Goal: Task Accomplishment & Management: Complete application form

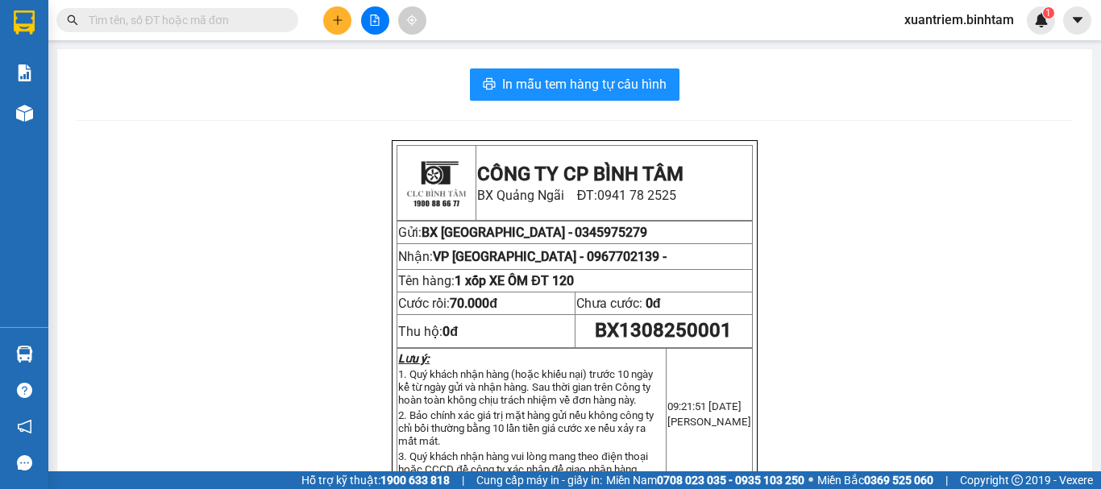
drag, startPoint x: 0, startPoint y: 0, endPoint x: 1014, endPoint y: 177, distance: 1028.9
click at [341, 24] on icon "plus" at bounding box center [337, 20] width 11 height 11
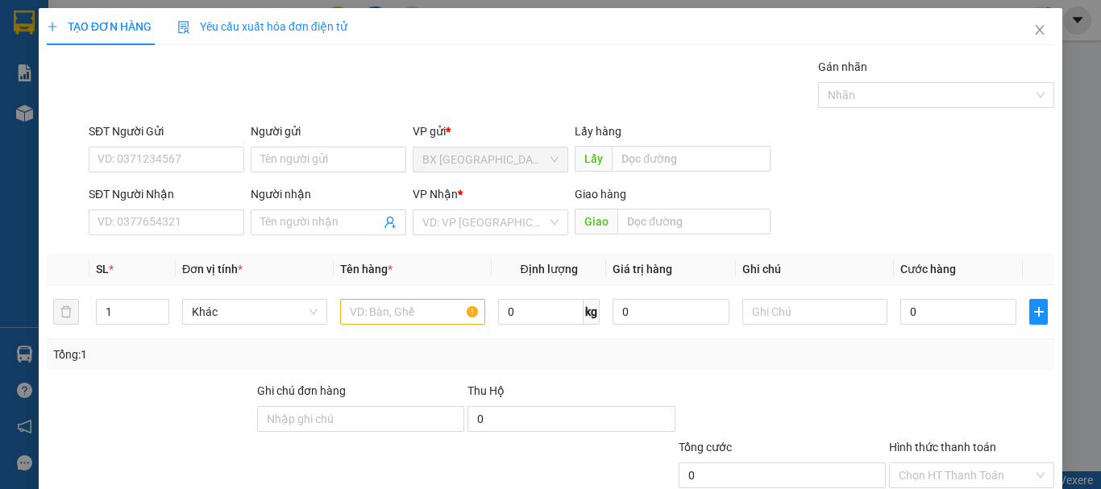
click at [185, 208] on div "SĐT Người Nhận" at bounding box center [166, 197] width 155 height 24
click at [200, 228] on input "SĐT Người Nhận" at bounding box center [166, 222] width 155 height 26
type input "0395043770"
click at [201, 227] on input "0395043770" at bounding box center [166, 222] width 155 height 26
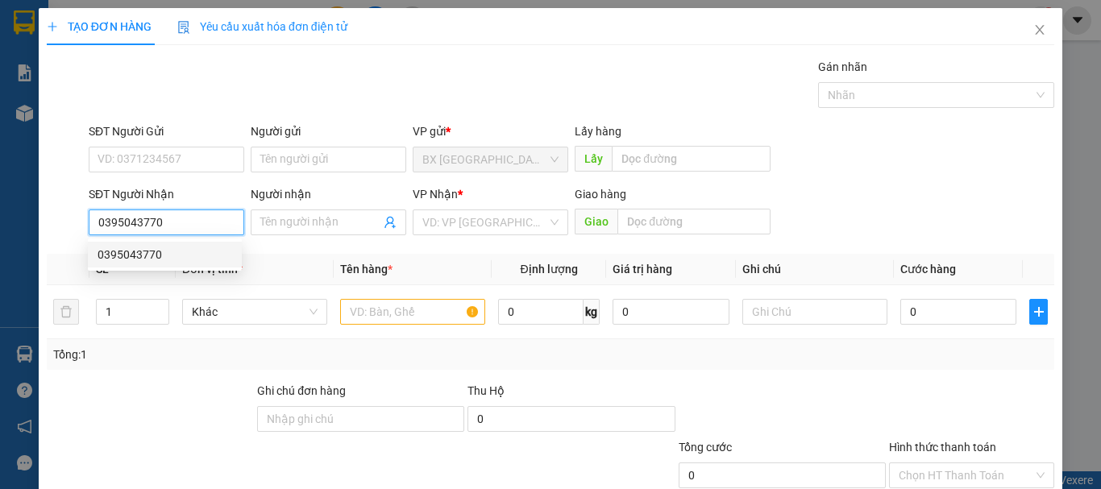
click at [184, 251] on div "0395043770" at bounding box center [164, 255] width 135 height 18
type input "170.000"
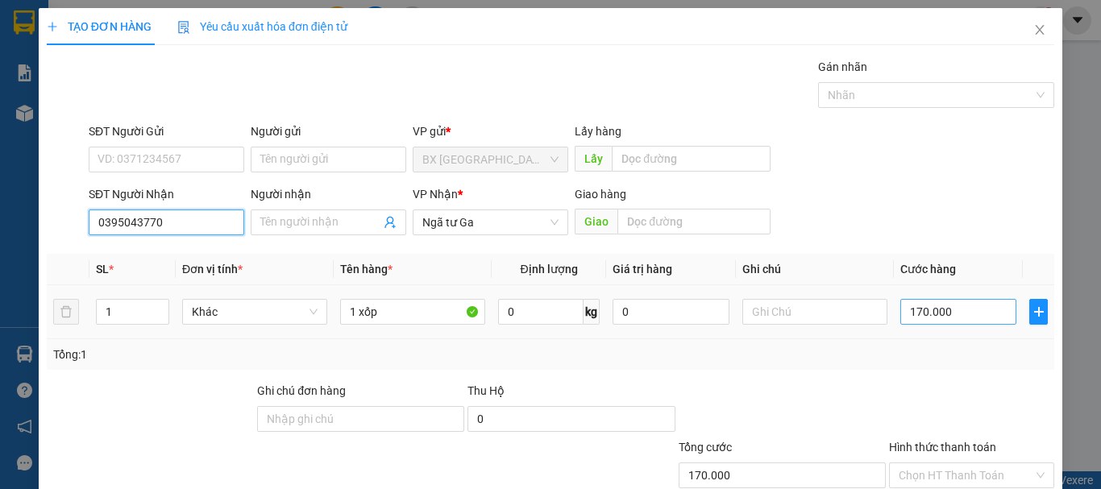
type input "0395043770"
click at [977, 312] on input "170.000" at bounding box center [958, 312] width 116 height 26
type input "7"
type input "70"
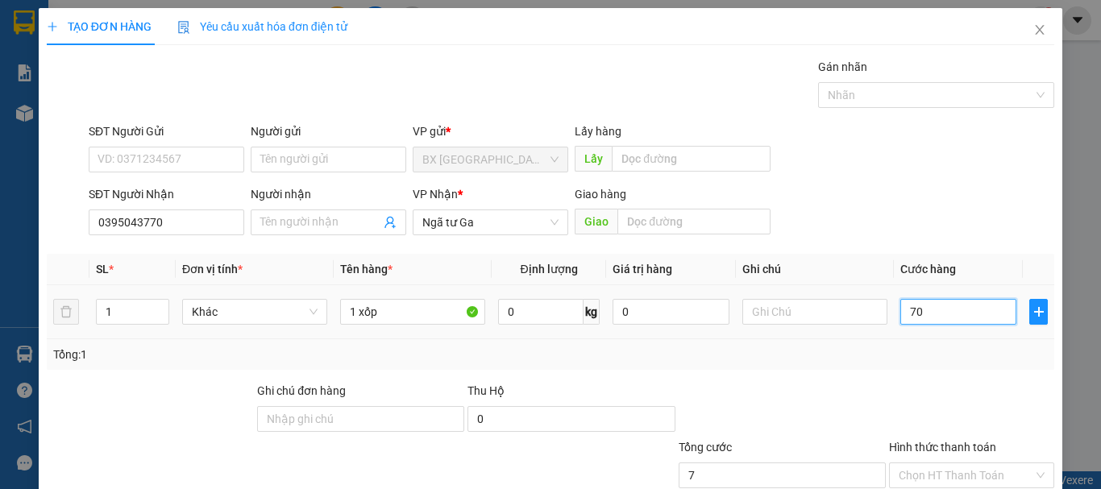
type input "70"
type input "700"
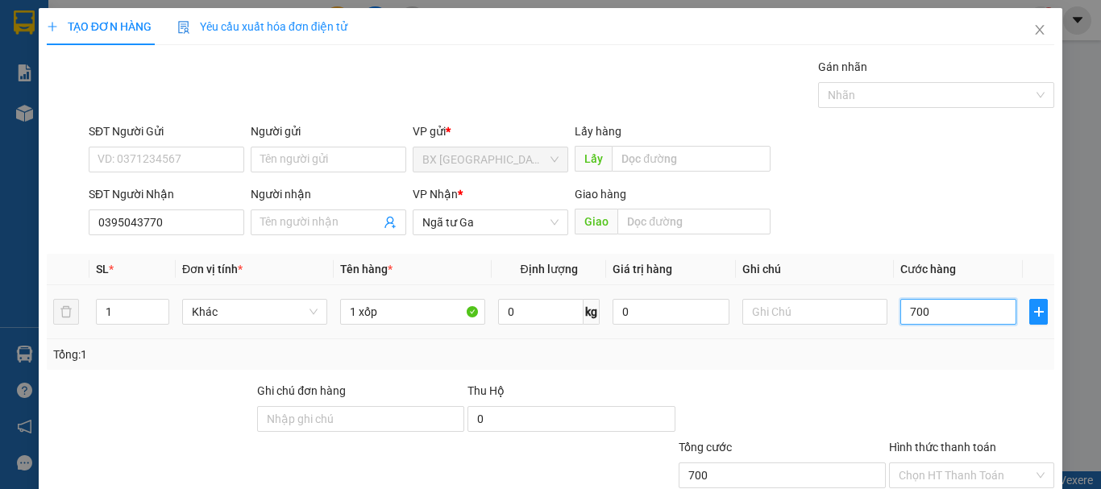
type input "7.000"
type input "70.000"
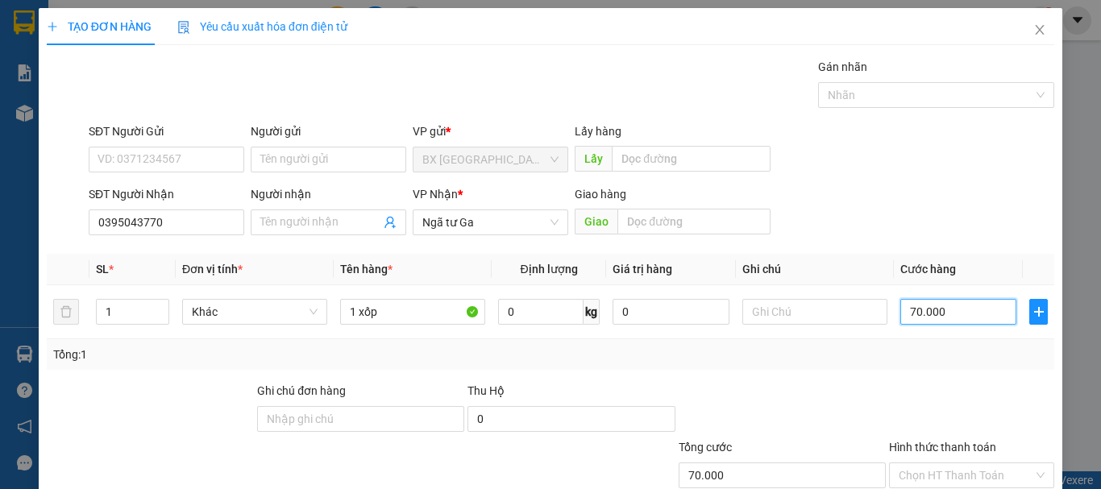
scroll to position [107, 0]
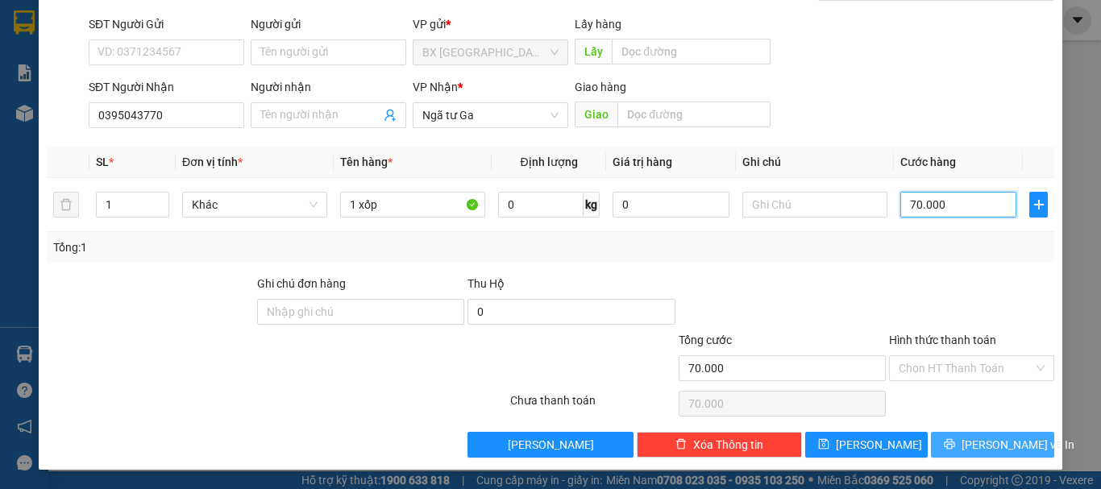
type input "70.000"
click at [942, 441] on button "[PERSON_NAME] và In" at bounding box center [992, 445] width 123 height 26
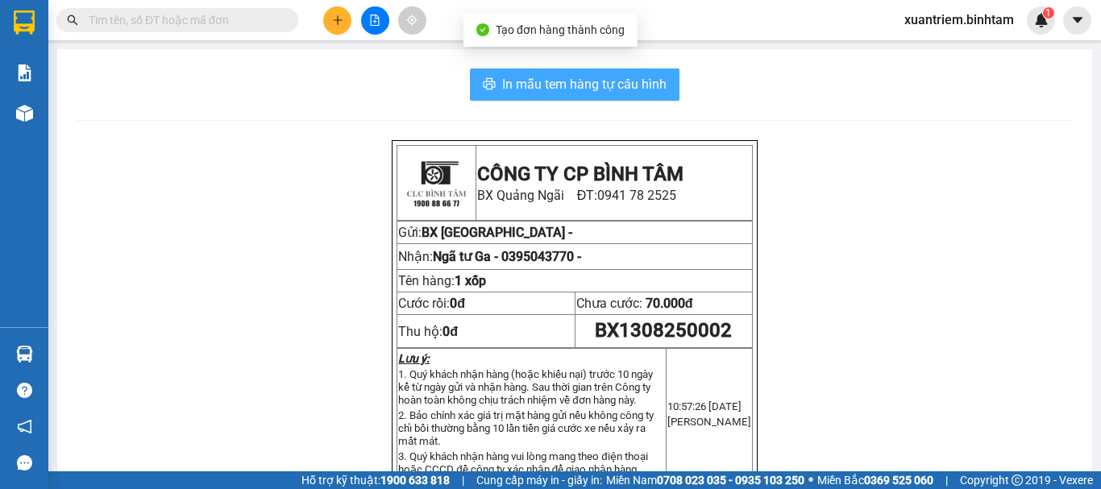
click at [554, 76] on span "In mẫu tem hàng tự cấu hình" at bounding box center [584, 84] width 164 height 20
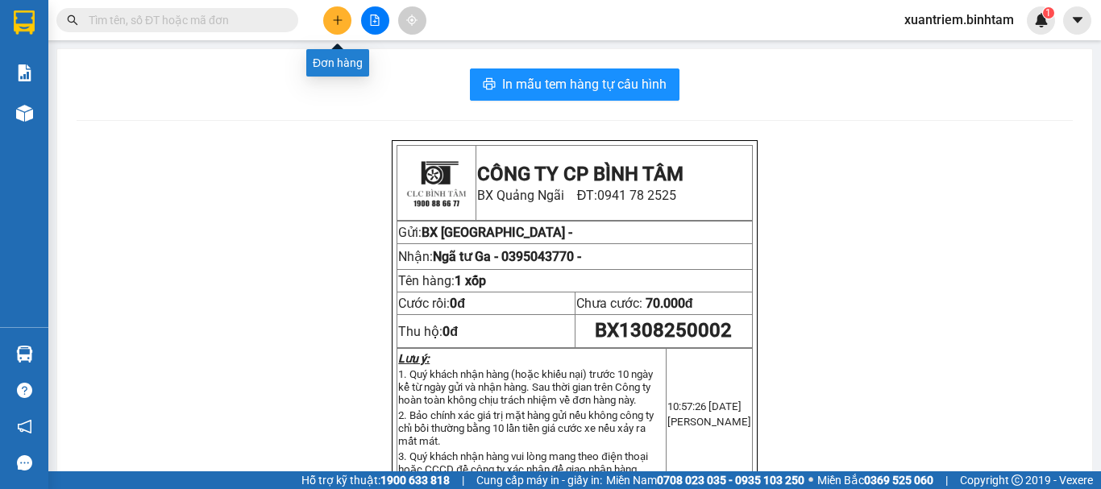
click at [339, 18] on icon "plus" at bounding box center [337, 20] width 11 height 11
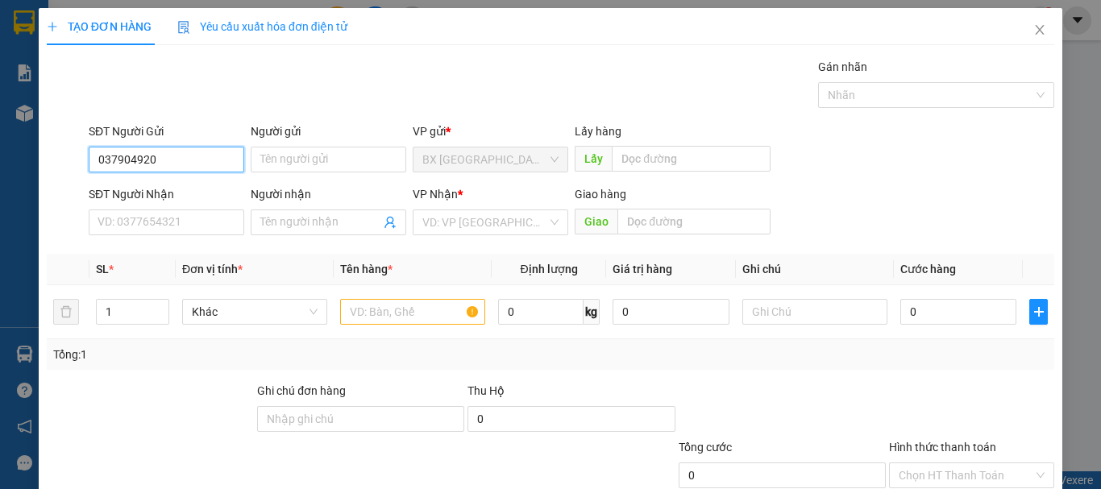
type input "0379049207"
click at [194, 162] on input "0379049207" at bounding box center [166, 160] width 155 height 26
click at [172, 196] on div "0379049207" at bounding box center [164, 192] width 135 height 18
type input "0935248876"
type input "NGỌC"
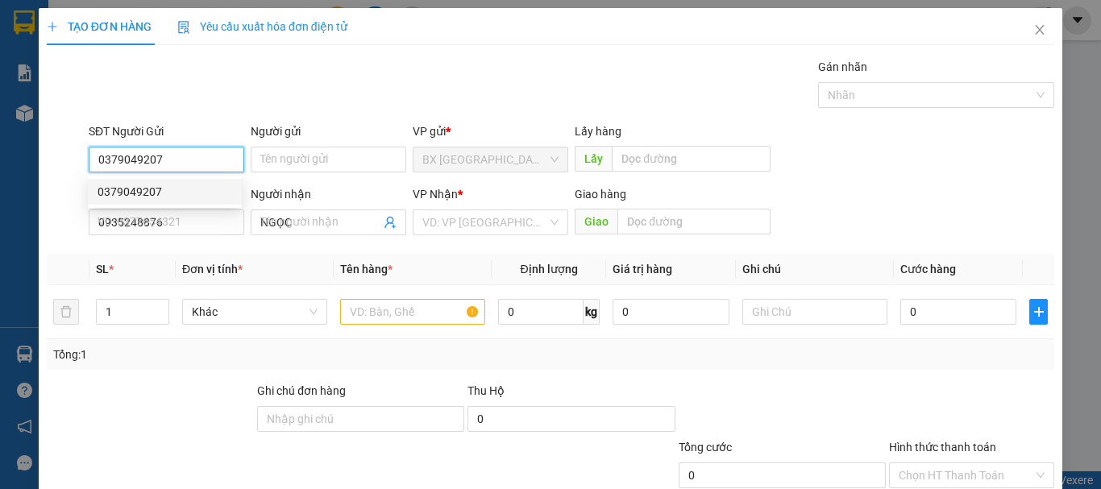
type input "50.000"
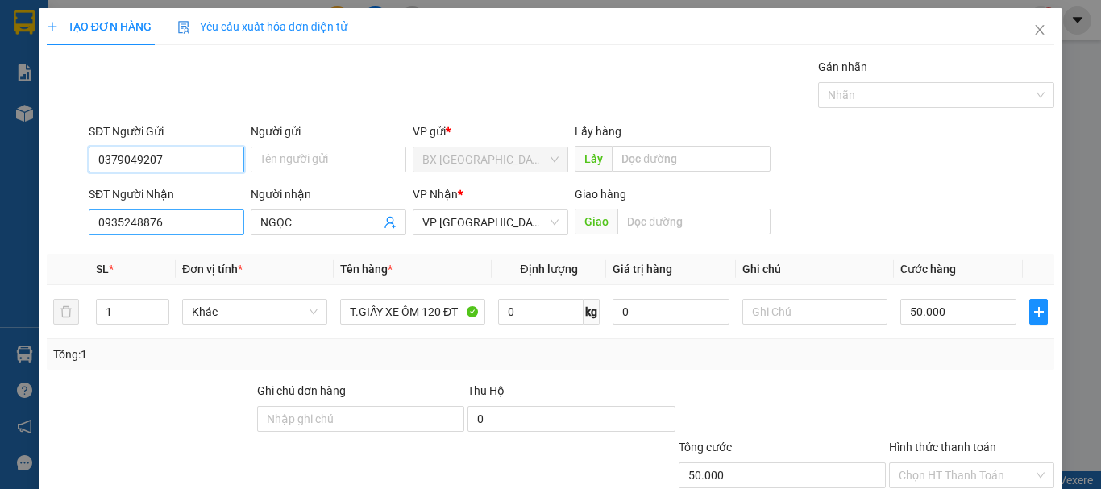
type input "0379049207"
click at [195, 223] on input "0935248876" at bounding box center [166, 222] width 155 height 26
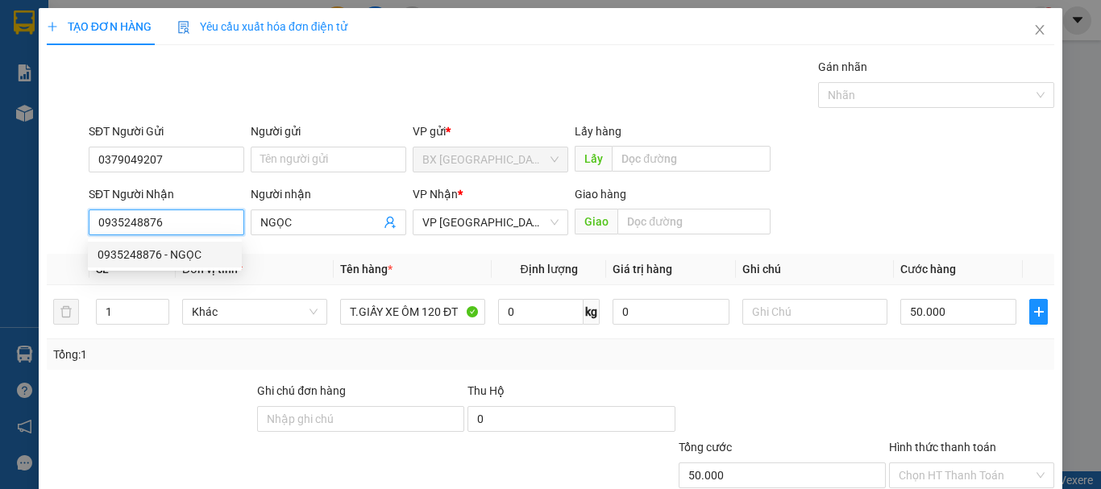
scroll to position [107, 0]
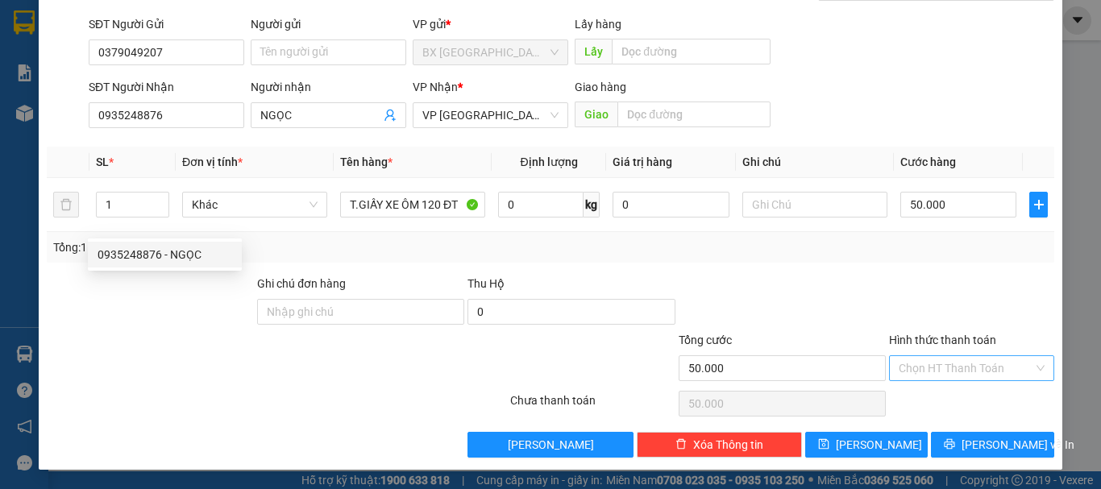
click at [959, 376] on input "Hình thức thanh toán" at bounding box center [965, 368] width 135 height 24
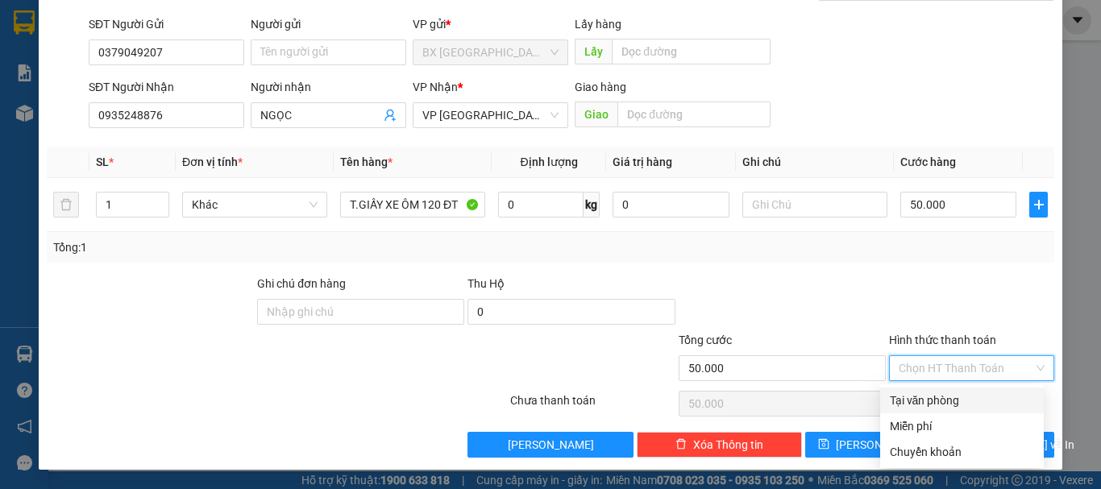
click at [955, 402] on div "Tại văn phòng" at bounding box center [961, 401] width 144 height 18
type input "0"
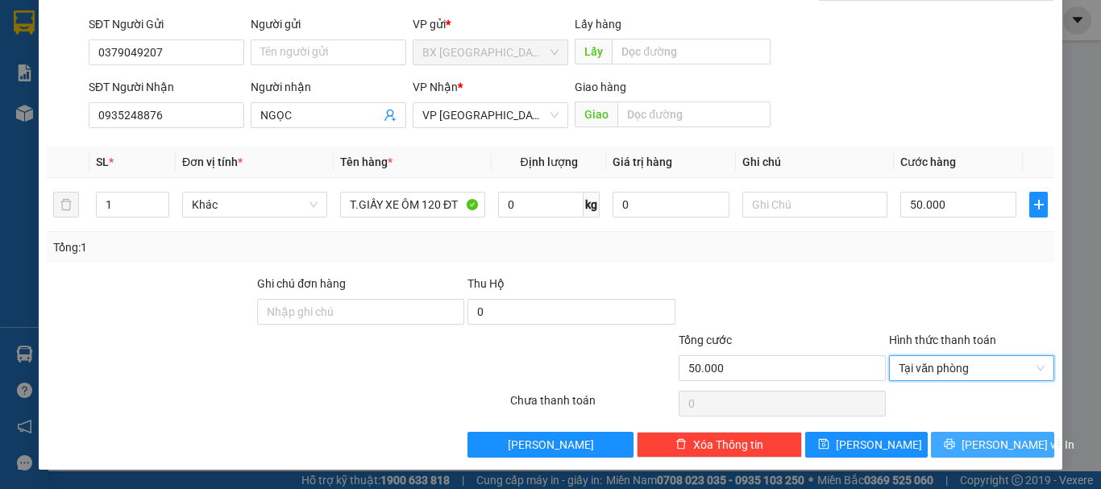
click at [1010, 450] on span "[PERSON_NAME] và In" at bounding box center [1017, 445] width 113 height 18
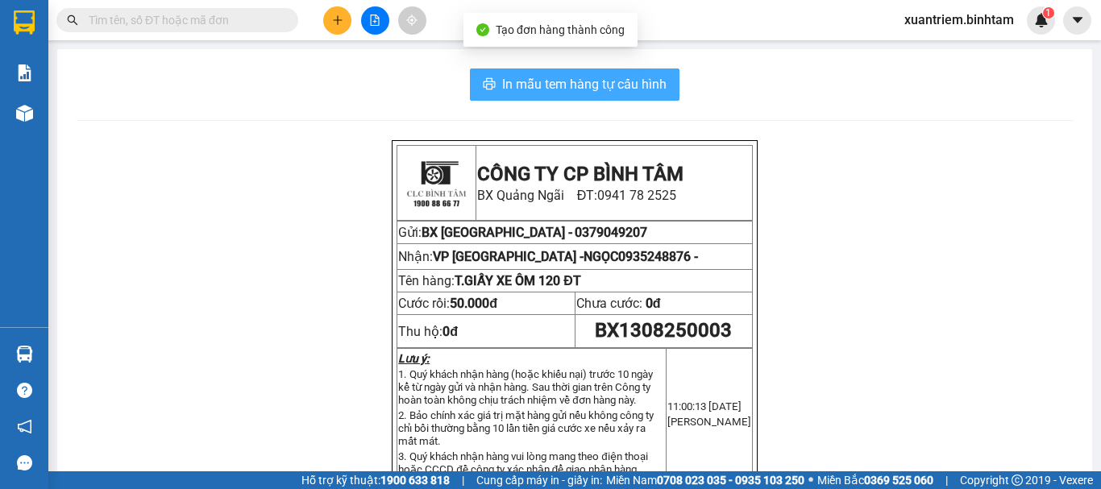
click at [505, 86] on span "In mẫu tem hàng tự cấu hình" at bounding box center [584, 84] width 164 height 20
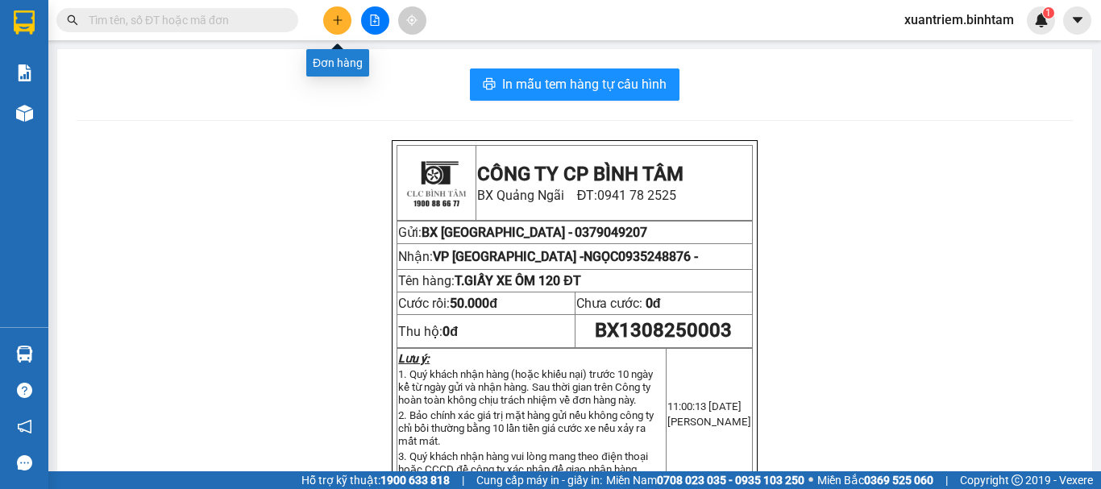
click at [330, 25] on button at bounding box center [337, 20] width 28 height 28
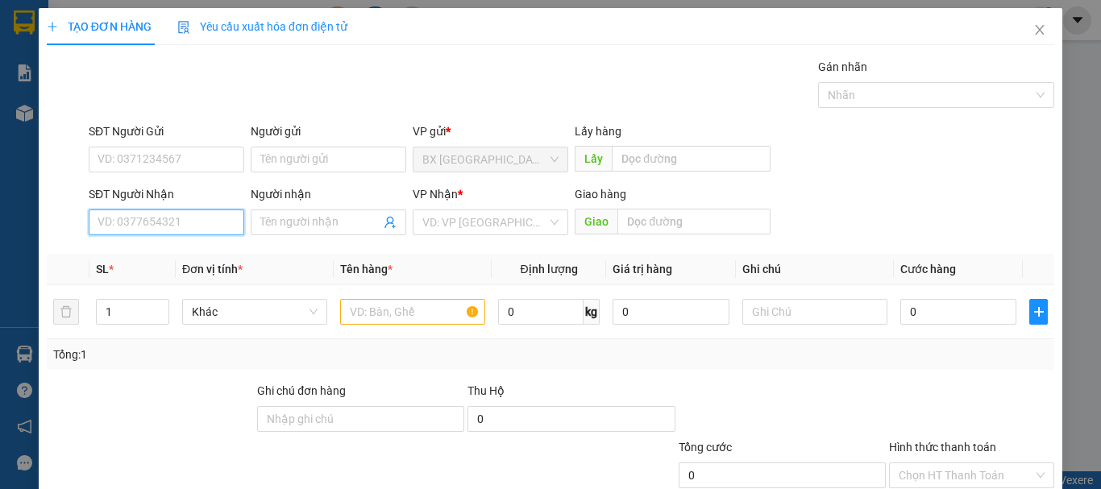
click at [163, 218] on input "SĐT Người Nhận" at bounding box center [166, 222] width 155 height 26
type input "0987461121"
click at [202, 261] on div "0987461121" at bounding box center [164, 255] width 135 height 18
type input "THANH HOÁ"
type input "2.600.000"
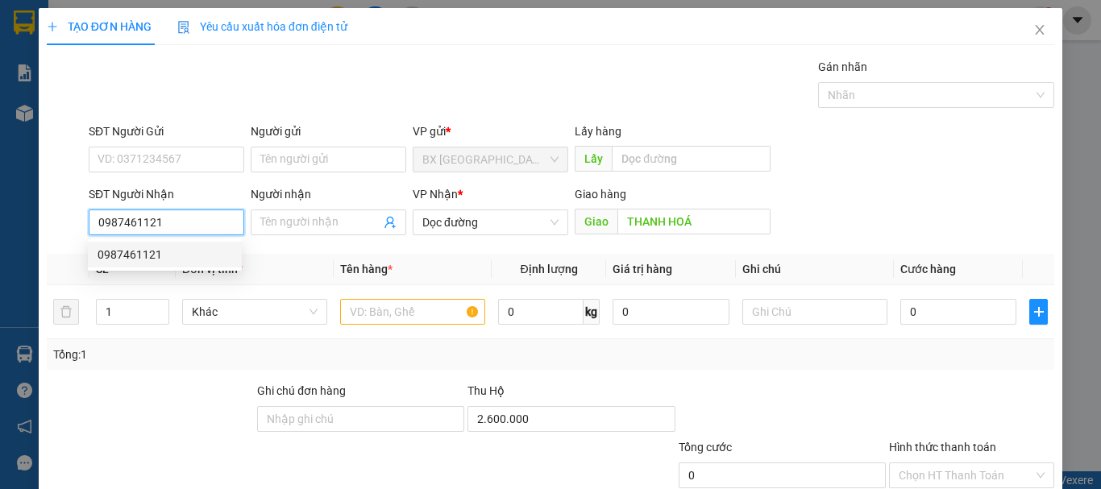
type input "200.000"
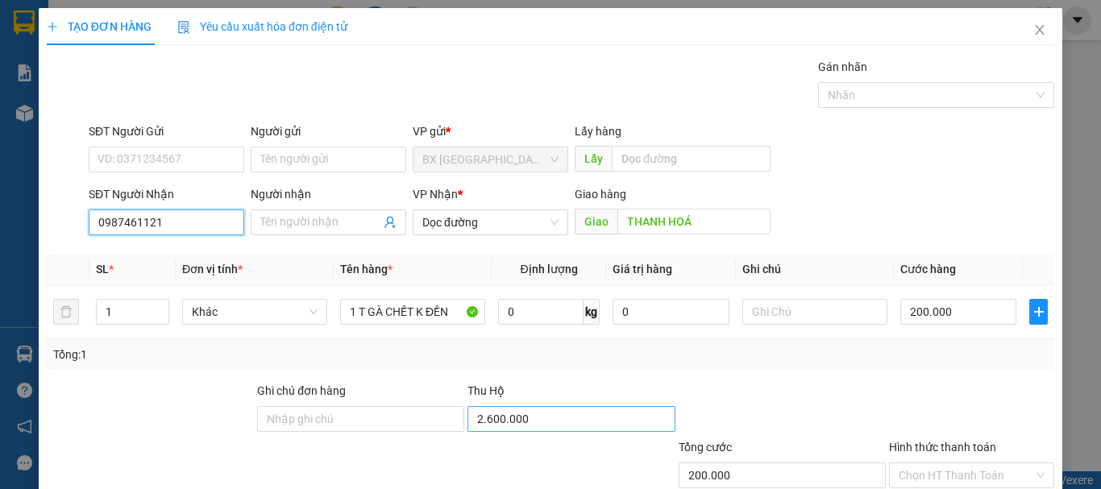
type input "0987461121"
click at [598, 423] on input "2.600.000" at bounding box center [570, 419] width 207 height 26
type input "600.000"
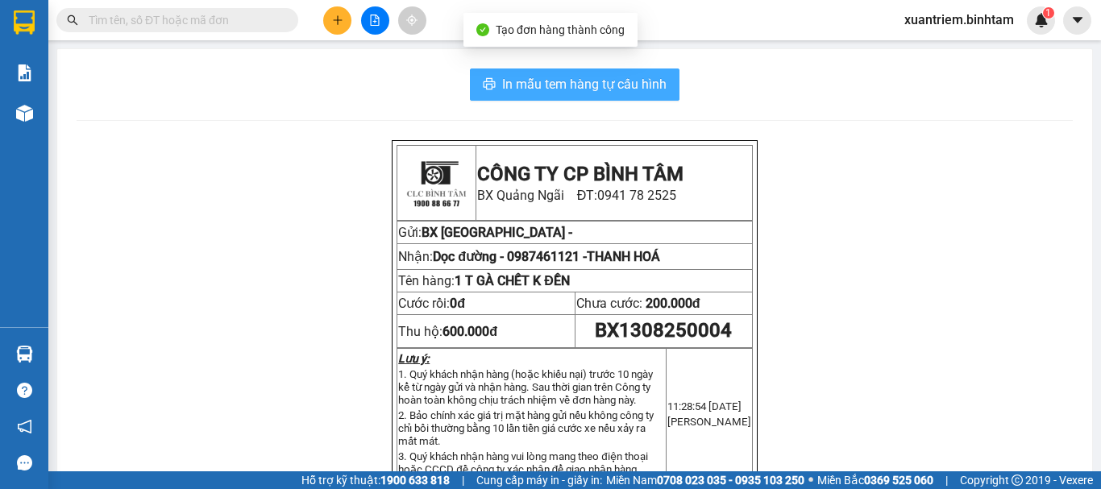
click at [621, 89] on span "In mẫu tem hàng tự cấu hình" at bounding box center [584, 84] width 164 height 20
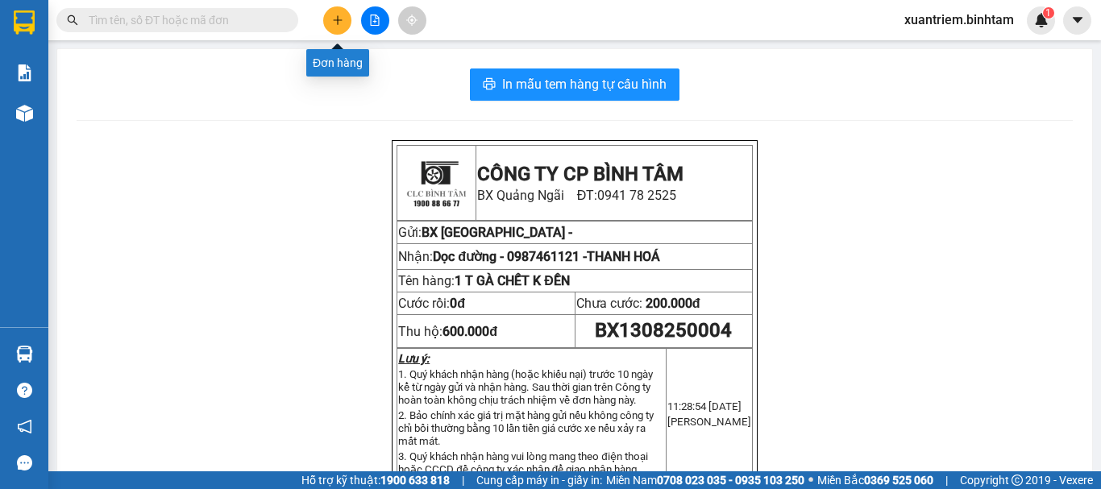
click at [343, 17] on button at bounding box center [337, 20] width 28 height 28
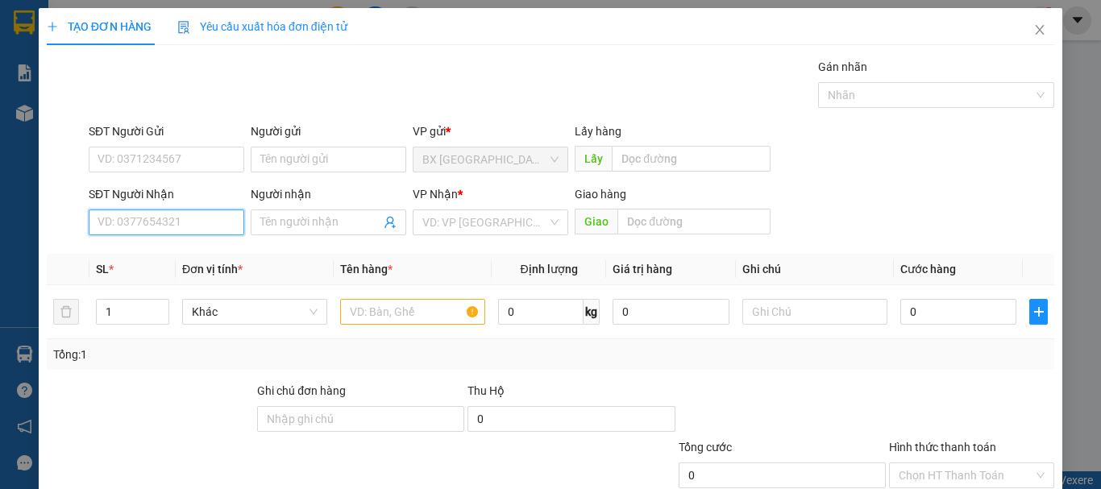
click at [191, 228] on input "SĐT Người Nhận" at bounding box center [166, 222] width 155 height 26
click at [192, 227] on input "0968962366" at bounding box center [166, 222] width 155 height 26
click at [191, 225] on input "0968962366" at bounding box center [166, 222] width 155 height 26
click at [461, 234] on div "VD: VP [GEOGRAPHIC_DATA]" at bounding box center [489, 222] width 155 height 26
type input "0968962366"
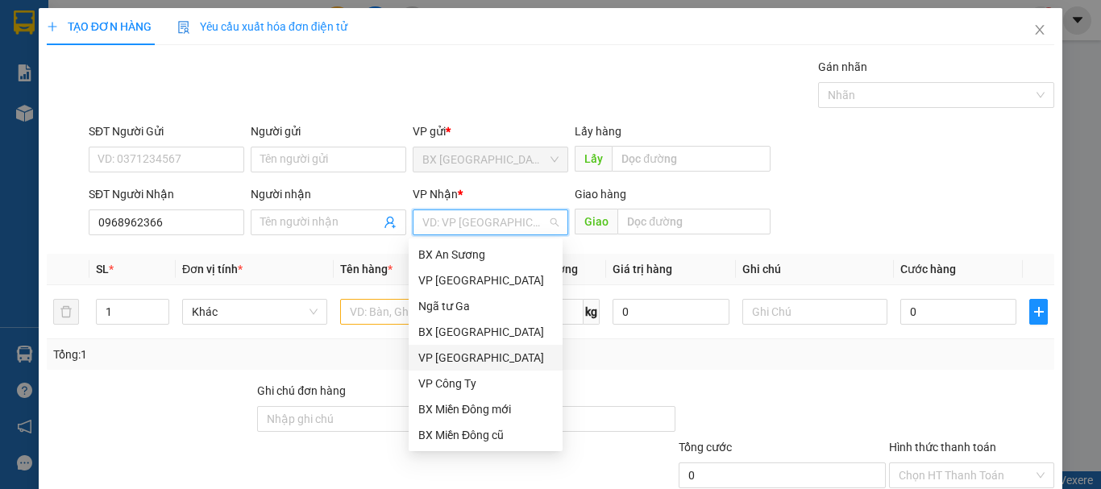
click at [486, 363] on div "VP [GEOGRAPHIC_DATA]" at bounding box center [485, 358] width 135 height 18
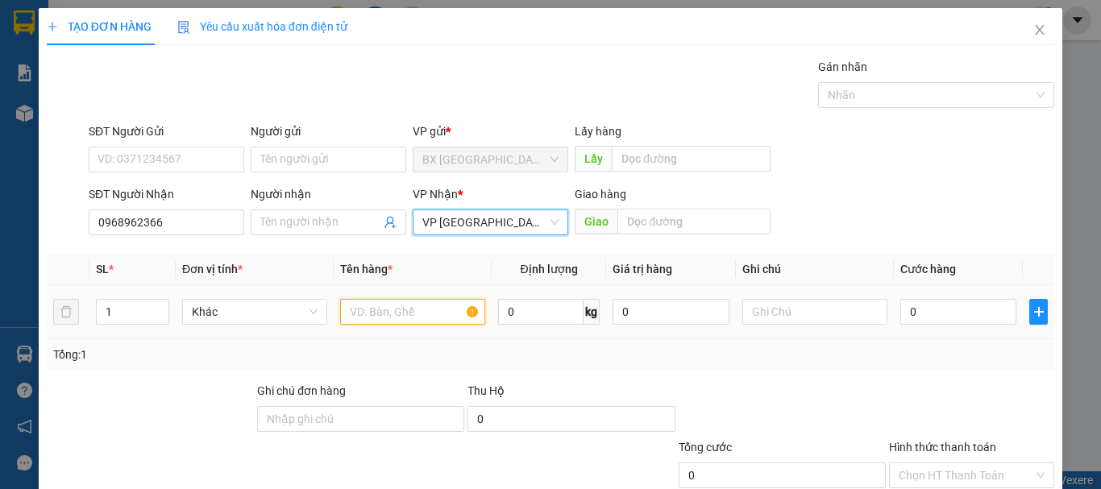
click at [418, 314] on input "text" at bounding box center [412, 312] width 145 height 26
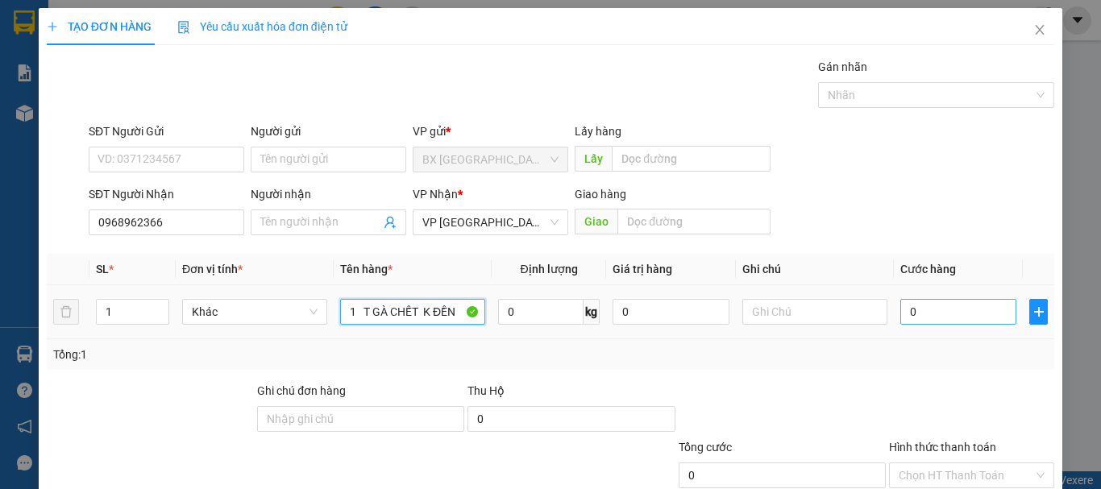
type input "1 T GÀ CHẾT K ĐỀN"
click at [951, 308] on input "0" at bounding box center [958, 312] width 116 height 26
type input "2"
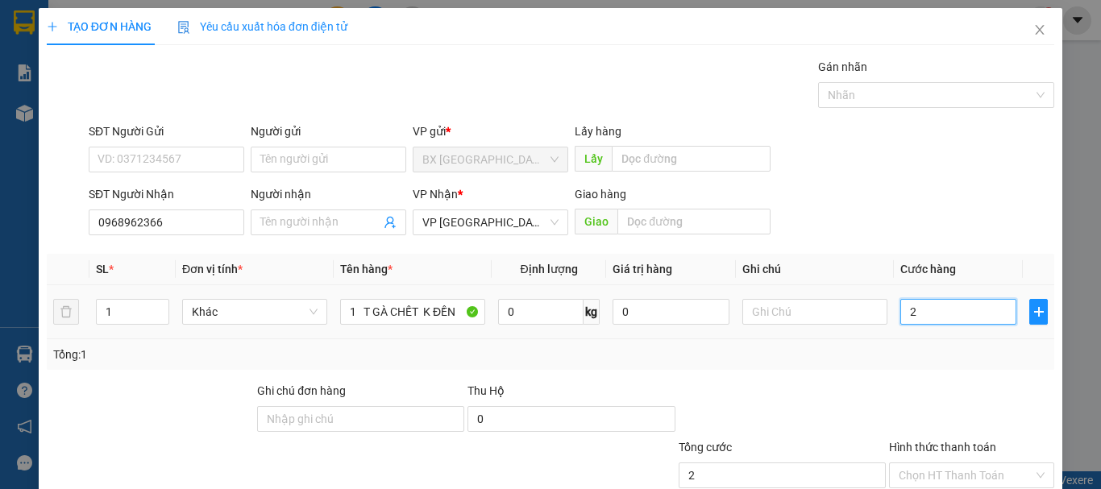
type input "20"
type input "200"
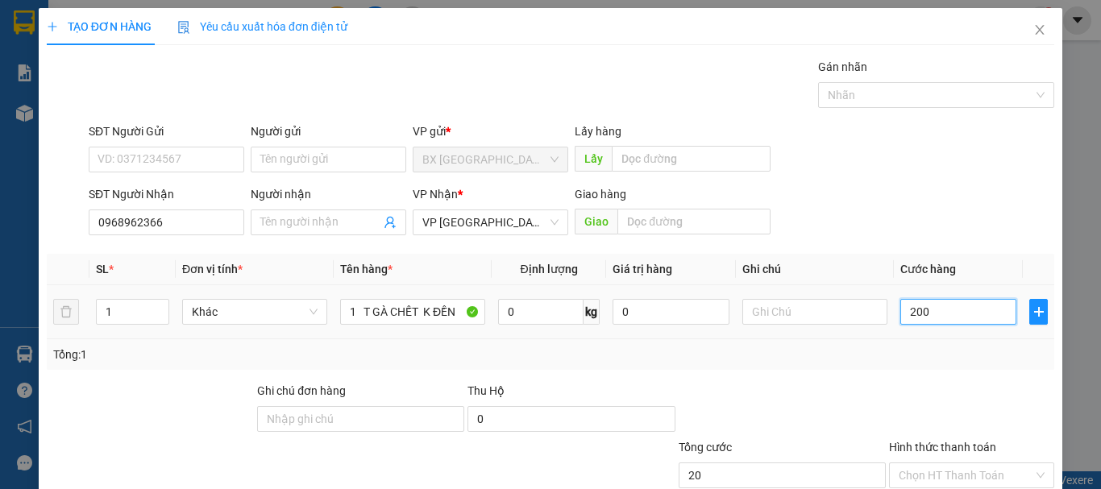
type input "200"
type input "2.000"
type input "20.000"
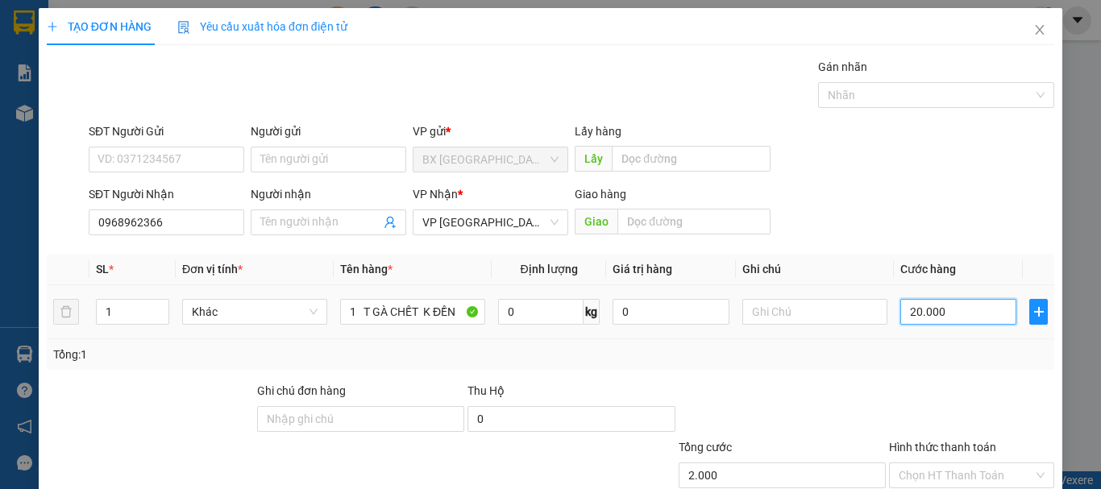
type input "20.000"
type input "200.000"
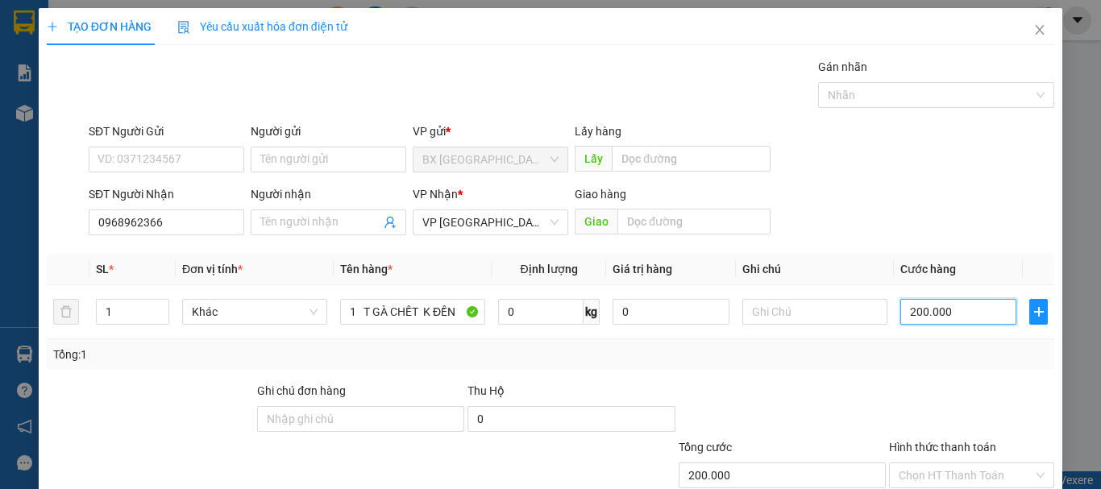
type input "200.000"
drag, startPoint x: 659, startPoint y: 384, endPoint x: 622, endPoint y: 413, distance: 47.1
click at [627, 409] on div "Thu Hộ 0" at bounding box center [571, 410] width 210 height 56
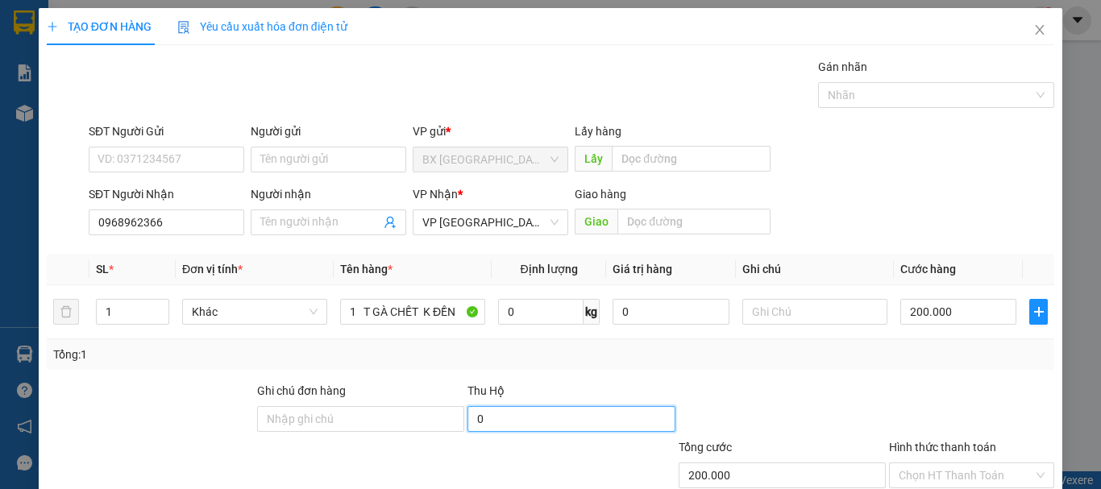
click at [620, 414] on input "0" at bounding box center [570, 419] width 207 height 26
type input "1.800.000"
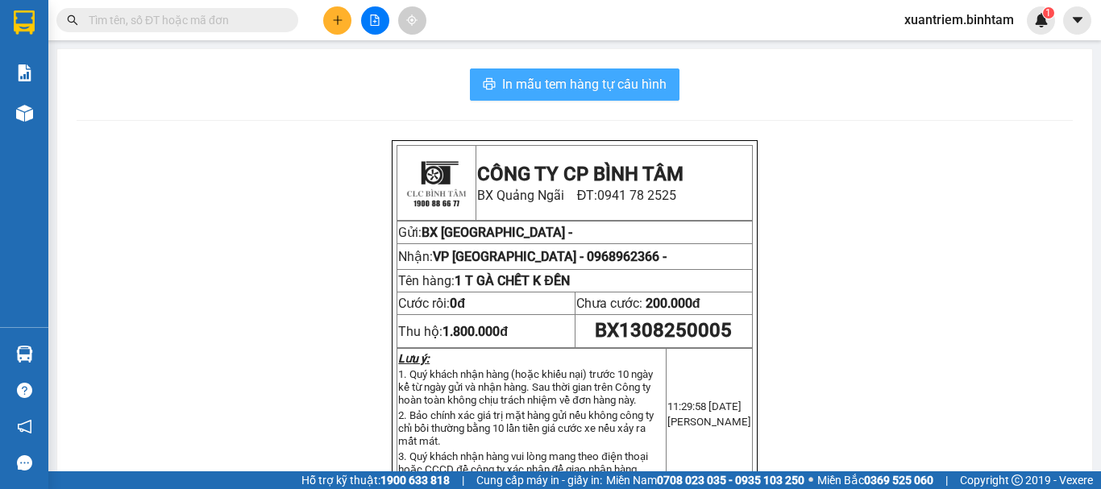
click at [593, 93] on span "In mẫu tem hàng tự cấu hình" at bounding box center [584, 84] width 164 height 20
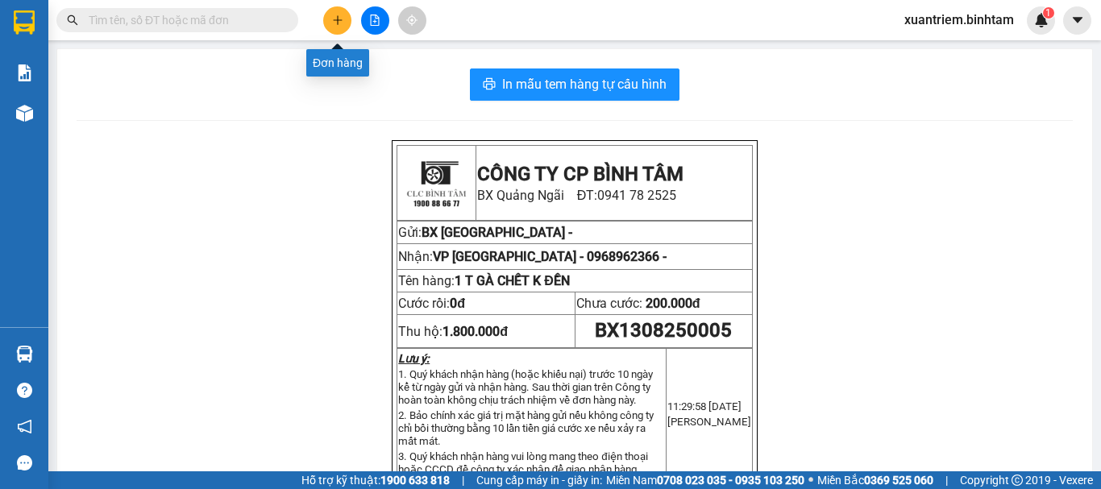
click at [340, 25] on icon "plus" at bounding box center [337, 20] width 11 height 11
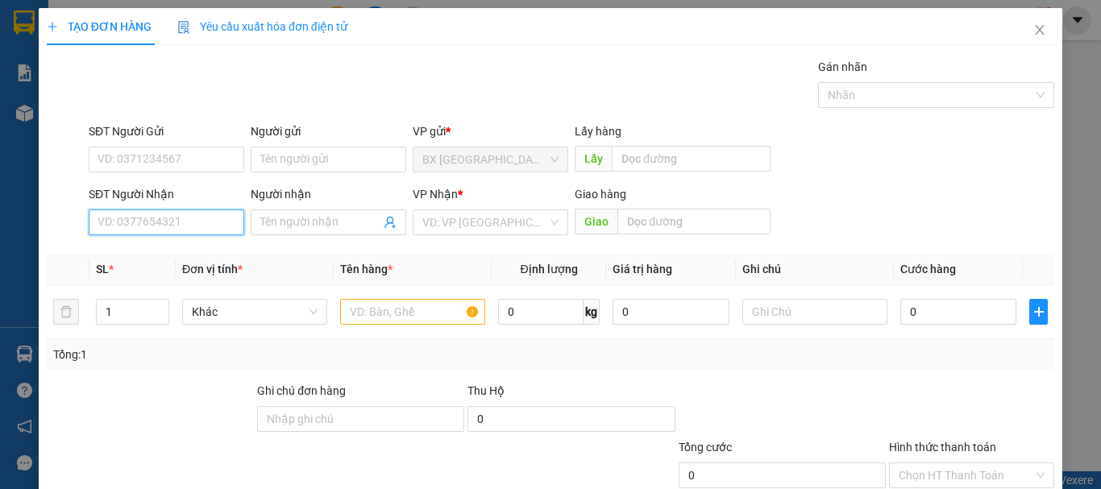
click at [218, 225] on input "SĐT Người Nhận" at bounding box center [166, 222] width 155 height 26
click at [185, 225] on input "0941268166" at bounding box center [166, 222] width 155 height 26
type input "0941268166"
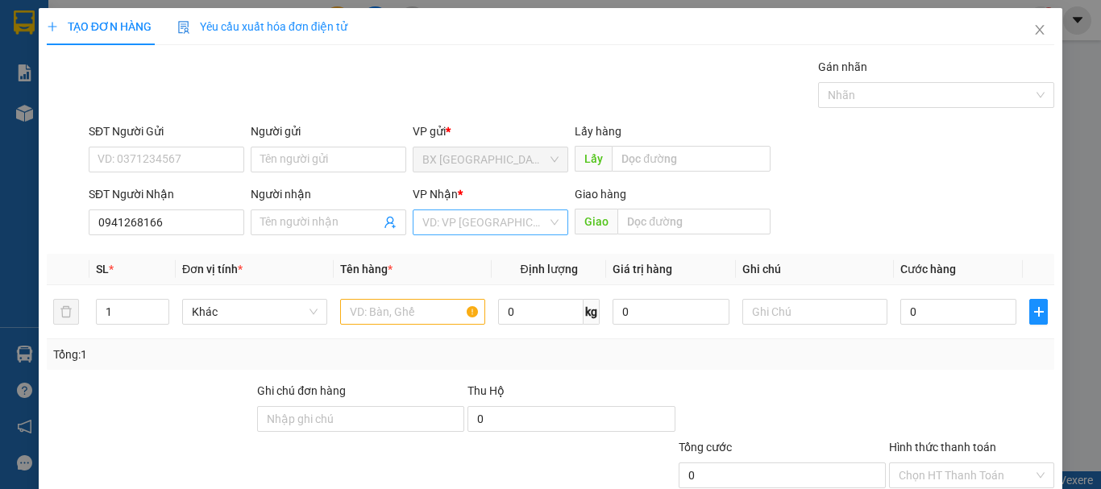
click at [499, 217] on input "search" at bounding box center [484, 222] width 125 height 24
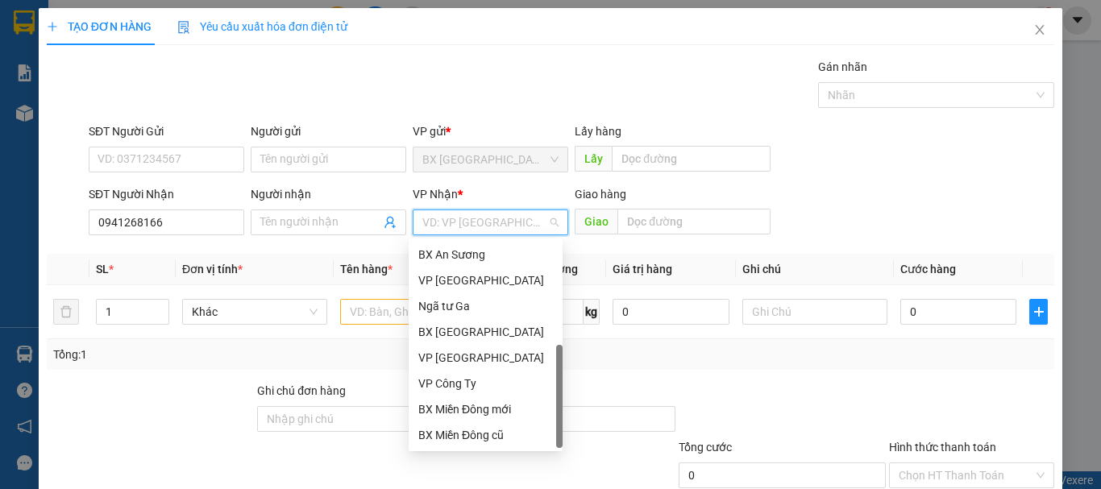
drag, startPoint x: 474, startPoint y: 401, endPoint x: 619, endPoint y: 330, distance: 161.8
click at [475, 452] on div "Dọc đường" at bounding box center [485, 461] width 135 height 18
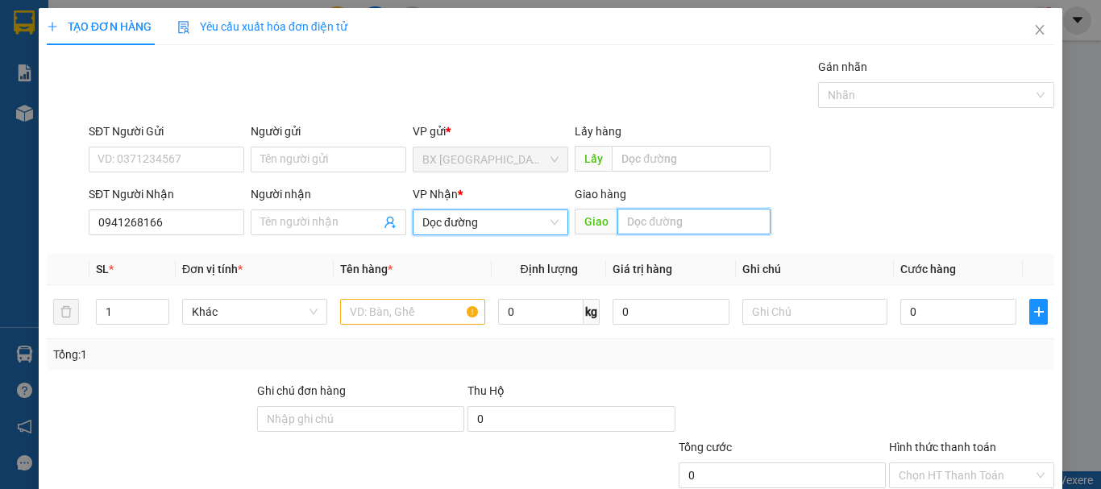
click at [716, 209] on input "text" at bounding box center [693, 222] width 153 height 26
type input "THANH HOÁ"
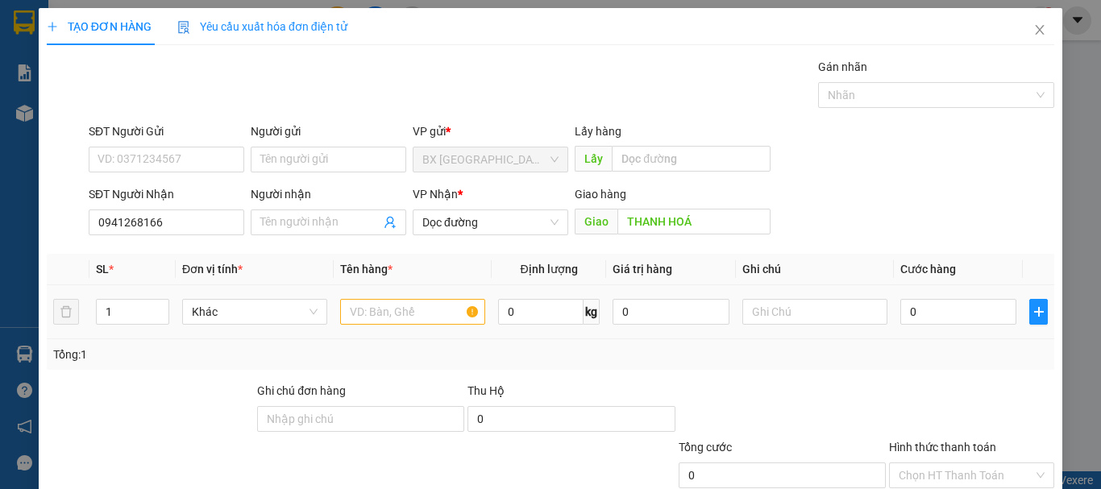
drag, startPoint x: 559, startPoint y: 172, endPoint x: 543, endPoint y: 178, distance: 17.1
click at [543, 254] on table "SL * Đơn vị tính * Tên hàng * Định lượng Giá trị hàng Ghi chú Cước hàng 1 Khác …" at bounding box center [550, 296] width 1007 height 85
click at [435, 299] on input "text" at bounding box center [412, 312] width 145 height 26
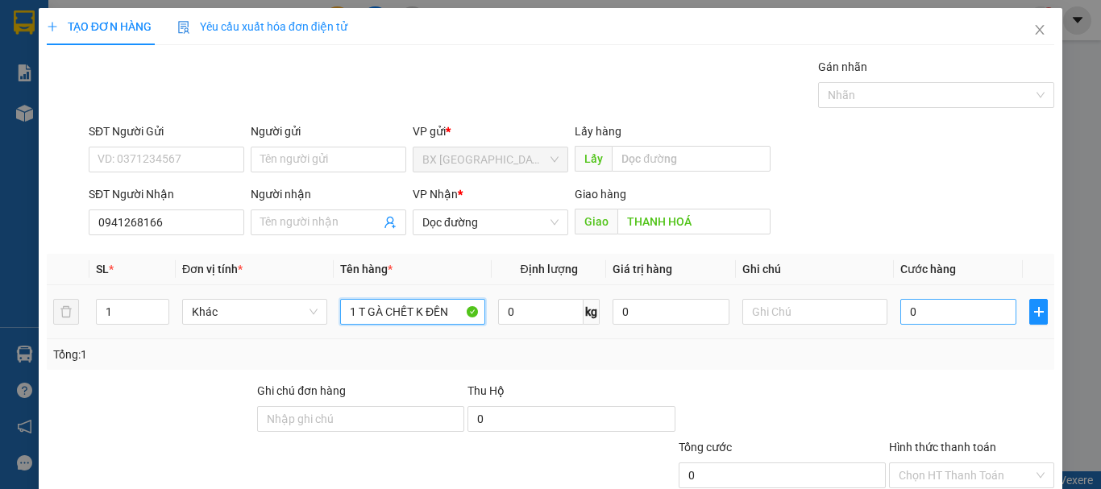
type input "1 T GÀ CHẾT K ĐỀN"
click at [923, 285] on tr "1 Khác 1 T GÀ CHẾT K ĐỀN 0 kg 0 0" at bounding box center [550, 312] width 1007 height 54
click at [992, 299] on input "0" at bounding box center [958, 312] width 116 height 26
click at [947, 299] on input "0" at bounding box center [958, 312] width 116 height 26
type input "02"
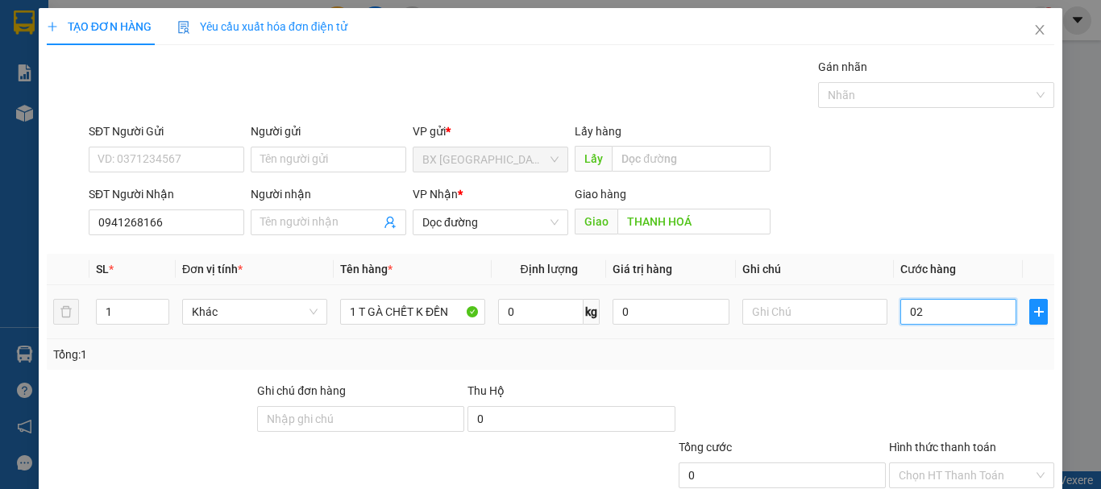
type input "2"
type input "020"
type input "20"
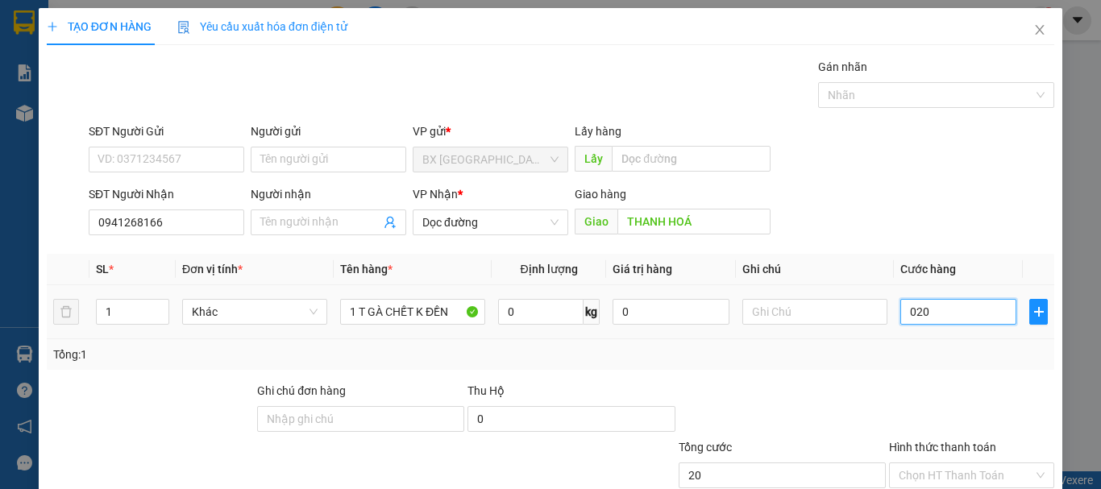
type input "0.200"
type input "200"
type input "02.000"
type input "2.000"
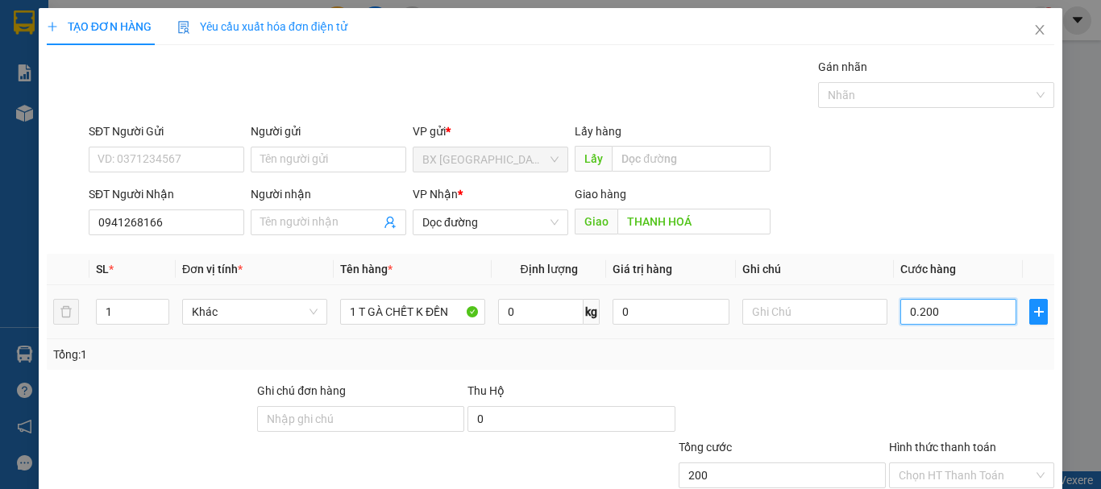
type input "2.000"
type input "020.000"
type input "20.000"
type input "0.200.000"
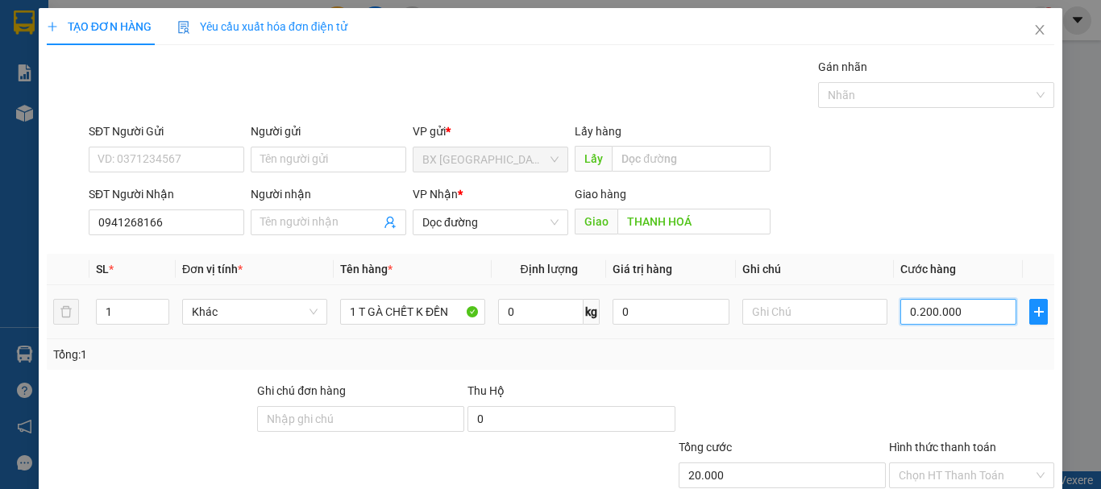
type input "200.000"
drag, startPoint x: 936, startPoint y: 442, endPoint x: 820, endPoint y: 195, distance: 273.2
click at [850, 194] on div "Transit Pickup Surcharge Ids Transit Deliver Surcharge Ids Transit Deliver Surc…" at bounding box center [550, 311] width 1007 height 507
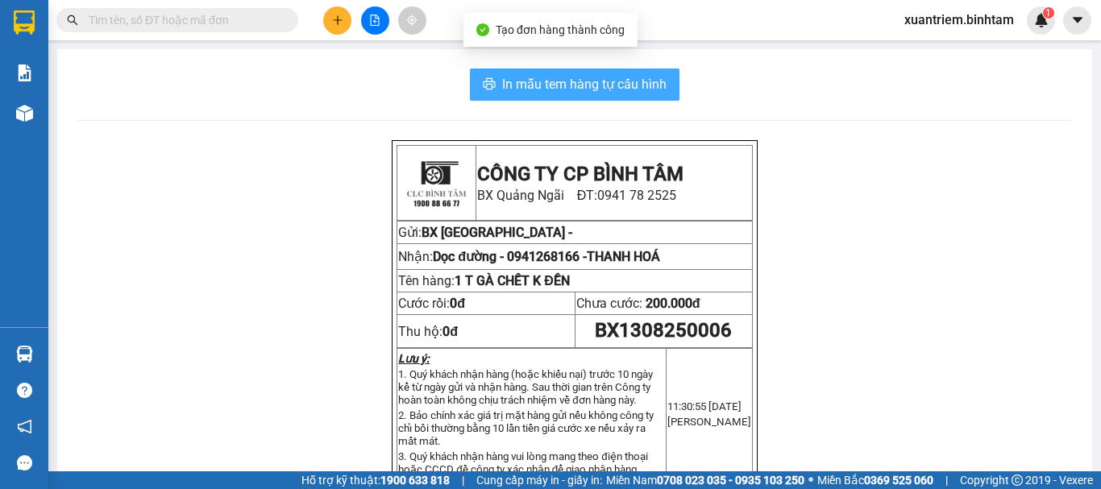
click at [632, 85] on span "In mẫu tem hàng tự cấu hình" at bounding box center [584, 84] width 164 height 20
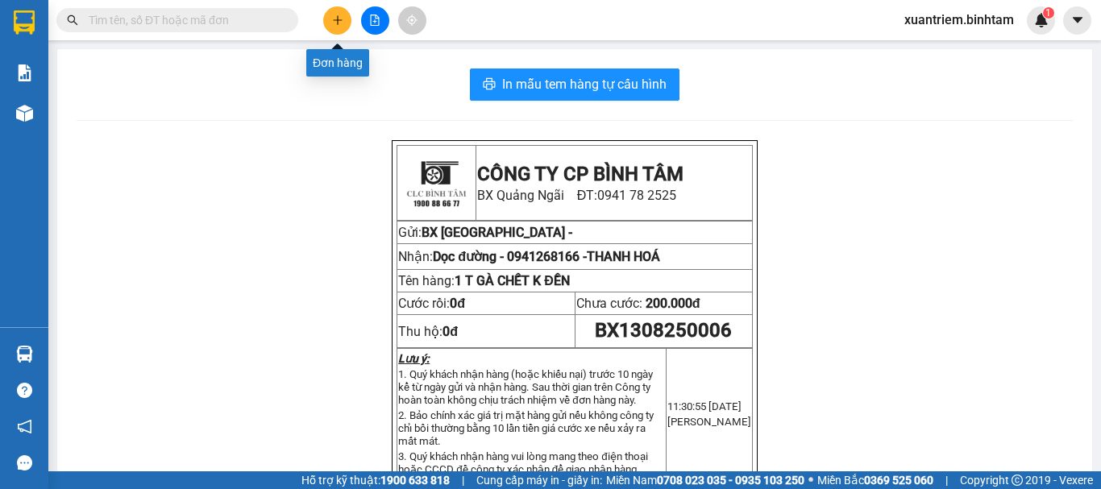
click at [341, 27] on button at bounding box center [337, 20] width 28 height 28
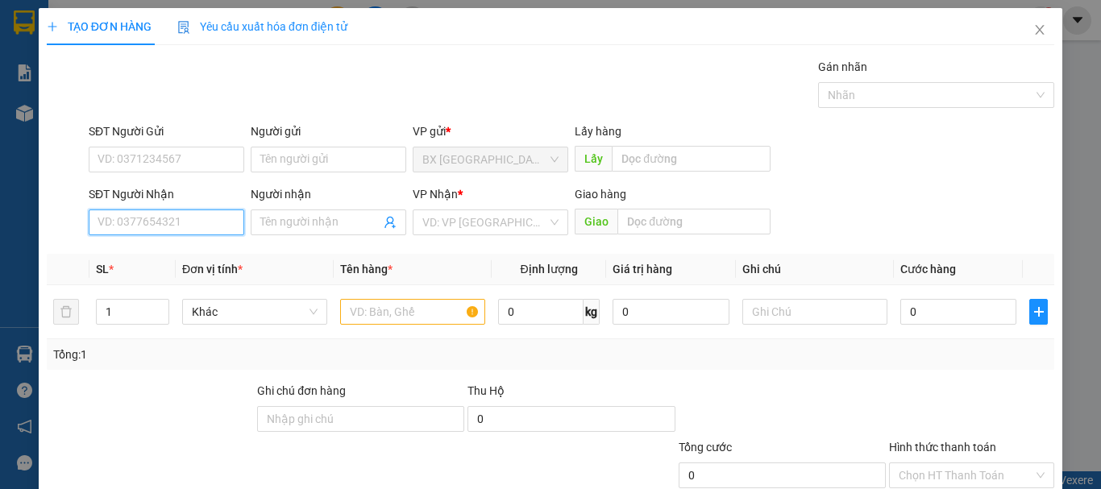
click at [184, 222] on input "SĐT Người Nhận" at bounding box center [166, 222] width 155 height 26
click at [179, 227] on input "0348027063" at bounding box center [166, 222] width 155 height 26
click at [184, 218] on input "0348027063" at bounding box center [166, 222] width 155 height 26
type input "0348027063"
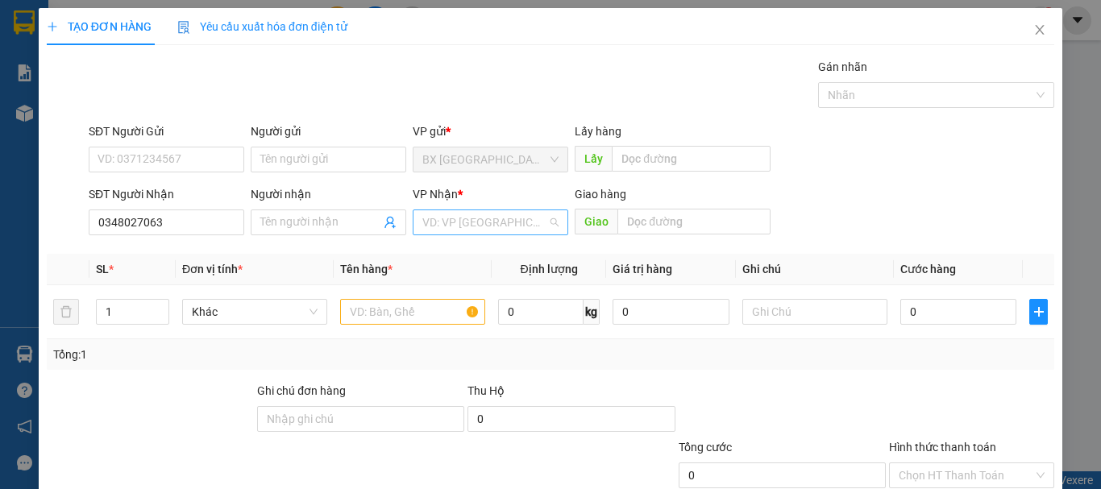
click at [483, 226] on input "search" at bounding box center [484, 222] width 125 height 24
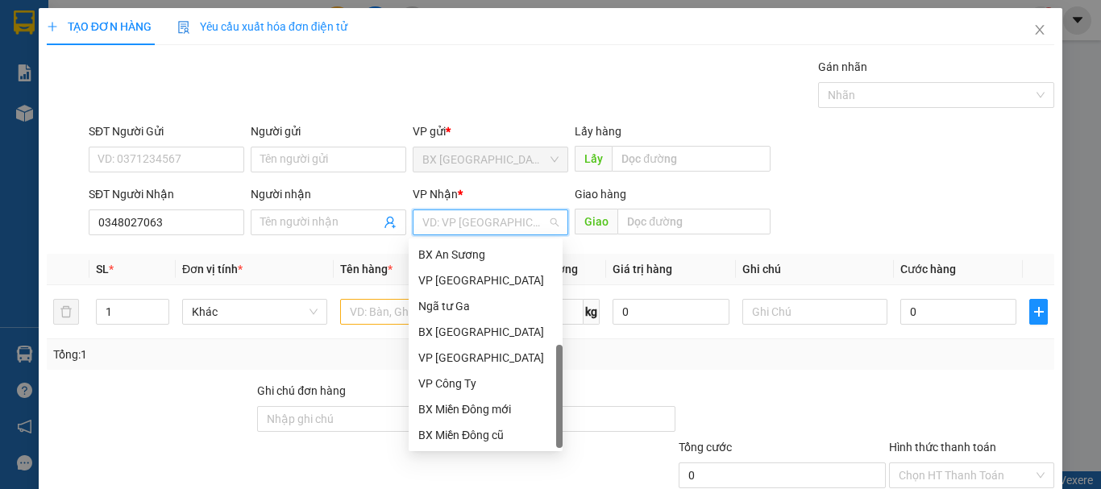
click at [469, 448] on div "Dọc đường" at bounding box center [485, 461] width 154 height 26
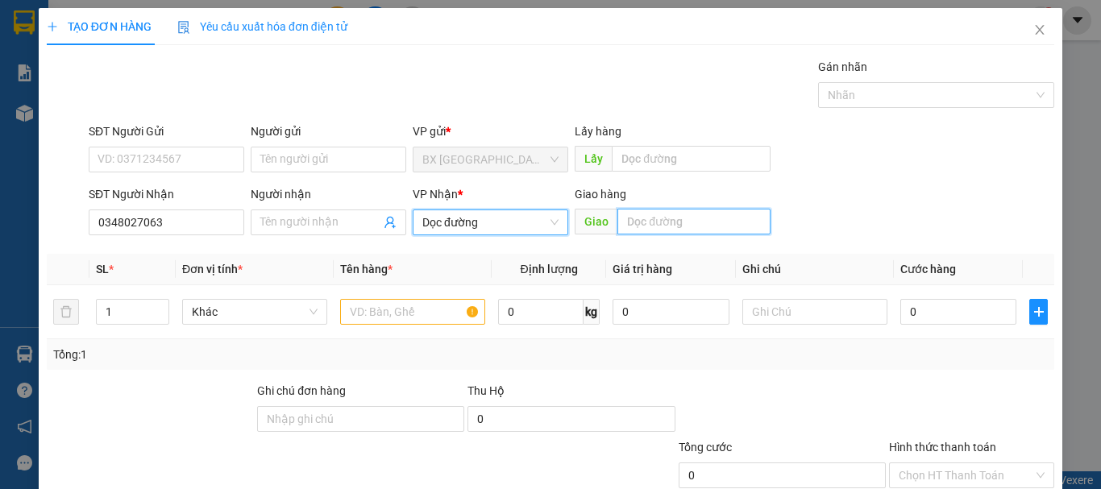
click at [674, 222] on input "text" at bounding box center [693, 222] width 153 height 26
type input "[GEOGRAPHIC_DATA]"
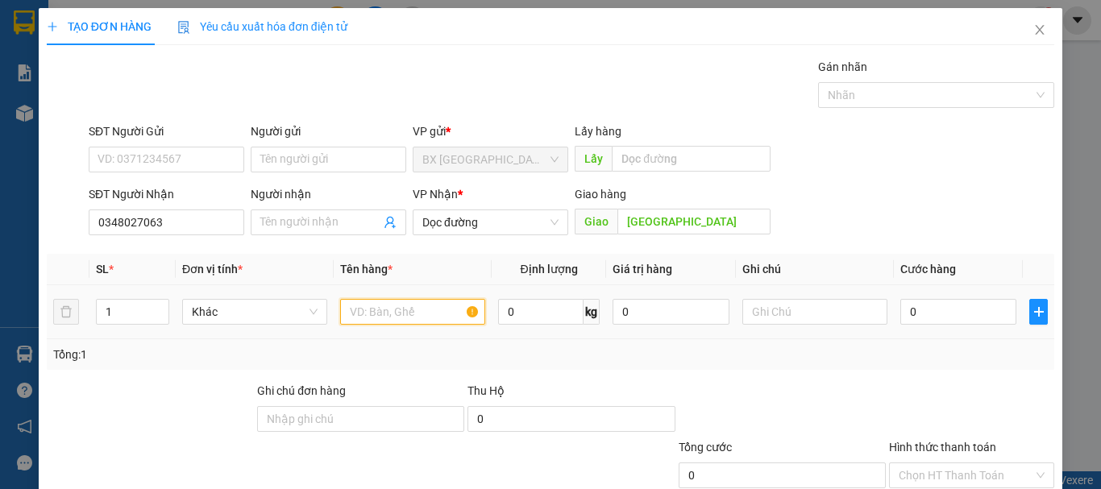
drag, startPoint x: 460, startPoint y: 300, endPoint x: 447, endPoint y: 307, distance: 14.8
click at [450, 305] on input "text" at bounding box center [412, 312] width 145 height 26
click at [447, 307] on input "text" at bounding box center [412, 312] width 145 height 26
click at [453, 301] on input "text" at bounding box center [412, 312] width 145 height 26
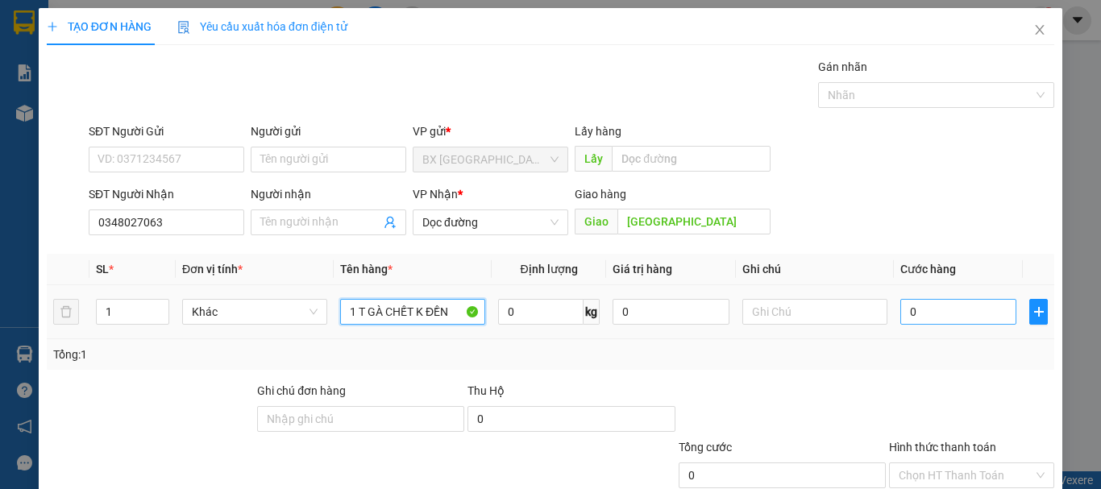
type input "1 T GÀ CHẾT K ĐỀN"
click at [911, 307] on input "0" at bounding box center [958, 312] width 116 height 26
type input "2"
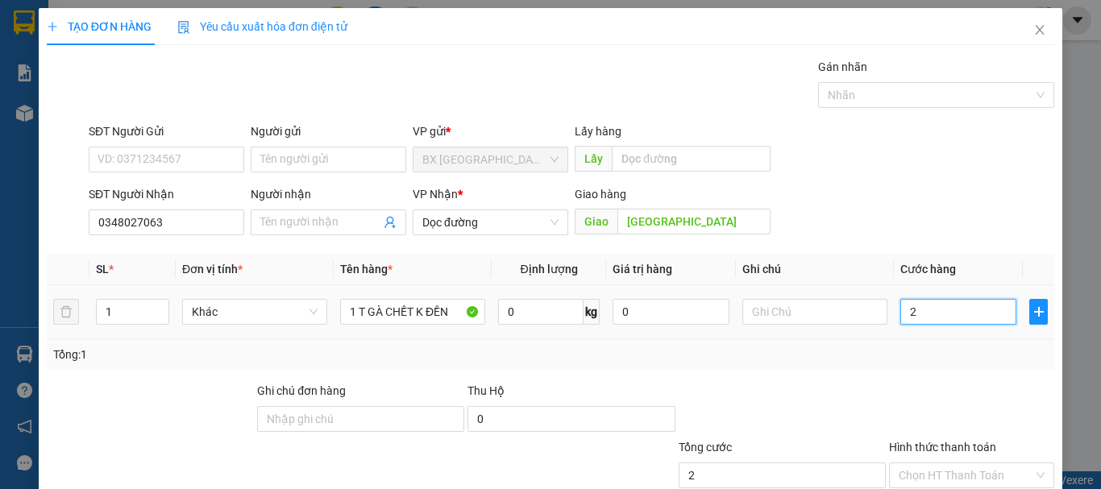
type input "20"
type input "200"
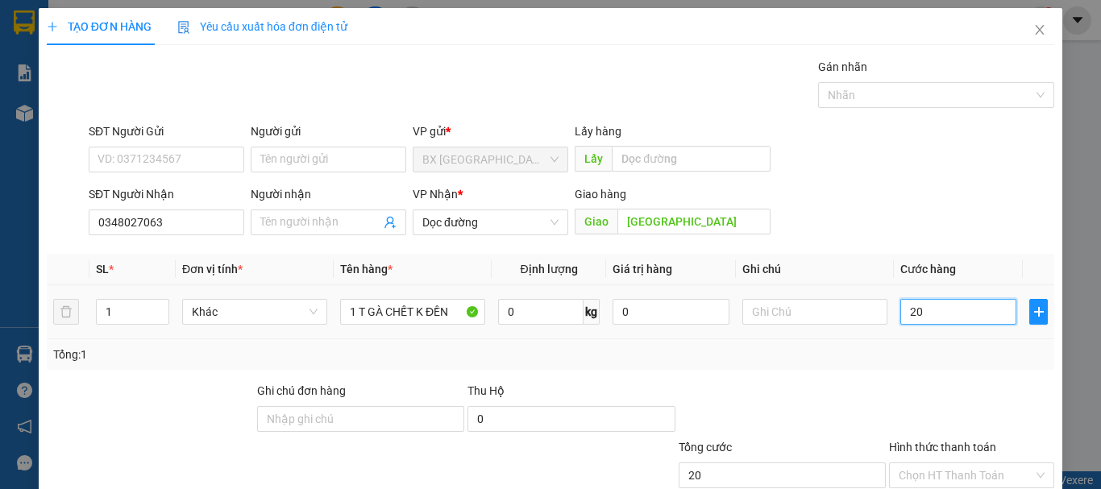
type input "200"
type input "2.000"
type input "20.000"
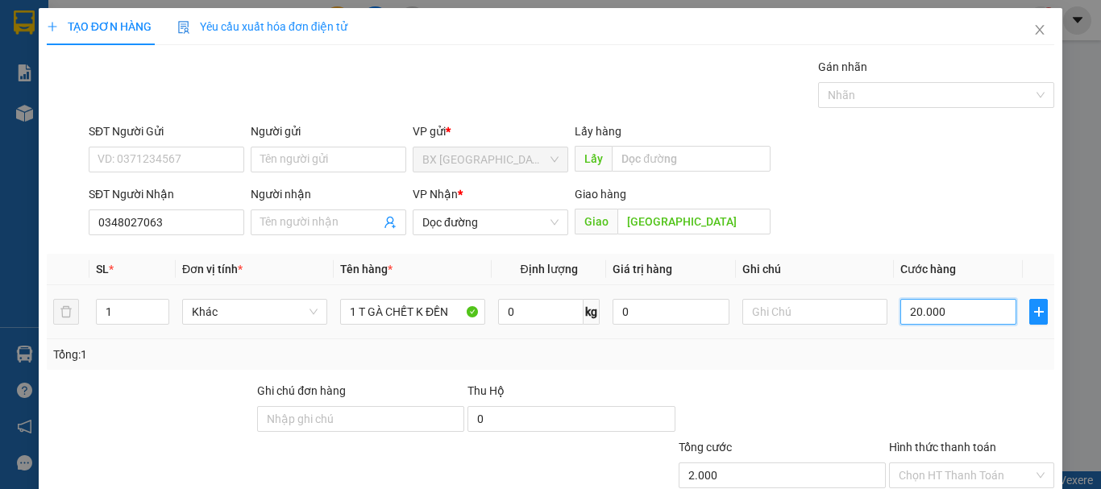
type input "20.000"
type input "200.000"
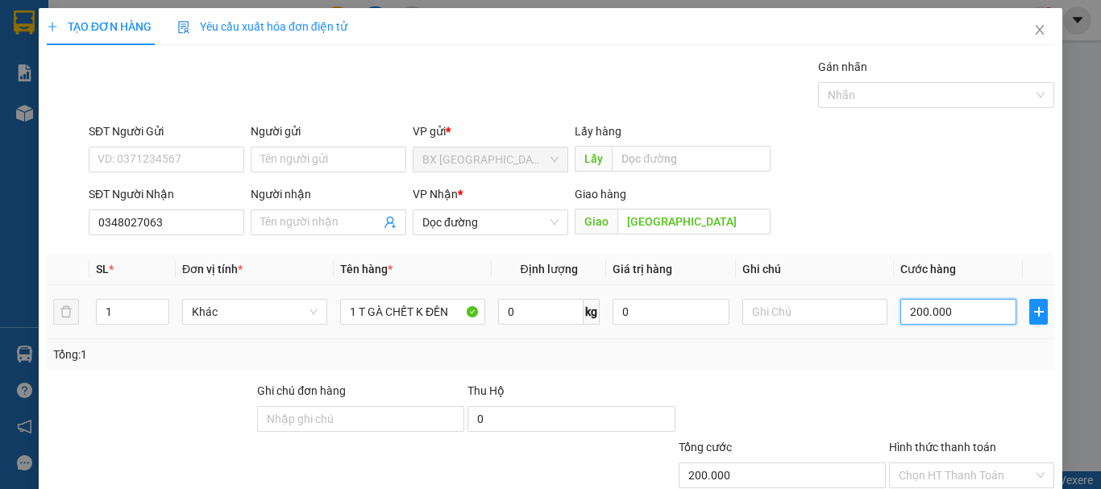
type input "200.000"
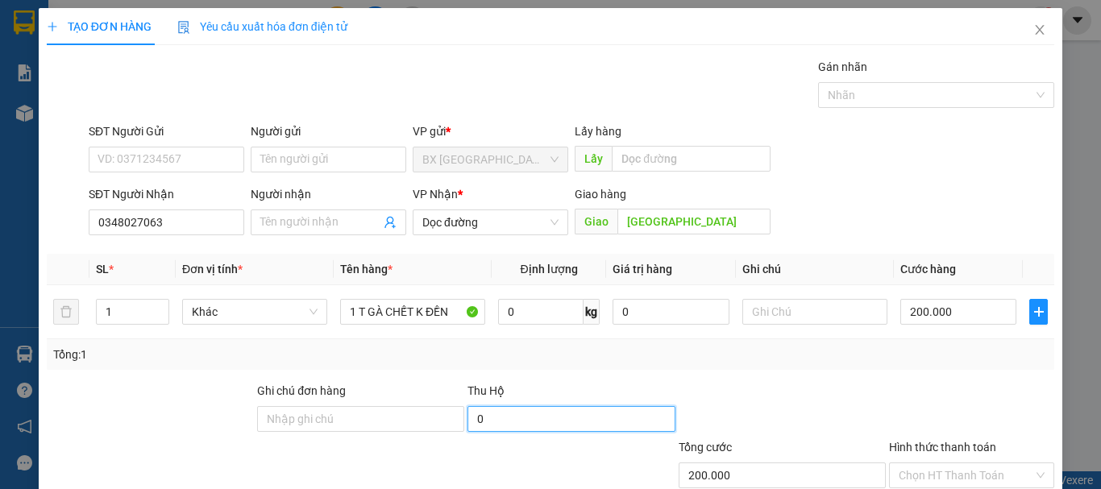
click at [646, 415] on input "0" at bounding box center [570, 419] width 207 height 26
type input "2.500.000"
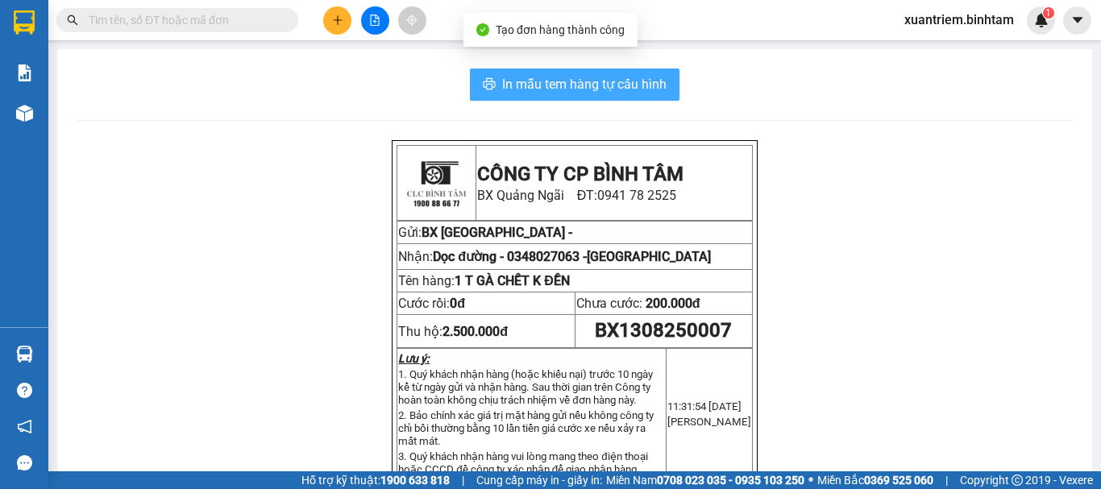
click at [587, 77] on span "In mẫu tem hàng tự cấu hình" at bounding box center [584, 84] width 164 height 20
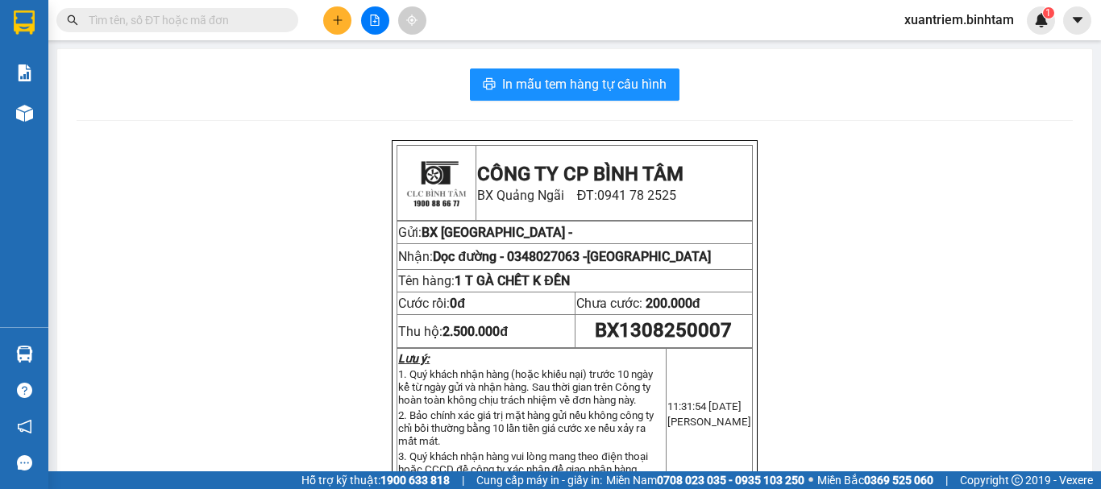
click at [343, 17] on button at bounding box center [337, 20] width 28 height 28
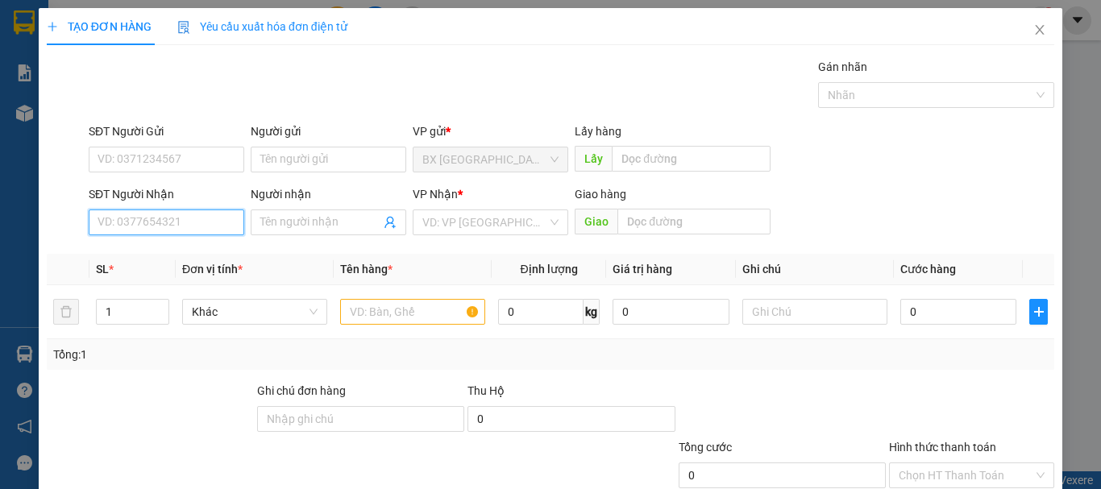
click at [217, 221] on input "SĐT Người Nhận" at bounding box center [166, 222] width 155 height 26
click at [181, 219] on input "0789800686" at bounding box center [166, 222] width 155 height 26
click at [211, 222] on input "0789800686" at bounding box center [166, 222] width 155 height 26
type input "0789800686"
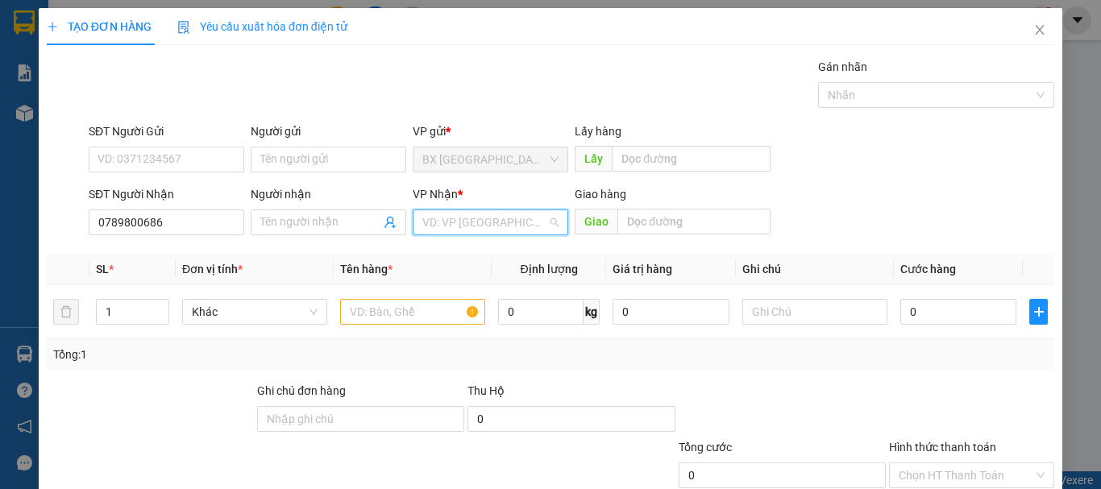
click at [500, 214] on input "search" at bounding box center [484, 222] width 125 height 24
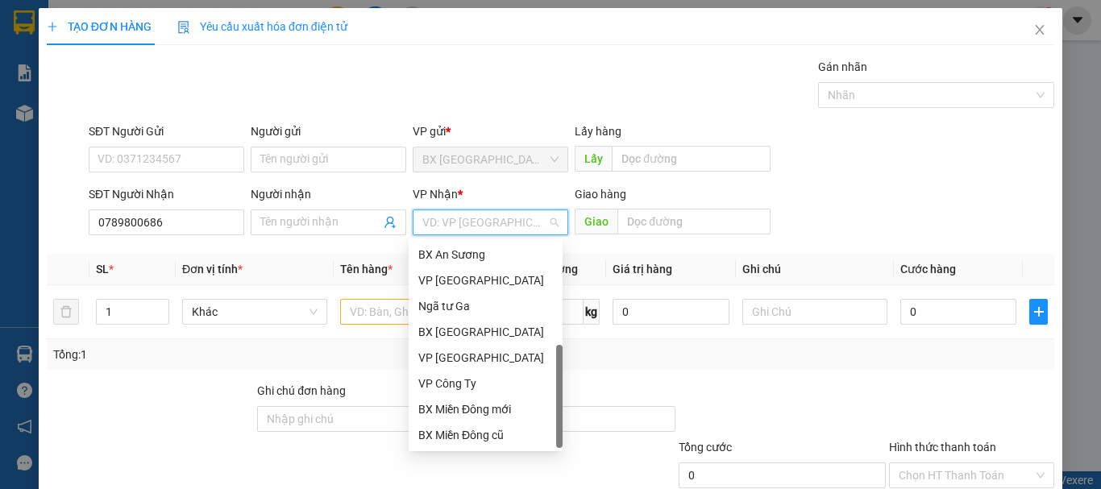
click at [460, 452] on div "Dọc đường" at bounding box center [485, 461] width 135 height 18
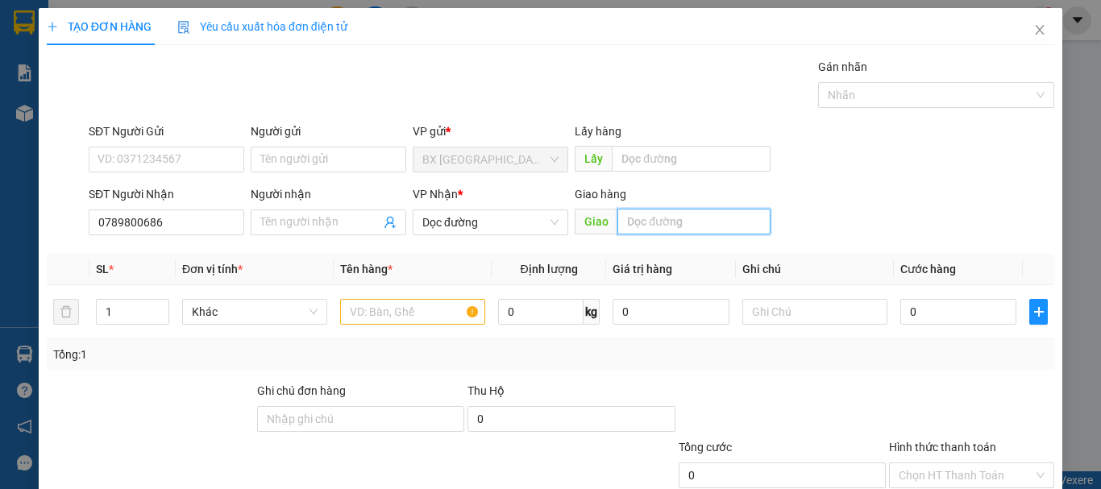
click at [699, 219] on input "text" at bounding box center [693, 222] width 153 height 26
type input "HẢI PHÒNG"
click at [404, 308] on input "text" at bounding box center [412, 312] width 145 height 26
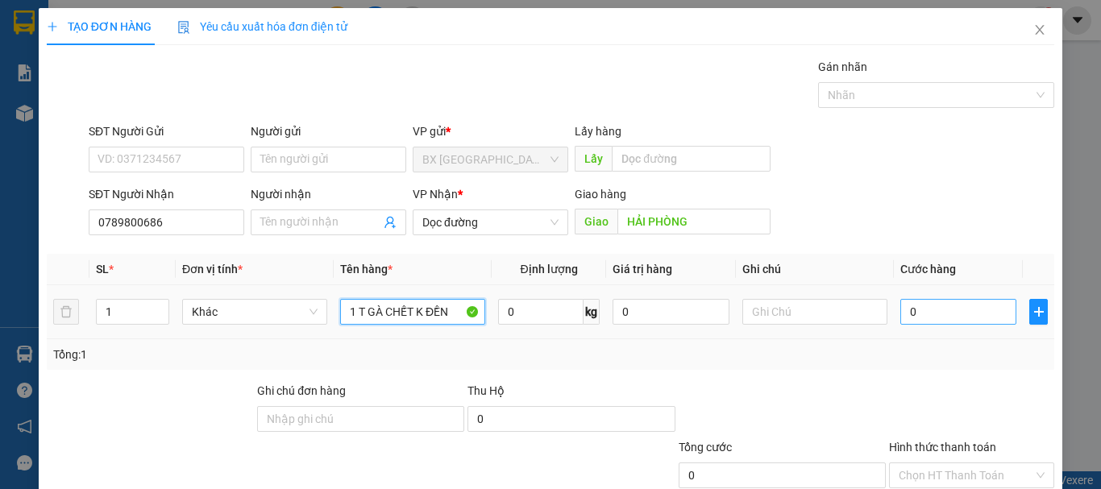
type input "1 T GÀ CHẾT K ĐỀN"
click at [938, 301] on input "0" at bounding box center [958, 312] width 116 height 26
type input "2"
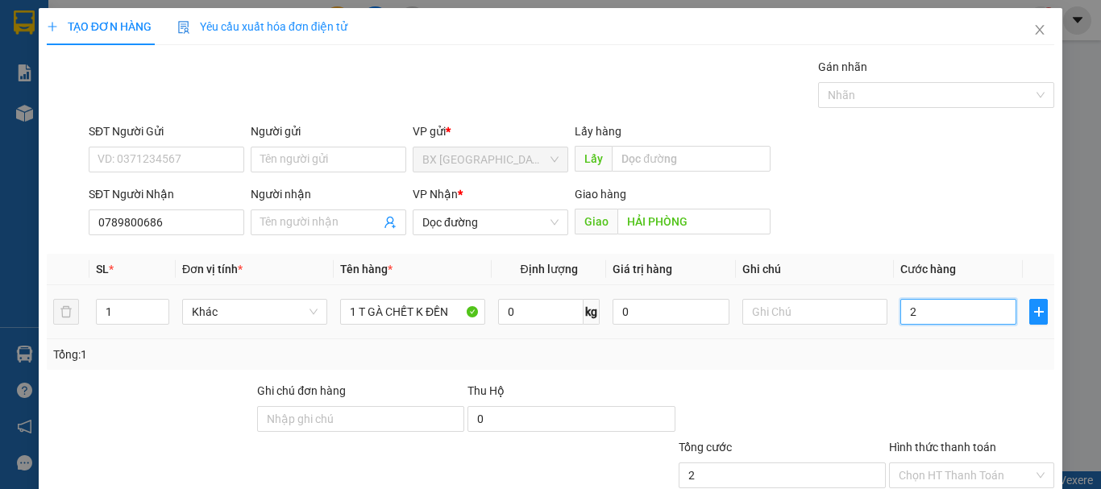
type input "20"
type input "200"
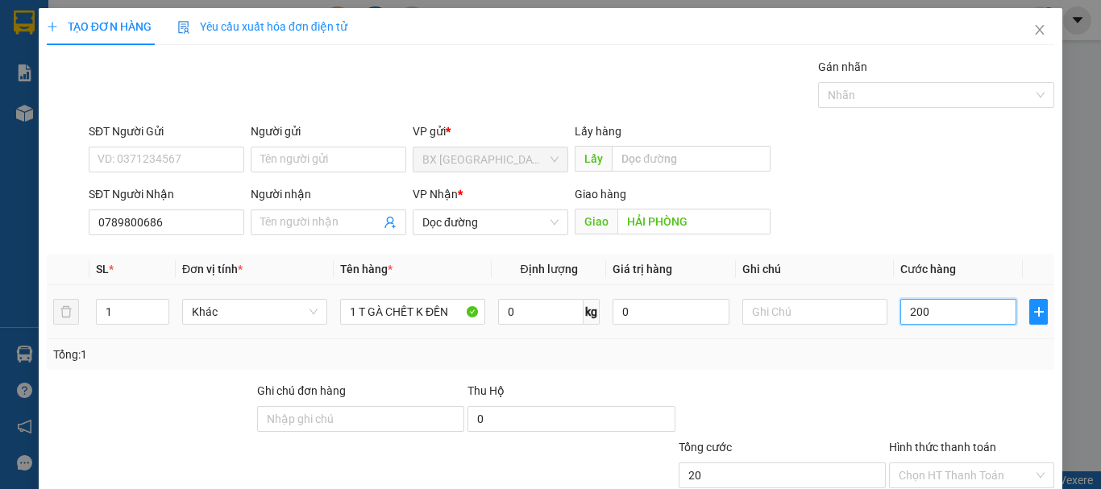
type input "200"
type input "2.000"
type input "20.000"
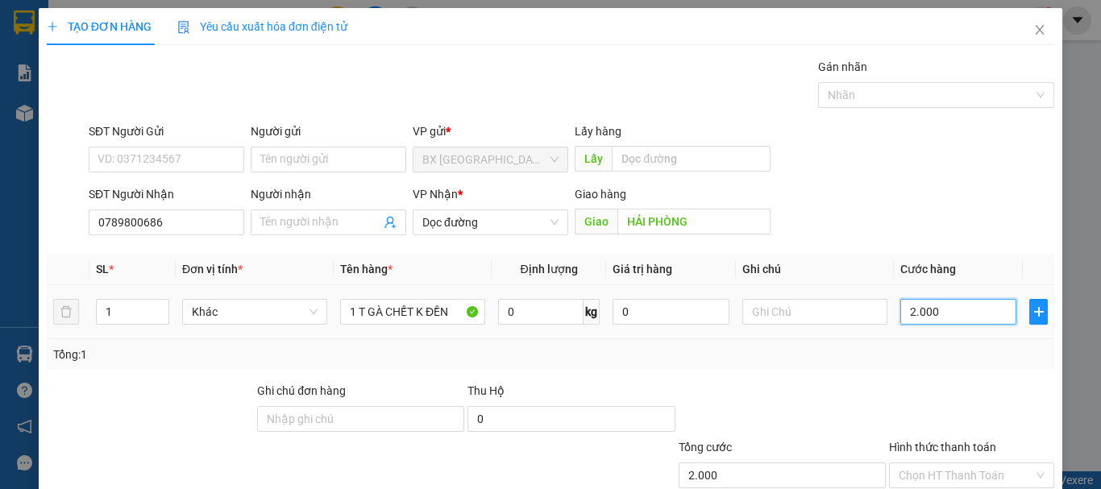
type input "20.000"
type input "200.000"
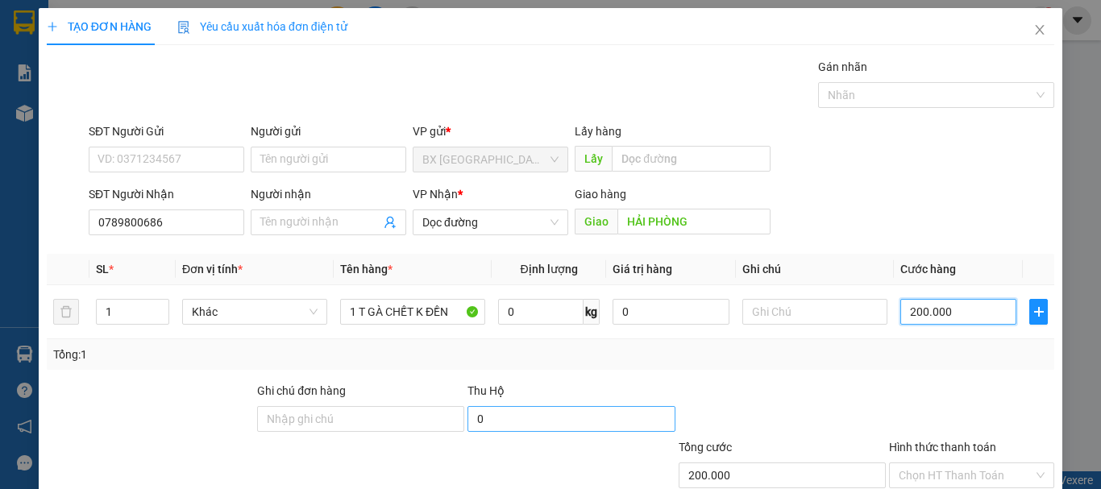
type input "200.000"
click at [540, 417] on input "0" at bounding box center [570, 419] width 207 height 26
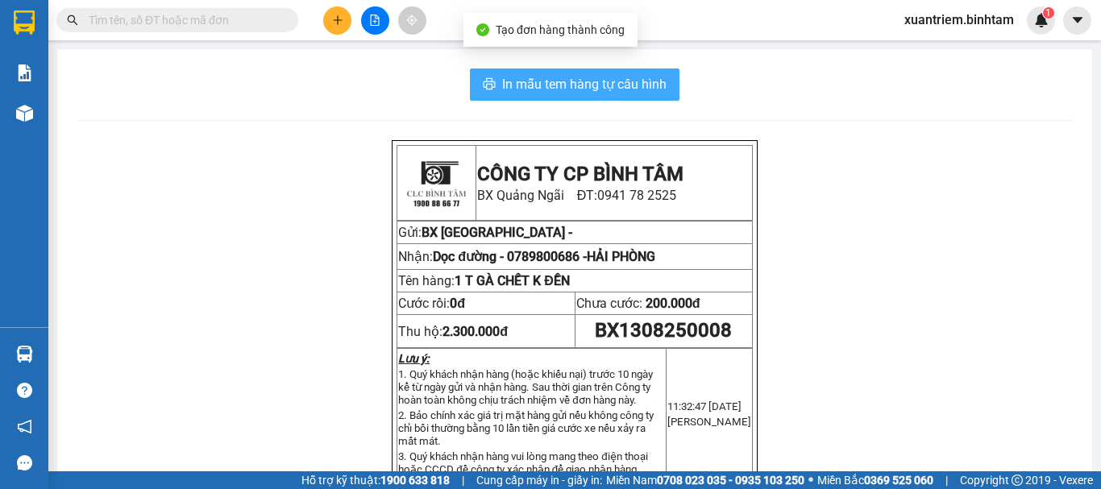
click at [573, 92] on span "In mẫu tem hàng tự cấu hình" at bounding box center [584, 84] width 164 height 20
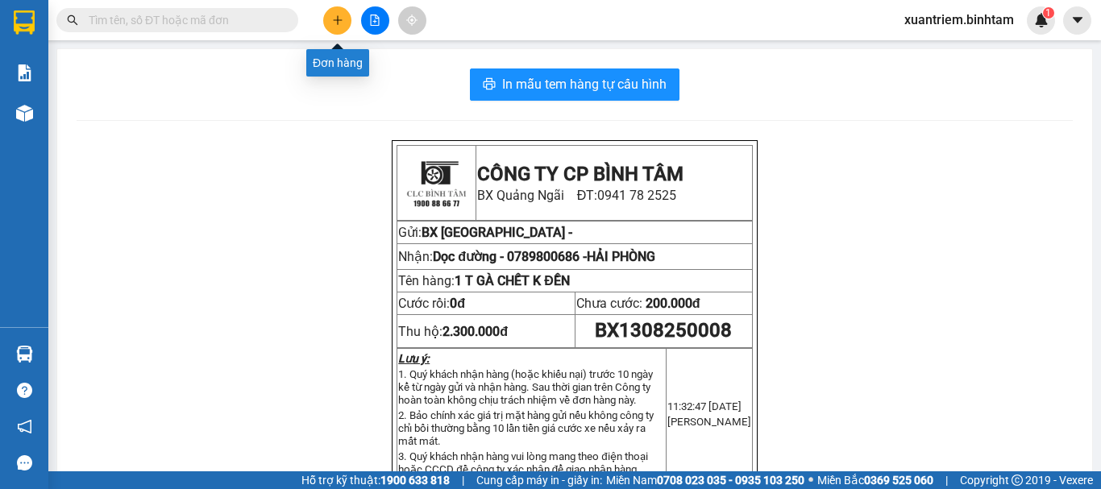
click at [328, 19] on button at bounding box center [337, 20] width 28 height 28
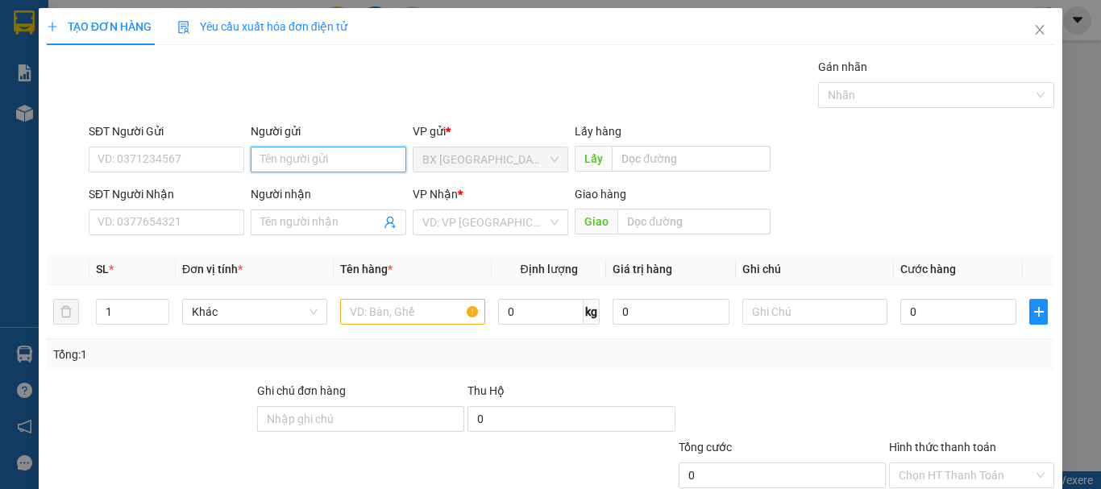
click at [295, 162] on input "Người gửi" at bounding box center [328, 160] width 155 height 26
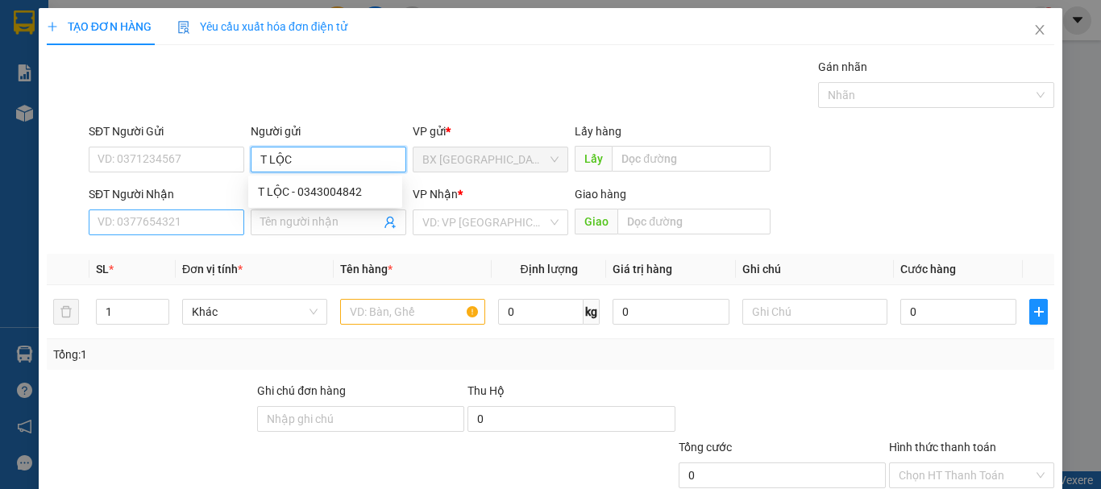
type input "T LỘC"
click at [209, 227] on input "SĐT Người Nhận" at bounding box center [166, 222] width 155 height 26
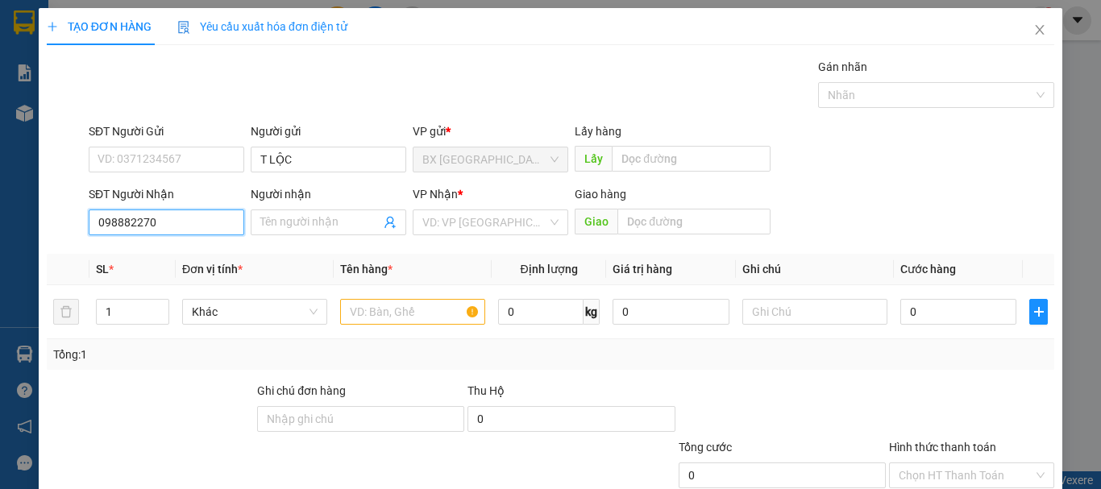
type input "0988822700"
click at [210, 214] on input "0988822700" at bounding box center [166, 222] width 155 height 26
click at [163, 257] on div "0988822700" at bounding box center [164, 255] width 135 height 18
type input "120.000"
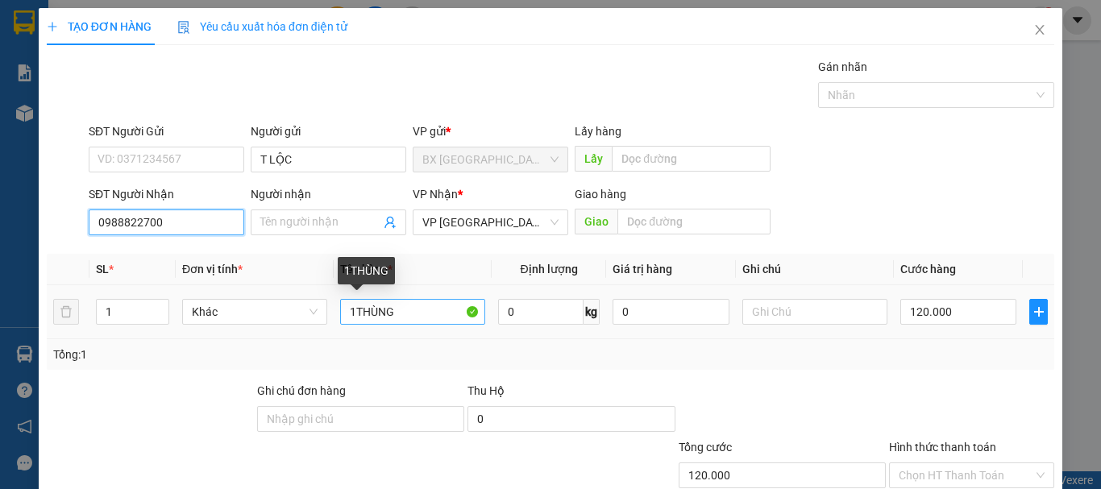
type input "0988822700"
click at [353, 310] on input "1THÙNG" at bounding box center [412, 312] width 145 height 26
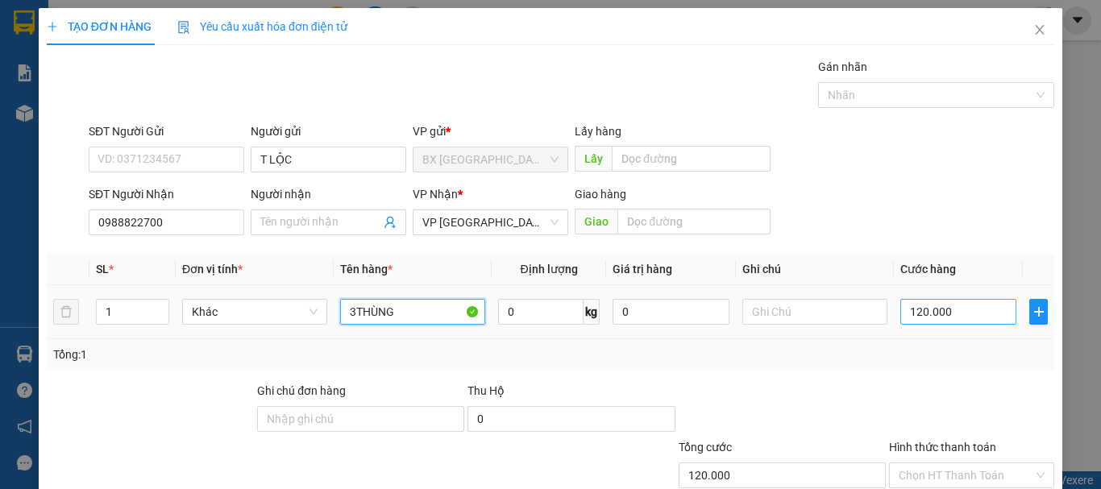
type input "3THÙNG"
click at [994, 309] on input "120.000" at bounding box center [958, 312] width 116 height 26
type input "4"
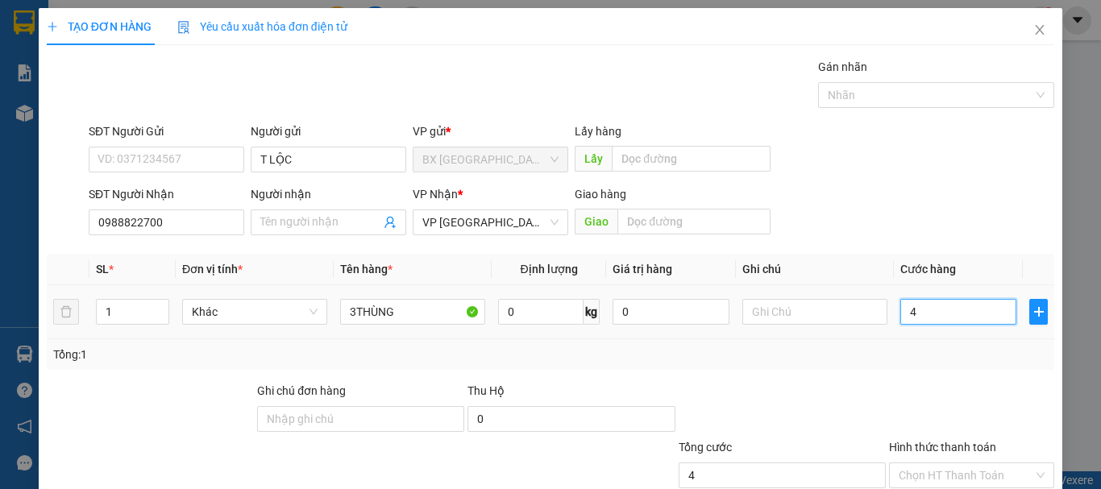
type input "45"
type input "450"
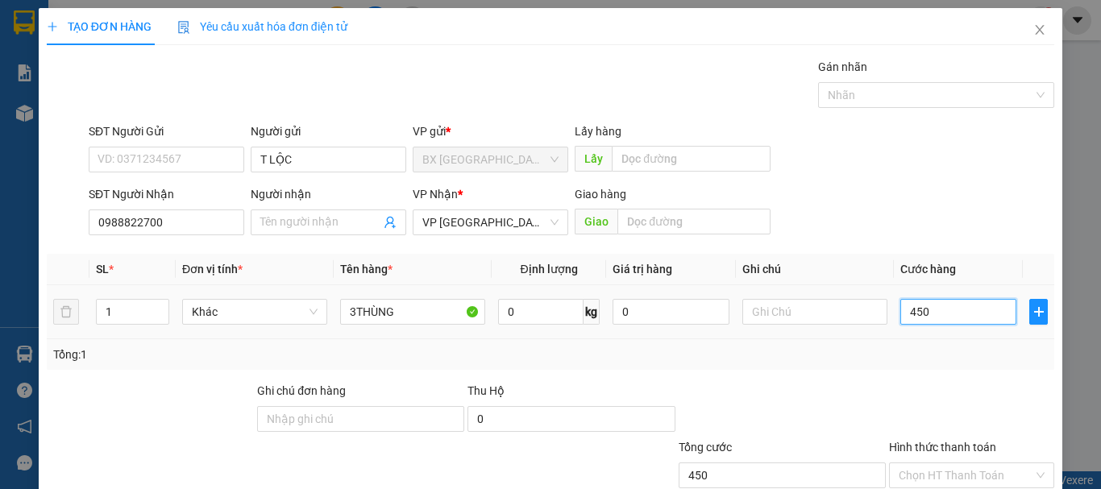
type input "4.500"
type input "45.000"
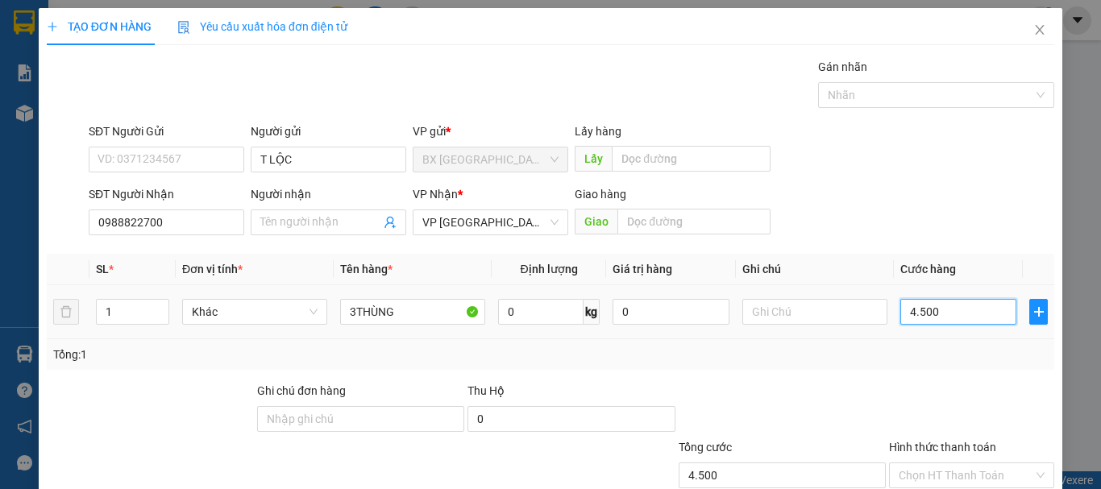
type input "45.000"
type input "450.000"
click at [878, 458] on div "TẠO ĐƠN HÀNG Yêu cầu xuất hóa đơn điện tử Transit Pickup Surcharge Ids Transit …" at bounding box center [550, 292] width 1023 height 569
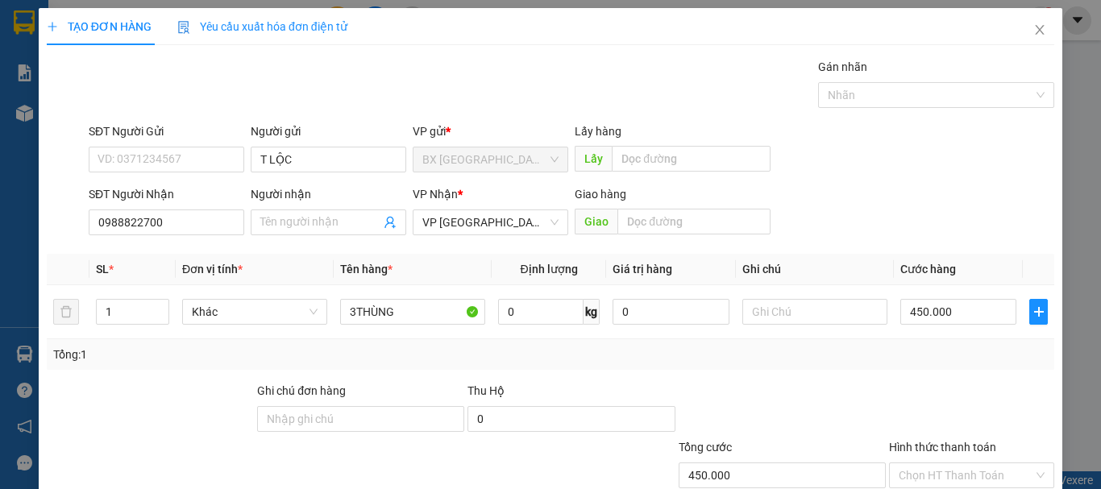
drag, startPoint x: 894, startPoint y: 453, endPoint x: 872, endPoint y: 410, distance: 48.3
type input "0"
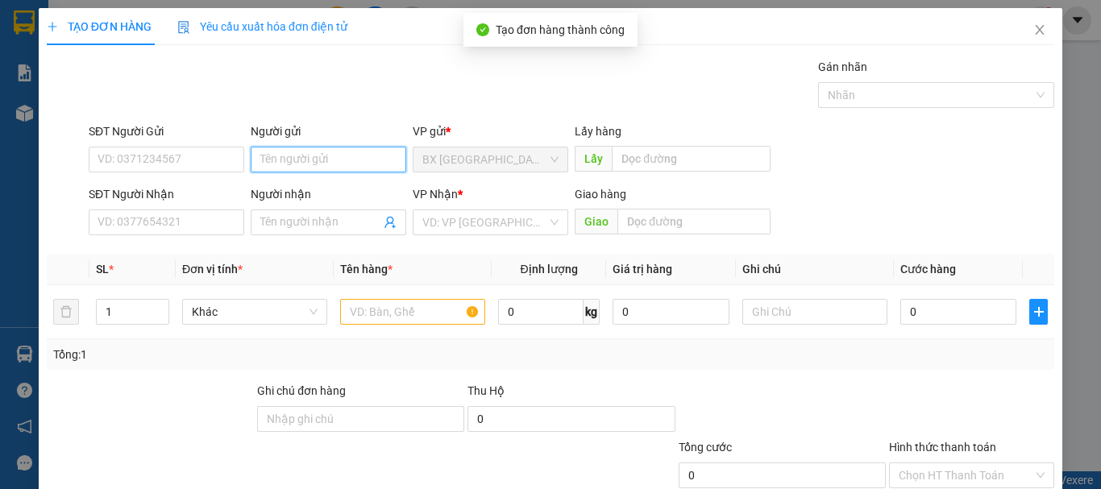
click at [342, 147] on input "Người gửi" at bounding box center [328, 160] width 155 height 26
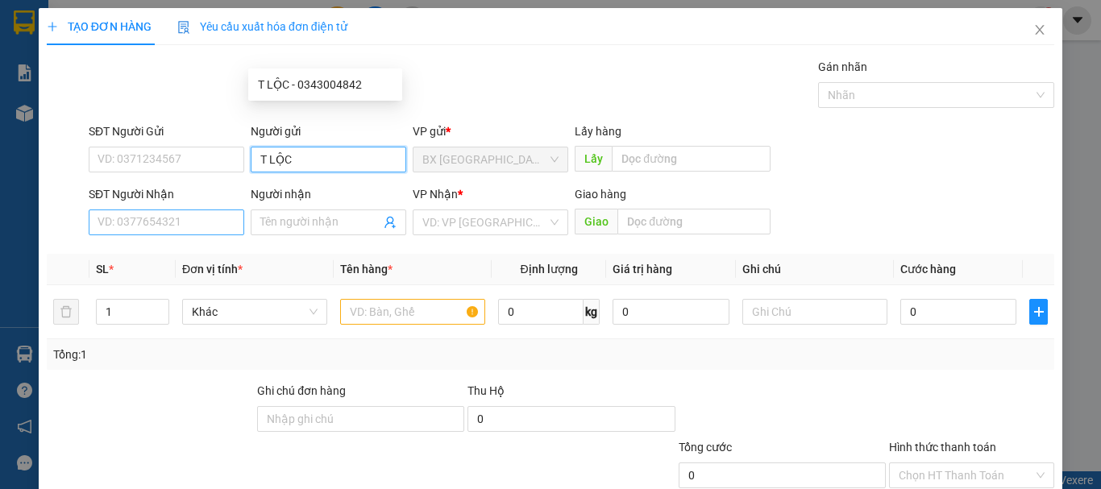
type input "T LỘC"
click at [155, 209] on input "SĐT Người Nhận" at bounding box center [166, 222] width 155 height 26
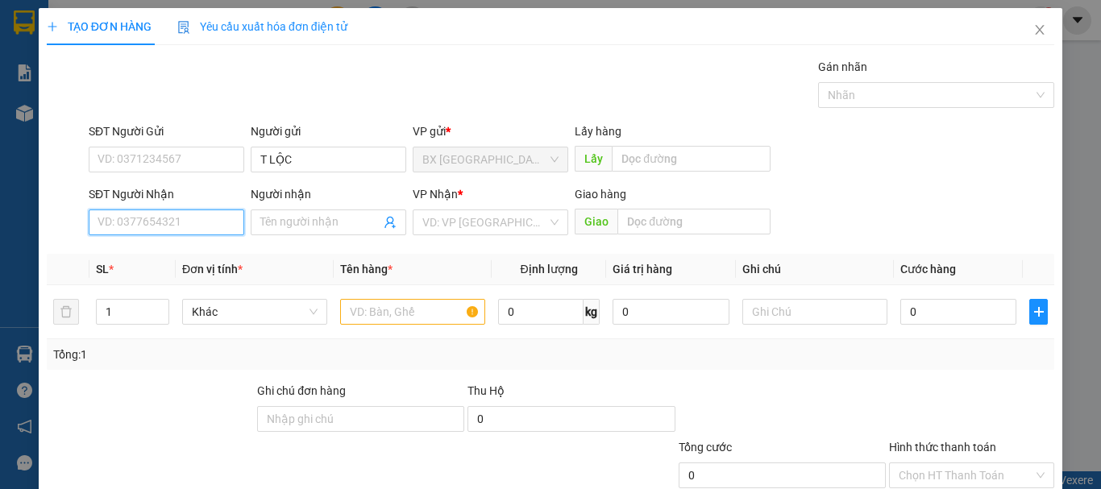
click at [160, 209] on input "SĐT Người Nhận" at bounding box center [166, 222] width 155 height 26
type input "0987712983"
click at [160, 209] on input "0987712983" at bounding box center [166, 222] width 155 height 26
click at [208, 156] on div "0987712983 - NGỌC" at bounding box center [165, 148] width 154 height 26
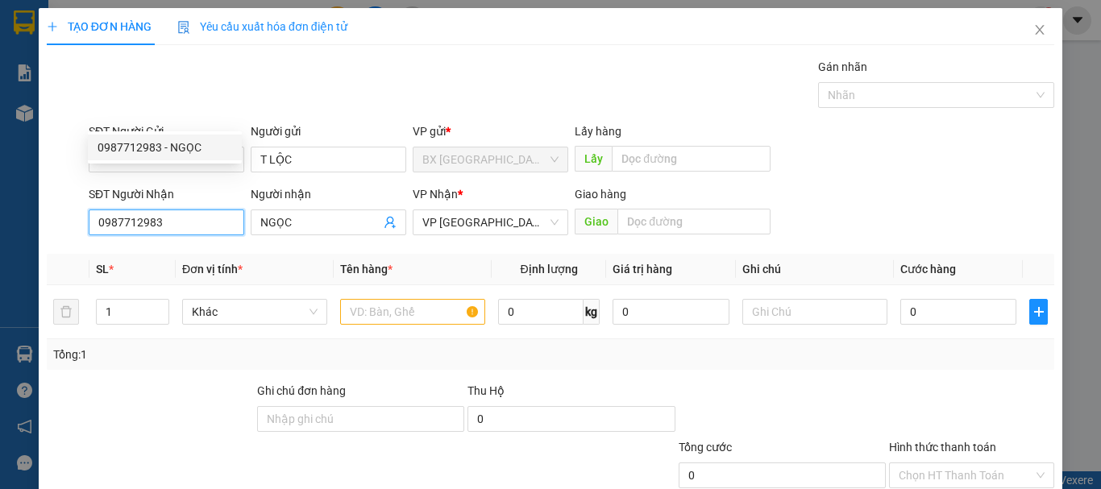
type input "NGỌC"
type input "440.000"
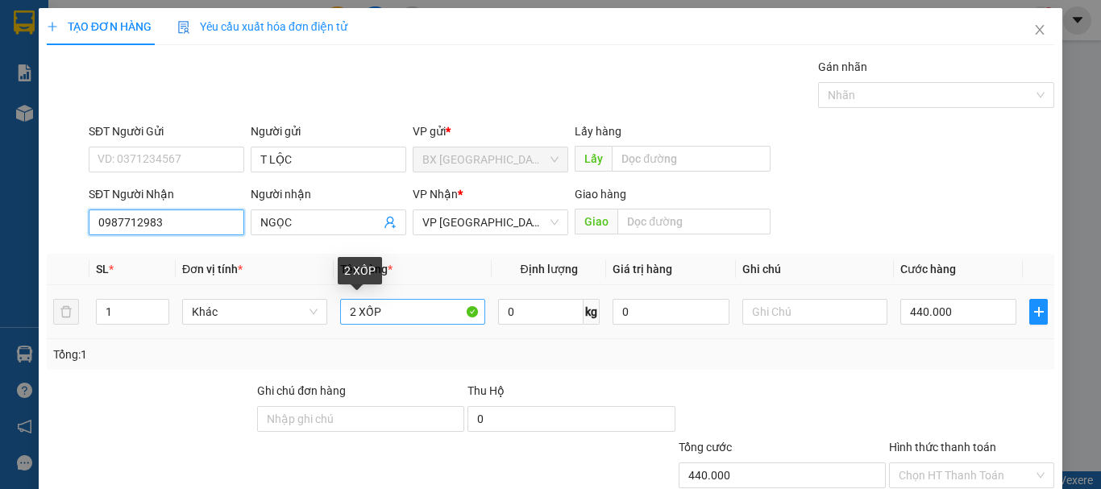
type input "0987712983"
click at [359, 299] on input "2 XỐP" at bounding box center [412, 312] width 145 height 26
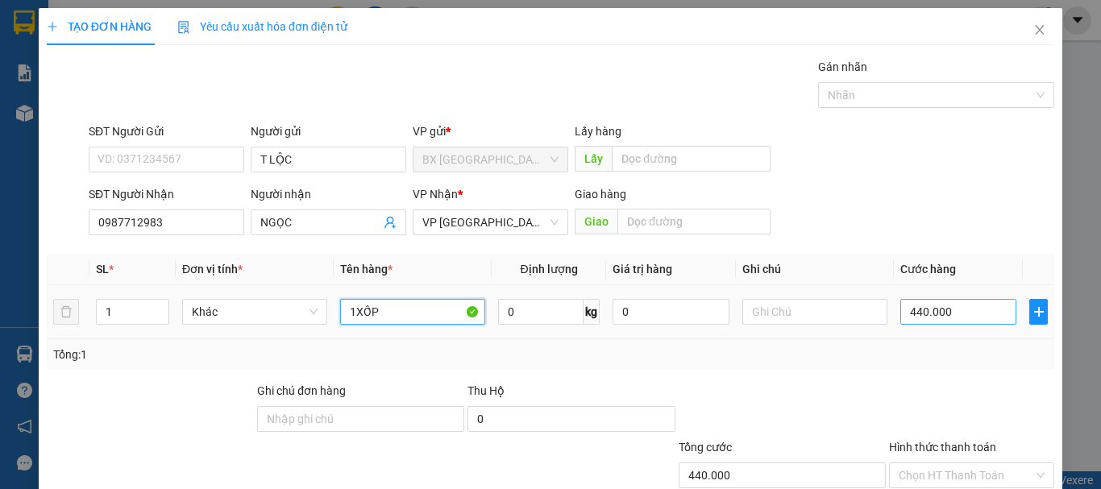
type input "1XỐP"
click at [937, 299] on input "440.000" at bounding box center [958, 312] width 116 height 26
type input "2"
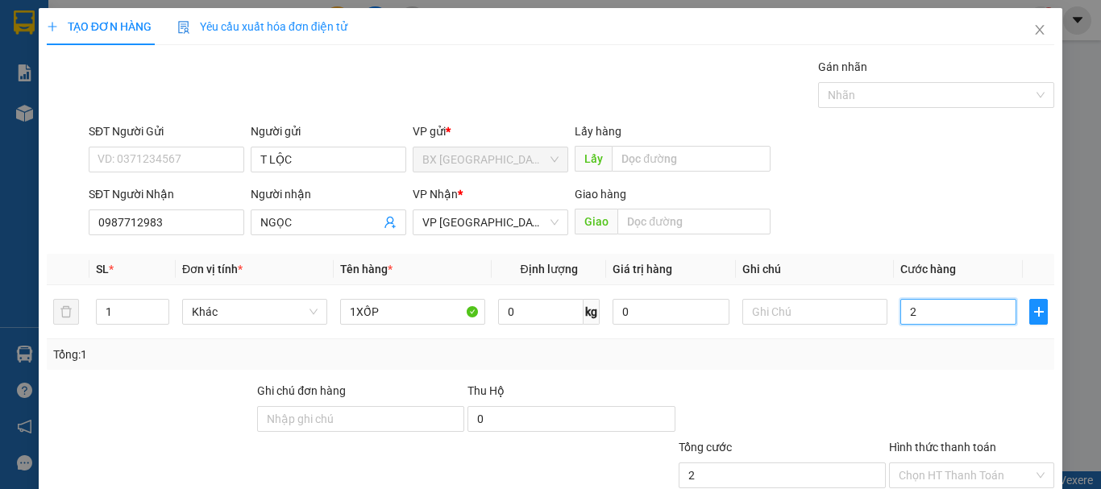
type input "20"
type input "200"
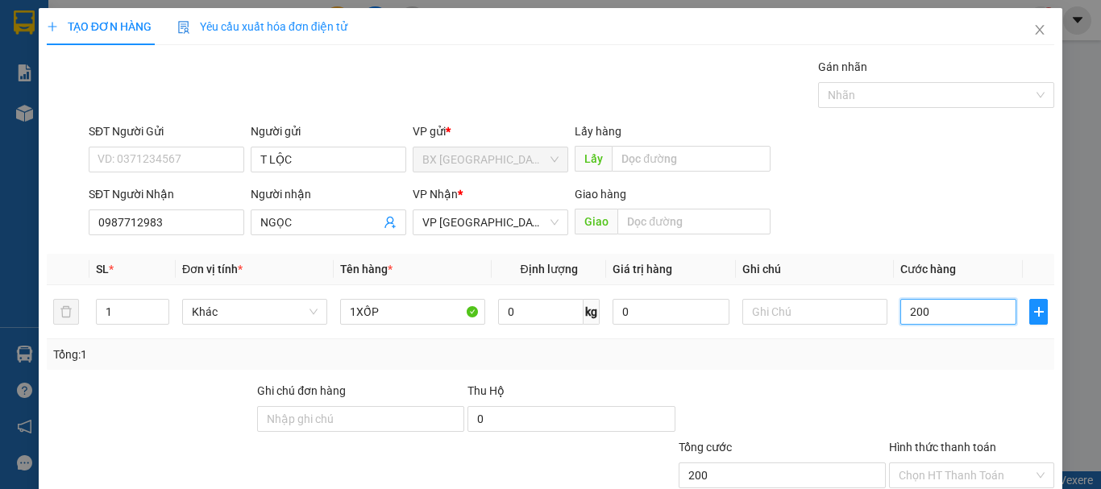
type input "2.000"
type input "20.000"
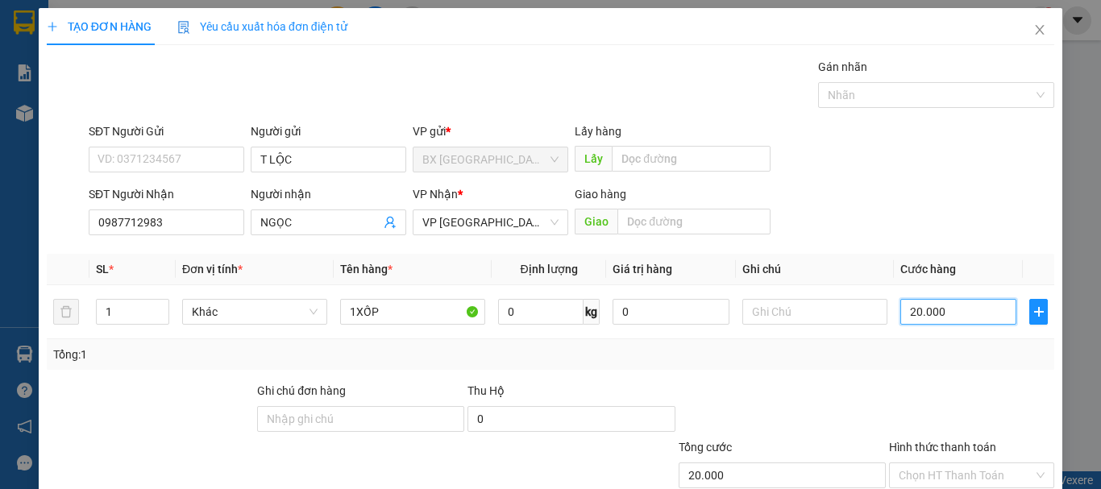
type input "200.000"
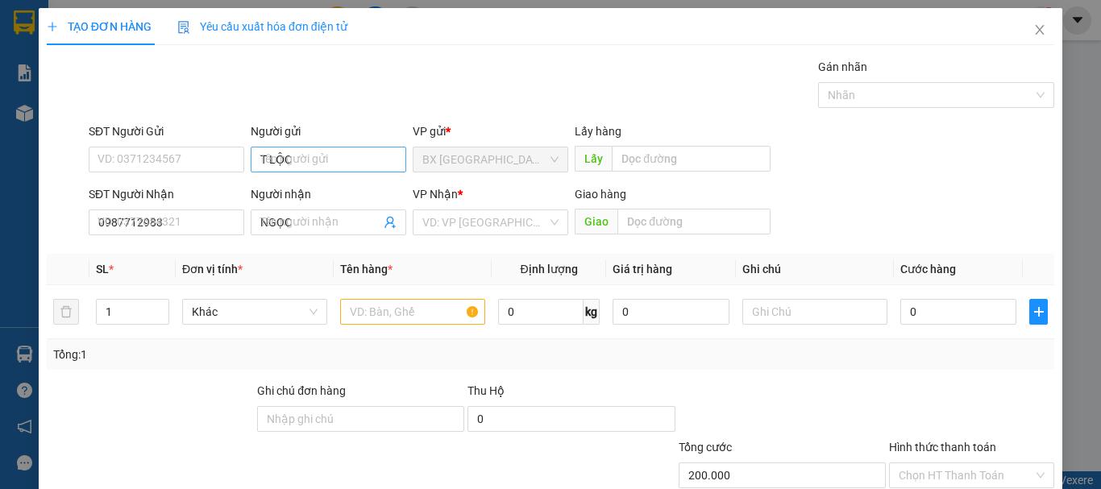
type input "0"
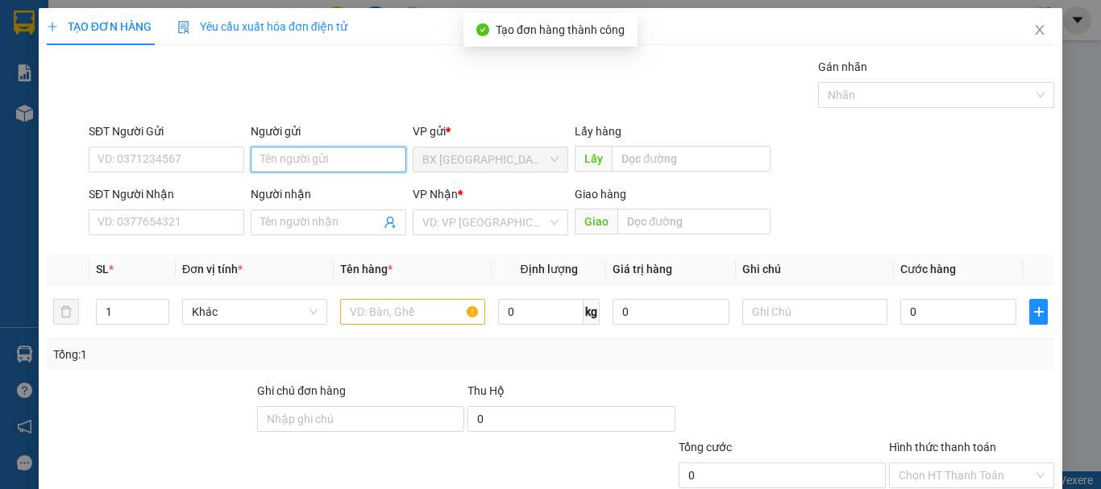
click at [309, 147] on input "Người gửi" at bounding box center [328, 160] width 155 height 26
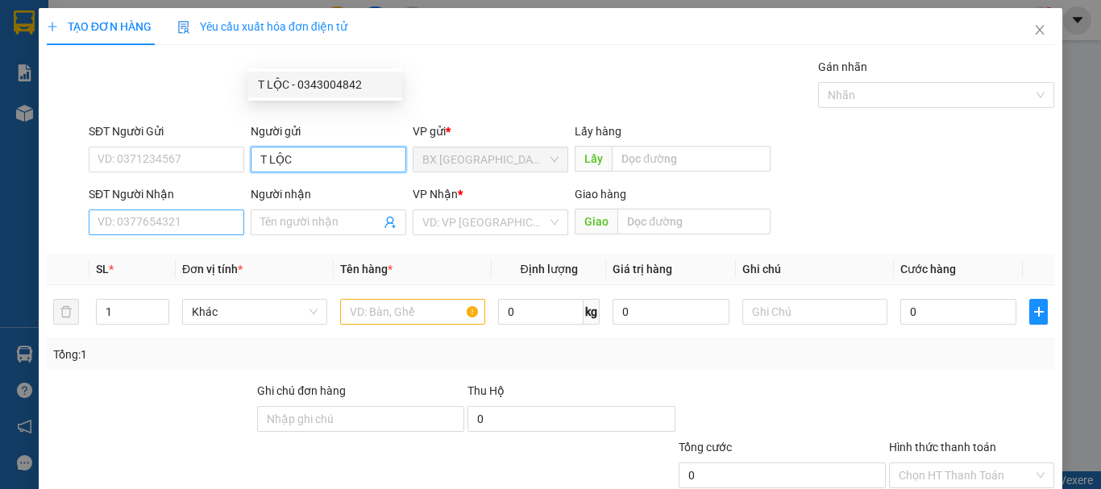
type input "T LỘC"
click at [157, 209] on input "SĐT Người Nhận" at bounding box center [166, 222] width 155 height 26
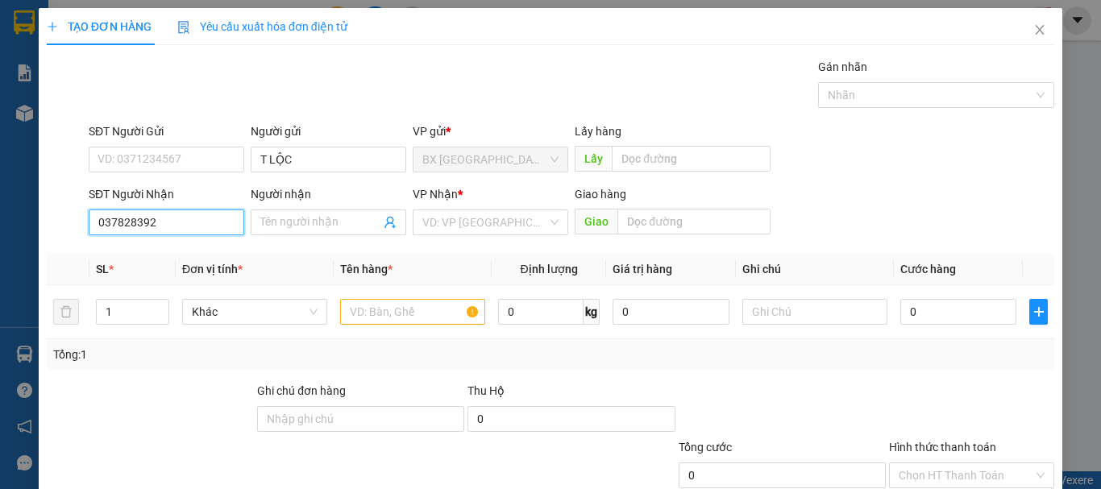
type input "0378283928"
click at [164, 147] on div "0378283928" at bounding box center [164, 148] width 135 height 18
type input "NGÃ 3 SỢI"
type input "280.000"
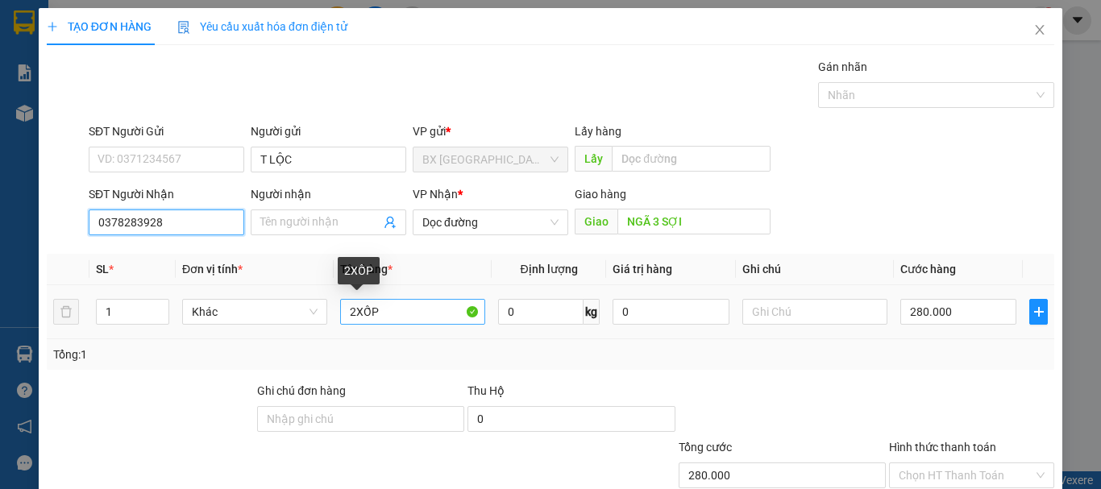
type input "0378283928"
click at [354, 299] on input "2XỐP" at bounding box center [412, 312] width 145 height 26
type input "1XỐP"
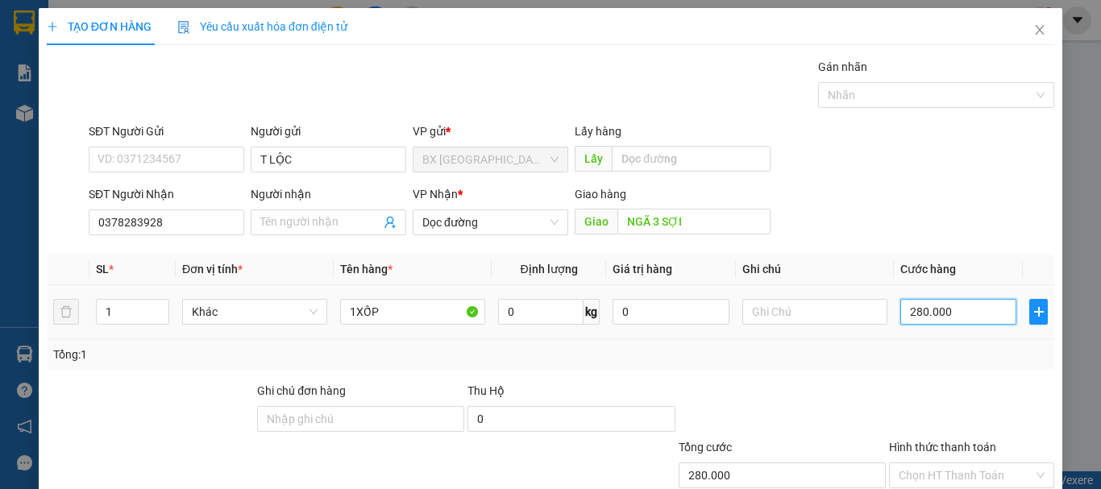
click at [970, 299] on input "280.000" at bounding box center [958, 312] width 116 height 26
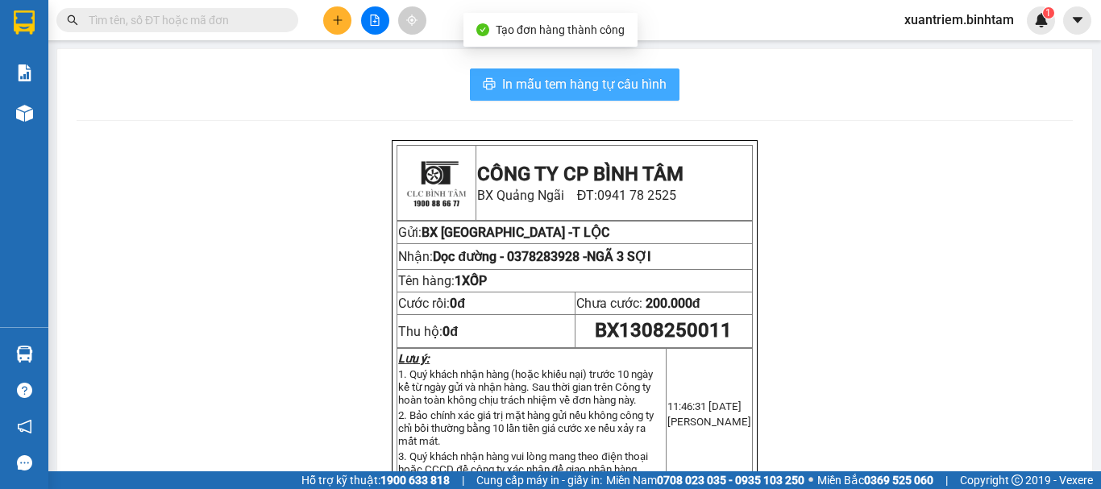
click at [553, 84] on span "In mẫu tem hàng tự cấu hình" at bounding box center [584, 84] width 164 height 20
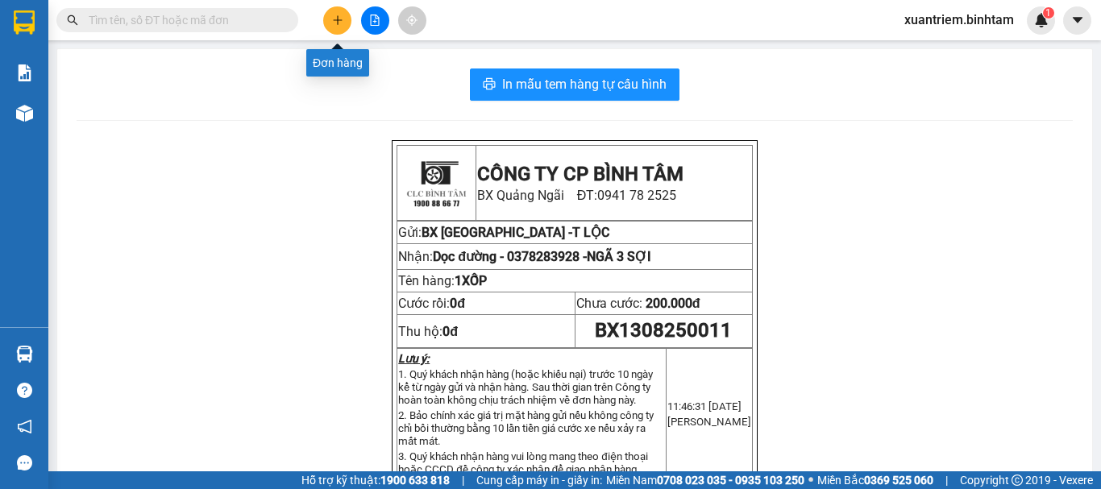
click at [349, 22] on button at bounding box center [337, 20] width 28 height 28
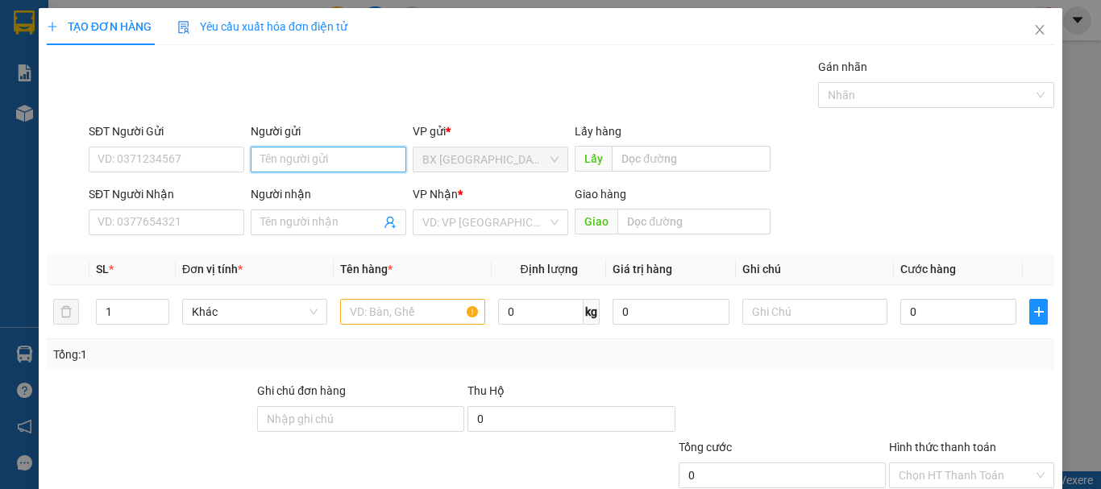
click at [361, 151] on input "Người gửi" at bounding box center [328, 160] width 155 height 26
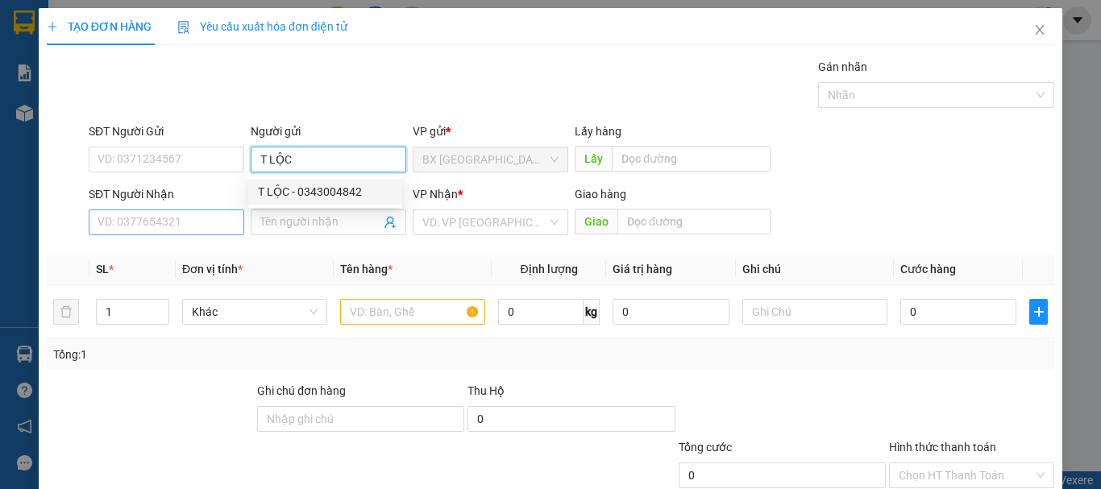
type input "T LỘC"
click at [207, 219] on input "SĐT Người Nhận" at bounding box center [166, 222] width 155 height 26
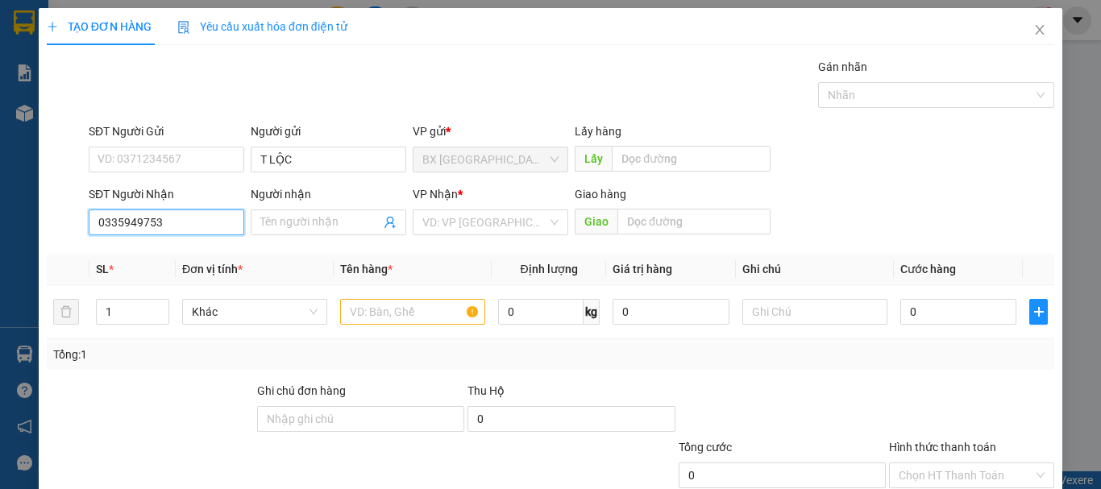
click at [204, 234] on input "0335949753" at bounding box center [166, 222] width 155 height 26
type input "0335949753"
click at [480, 230] on input "search" at bounding box center [484, 222] width 125 height 24
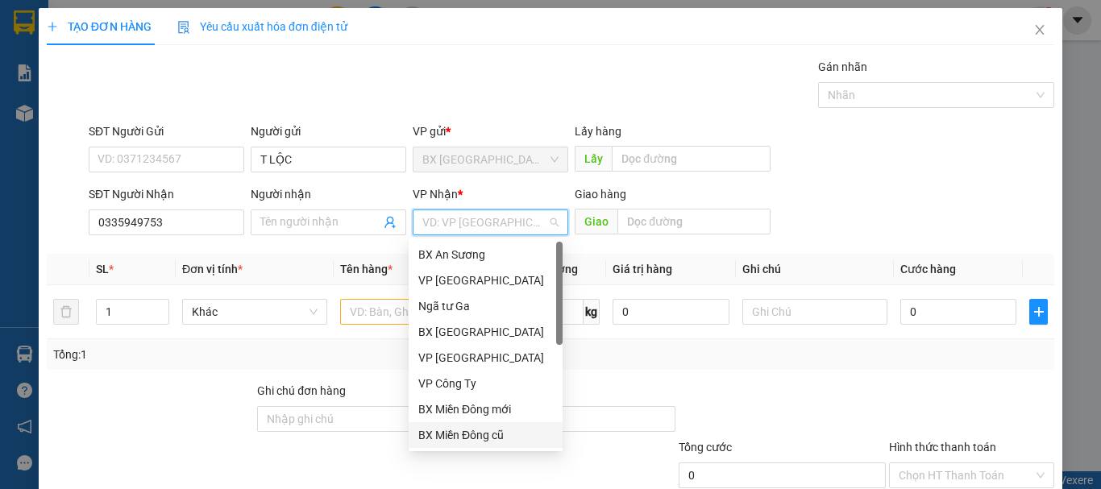
click at [500, 438] on div "BX Miền Đông cũ" at bounding box center [485, 435] width 135 height 18
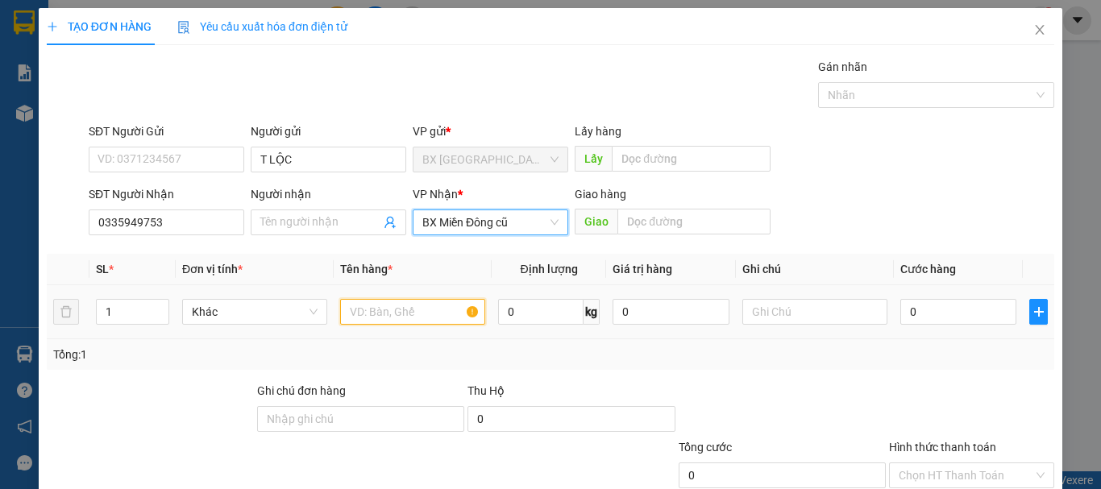
click at [389, 305] on input "text" at bounding box center [412, 312] width 145 height 26
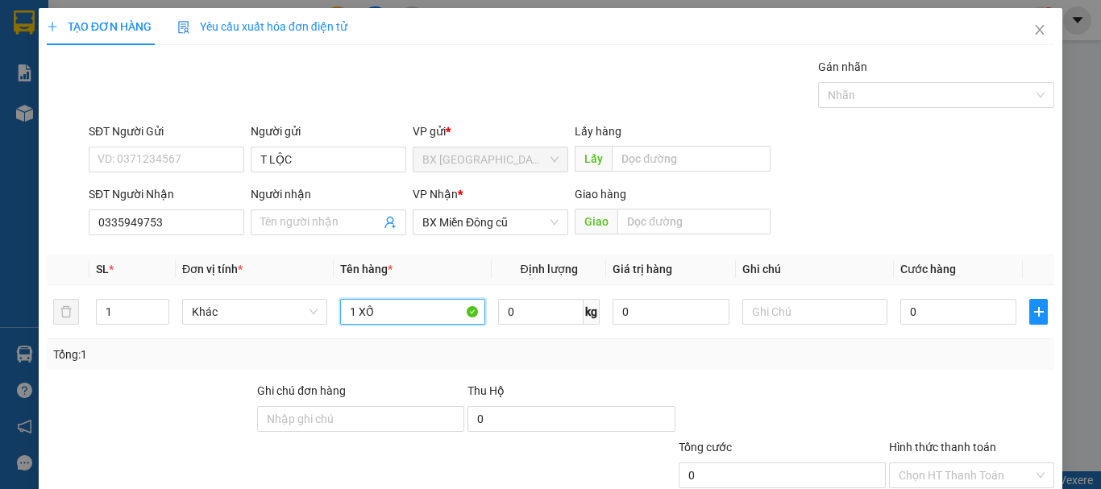
type input "1 XỐP"
click at [926, 304] on input "0" at bounding box center [958, 312] width 116 height 26
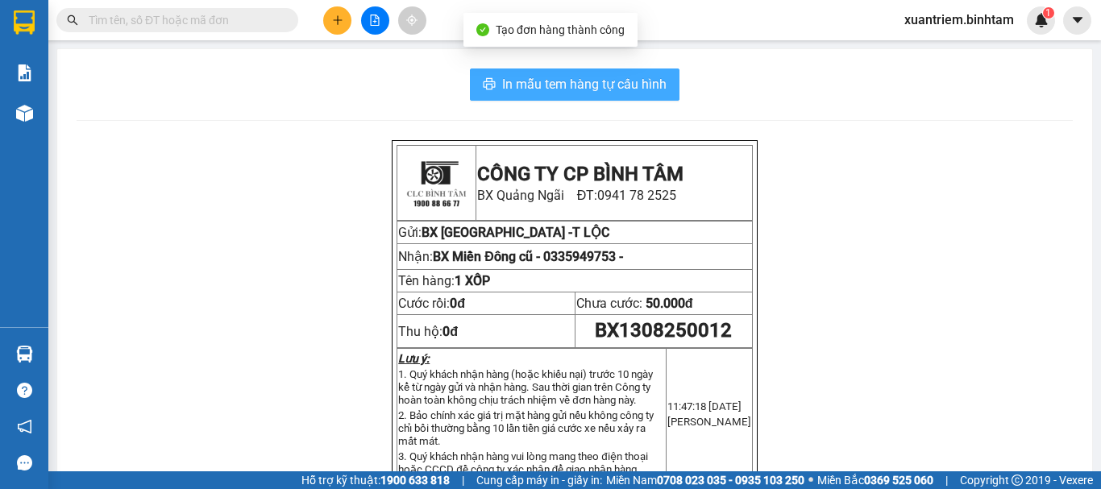
click at [605, 88] on span "In mẫu tem hàng tự cấu hình" at bounding box center [584, 84] width 164 height 20
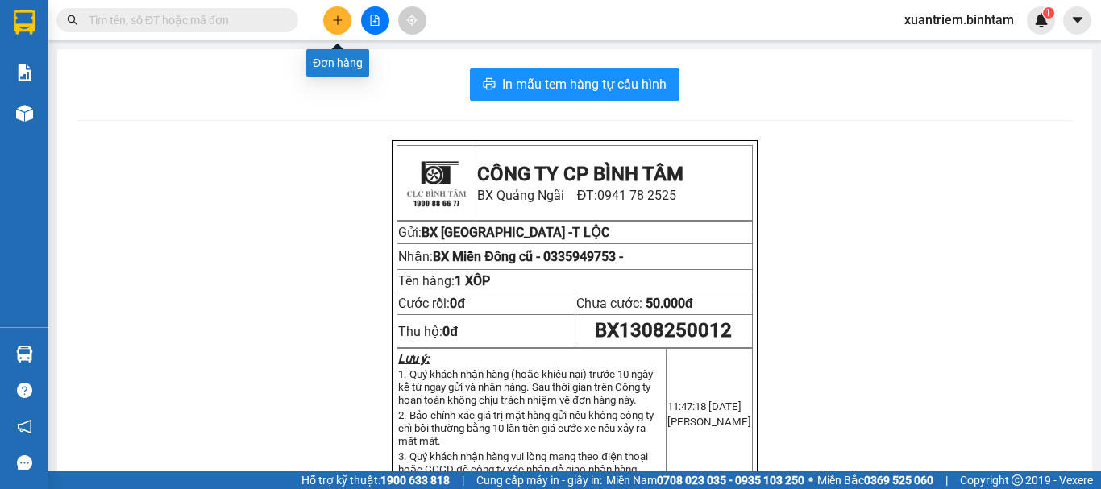
click at [345, 20] on button at bounding box center [337, 20] width 28 height 28
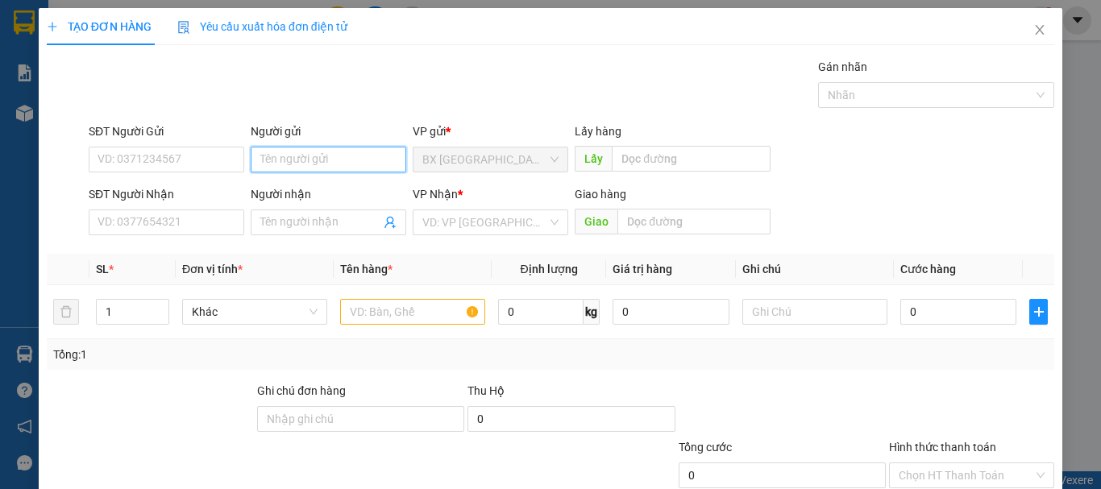
click at [354, 147] on input "Người gửi" at bounding box center [328, 160] width 155 height 26
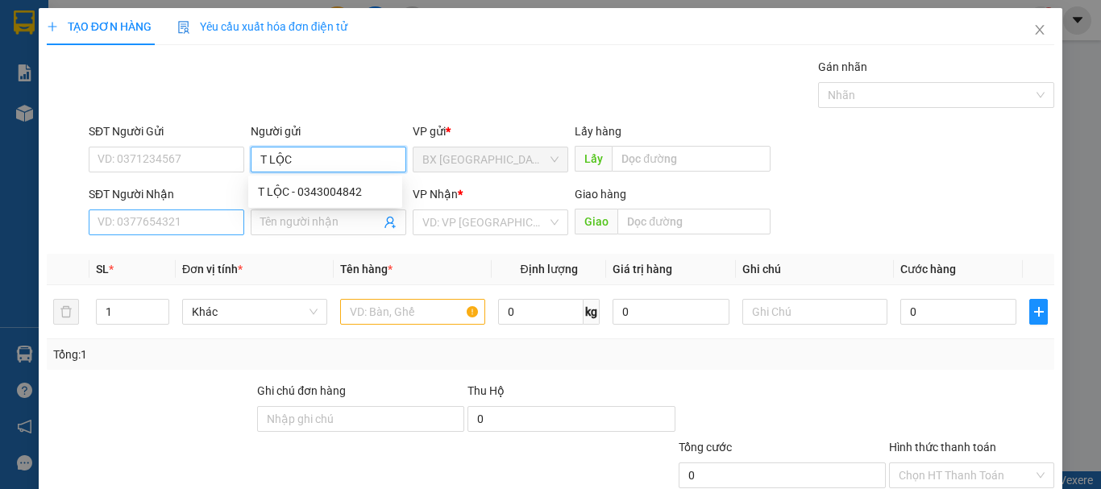
type input "T LỘC"
click at [147, 226] on input "SĐT Người Nhận" at bounding box center [166, 222] width 155 height 26
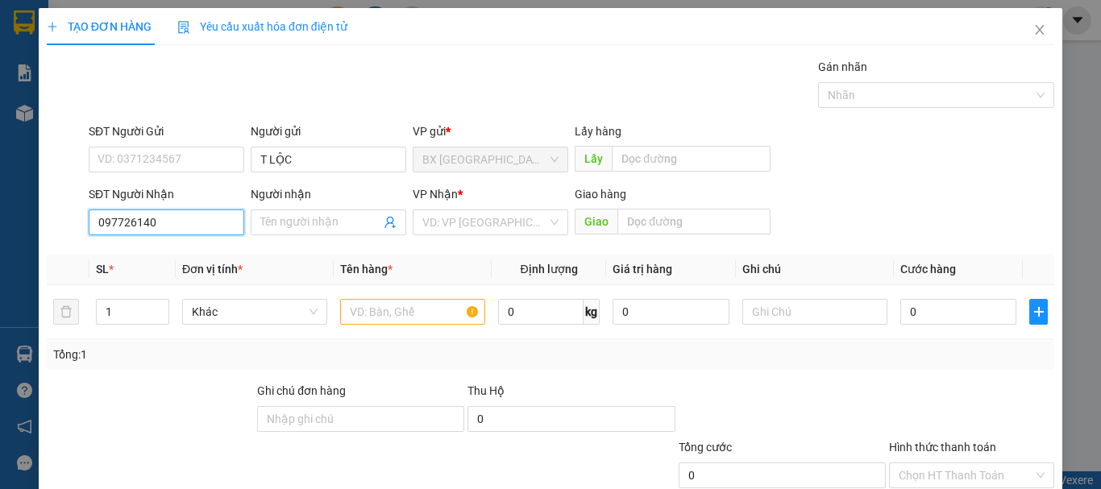
type input "0977261402"
click at [172, 254] on div "0977261402" at bounding box center [164, 255] width 135 height 18
type input "100.000"
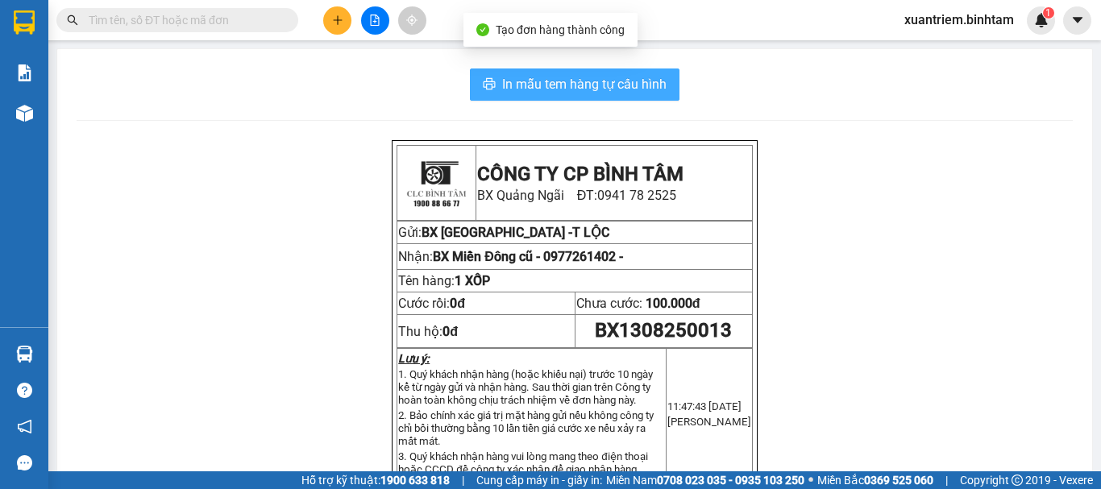
click at [595, 79] on span "In mẫu tem hàng tự cấu hình" at bounding box center [584, 84] width 164 height 20
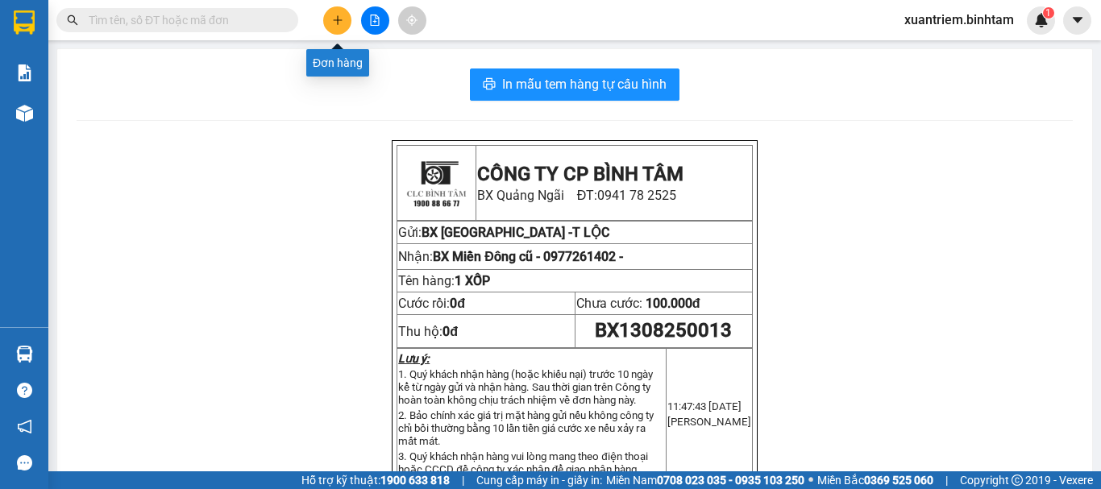
click at [337, 16] on icon "plus" at bounding box center [337, 20] width 11 height 11
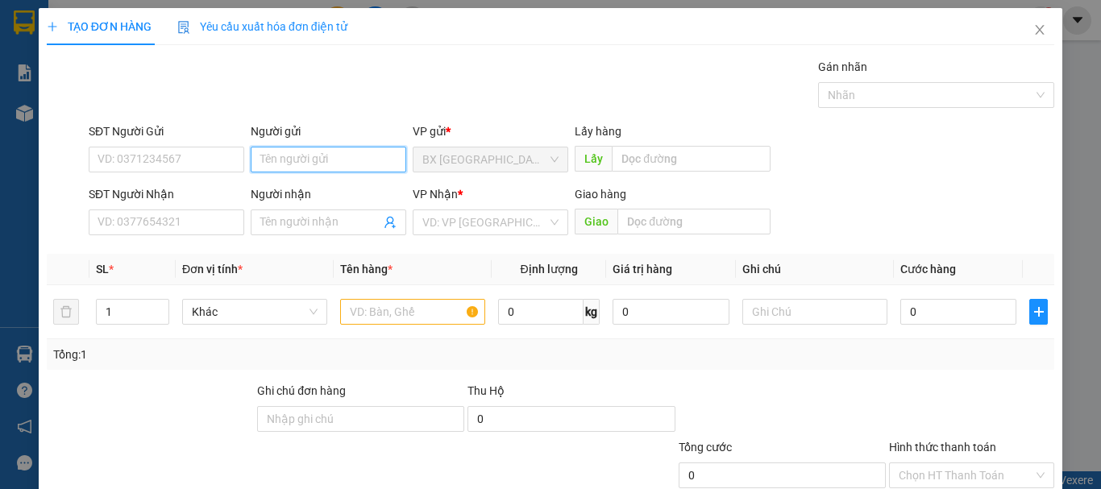
click at [360, 158] on input "Người gửi" at bounding box center [328, 160] width 155 height 26
type input "T LÔC"
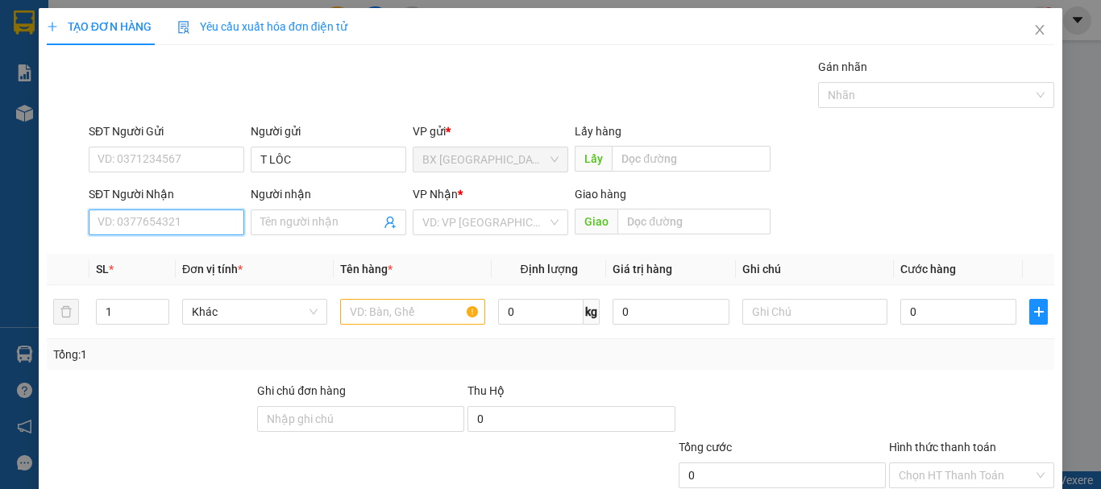
click at [137, 226] on input "SĐT Người Nhận" at bounding box center [166, 222] width 155 height 26
type input "0913164158"
click at [190, 222] on input "0913164158" at bounding box center [166, 222] width 155 height 26
click at [151, 262] on div "0913164158" at bounding box center [164, 255] width 135 height 18
type input "100.000"
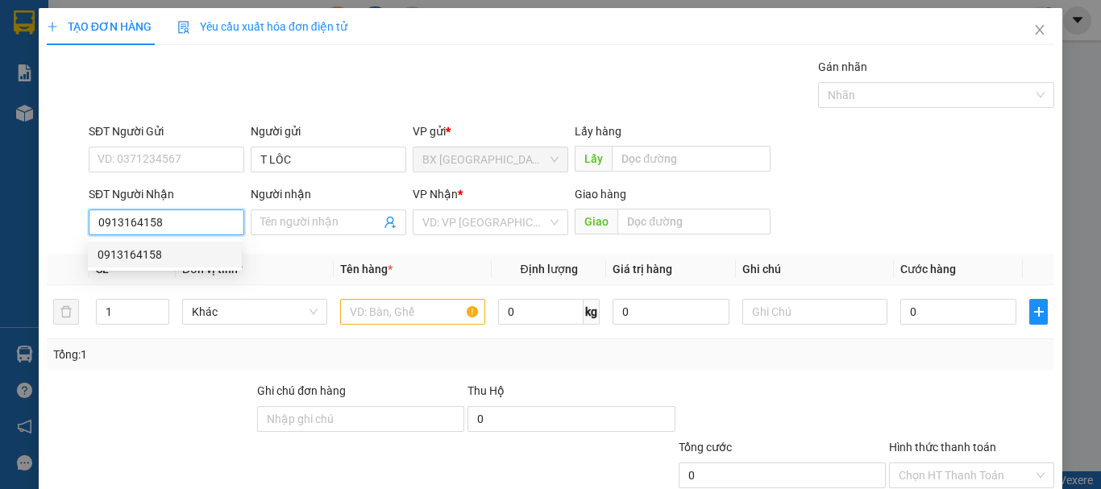
type input "100.000"
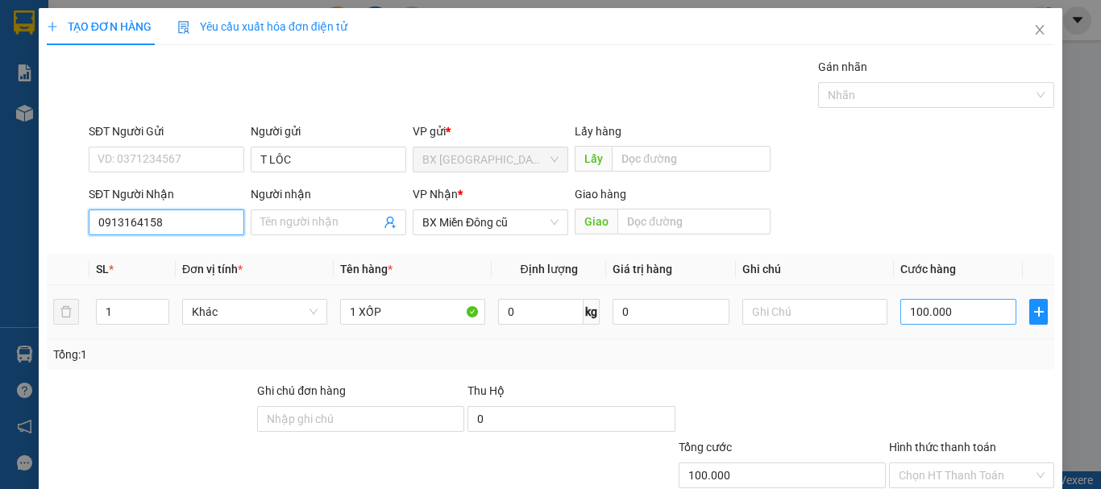
type input "0913164158"
click at [957, 309] on input "100.000" at bounding box center [958, 312] width 116 height 26
type input "1"
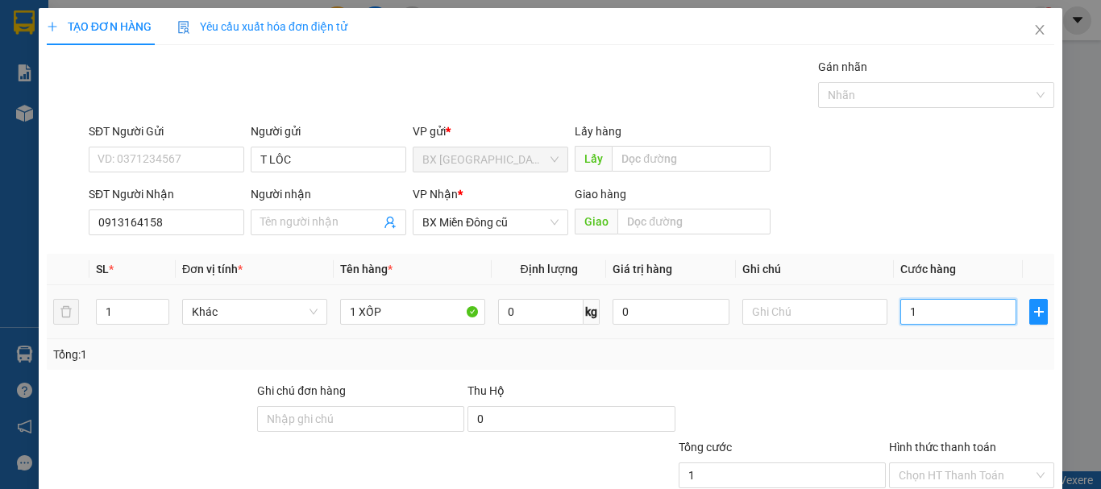
type input "15"
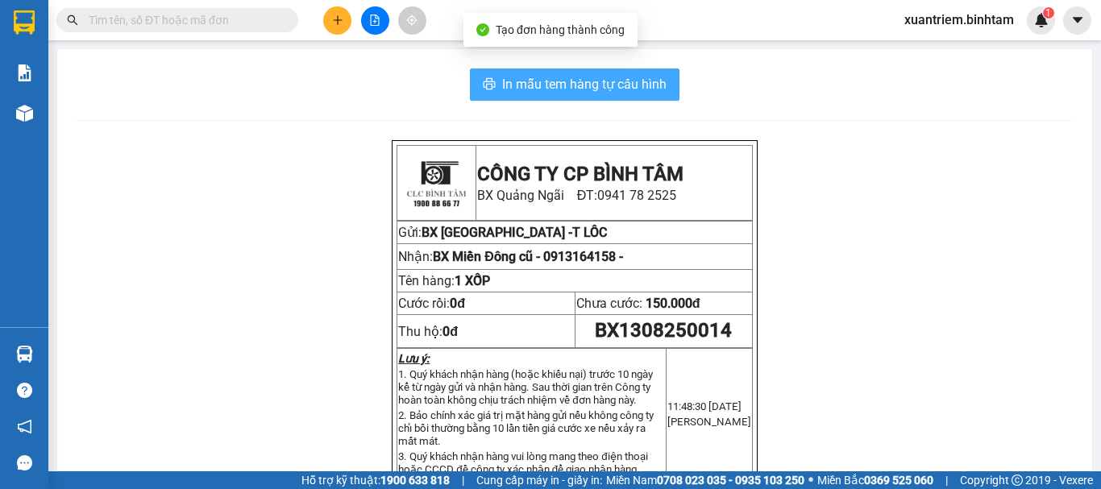
click at [611, 91] on span "In mẫu tem hàng tự cấu hình" at bounding box center [584, 84] width 164 height 20
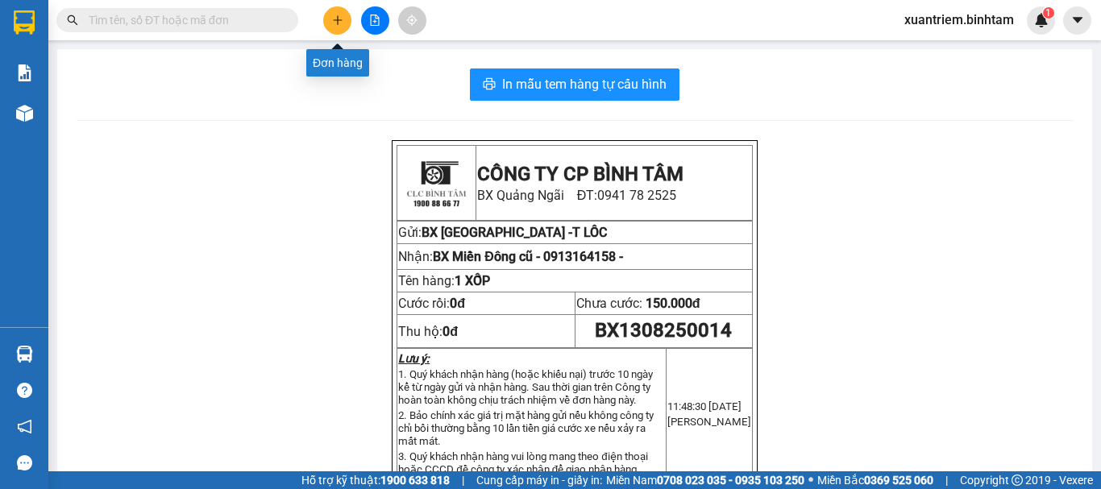
click at [347, 24] on button at bounding box center [337, 20] width 28 height 28
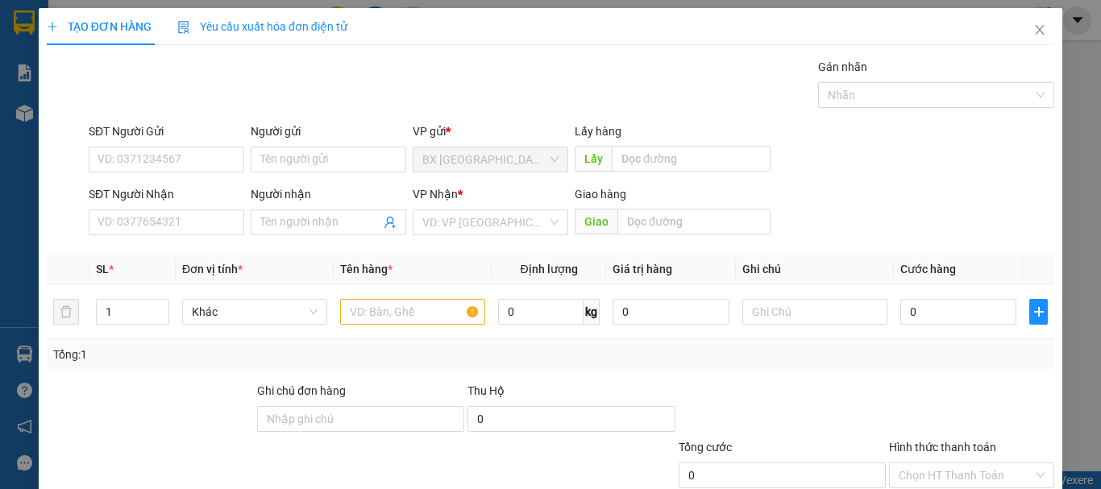
click at [350, 172] on div "Người gửi Tên người gửi" at bounding box center [328, 150] width 155 height 56
click at [351, 166] on input "Người gửi" at bounding box center [328, 160] width 155 height 26
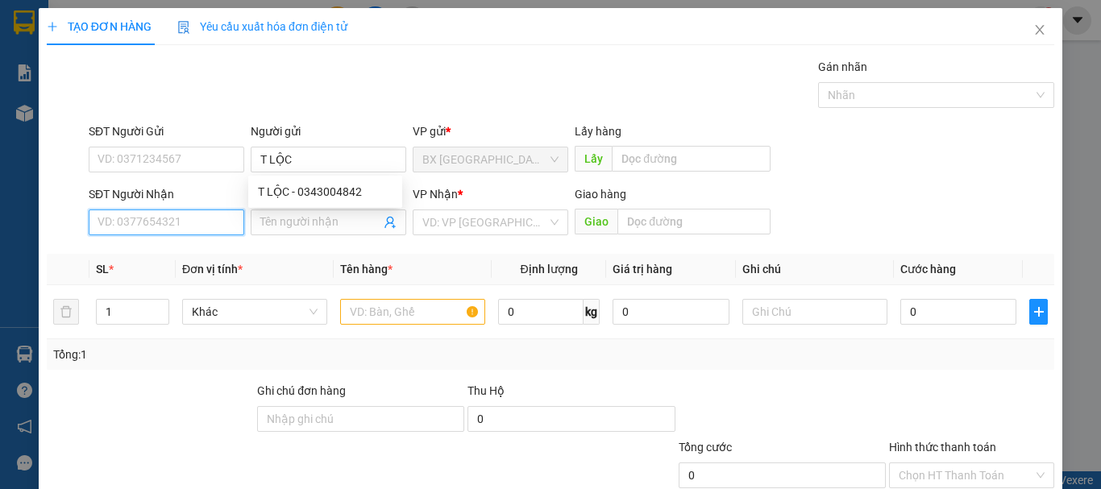
click at [212, 222] on input "SĐT Người Nhận" at bounding box center [166, 222] width 155 height 26
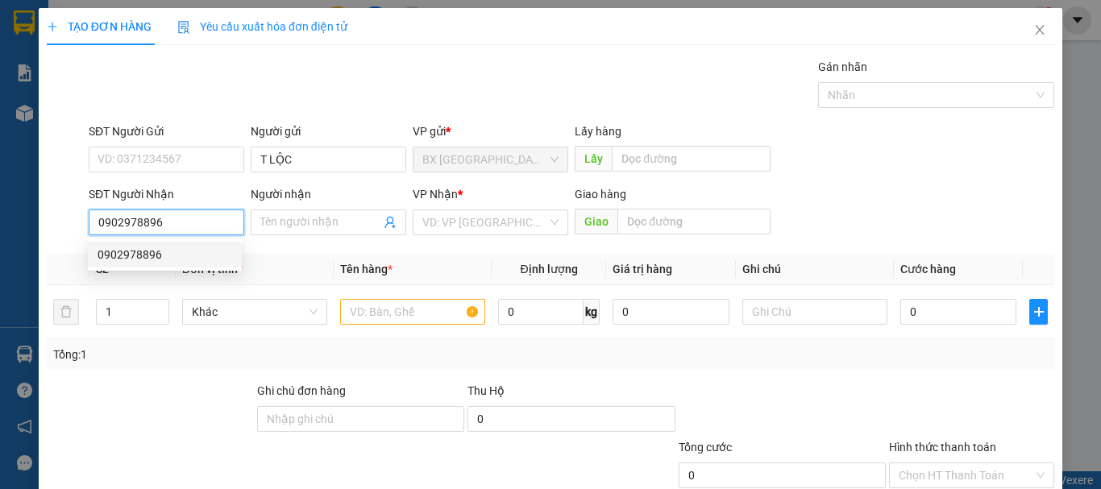
click at [159, 255] on div "0902978896" at bounding box center [164, 255] width 135 height 18
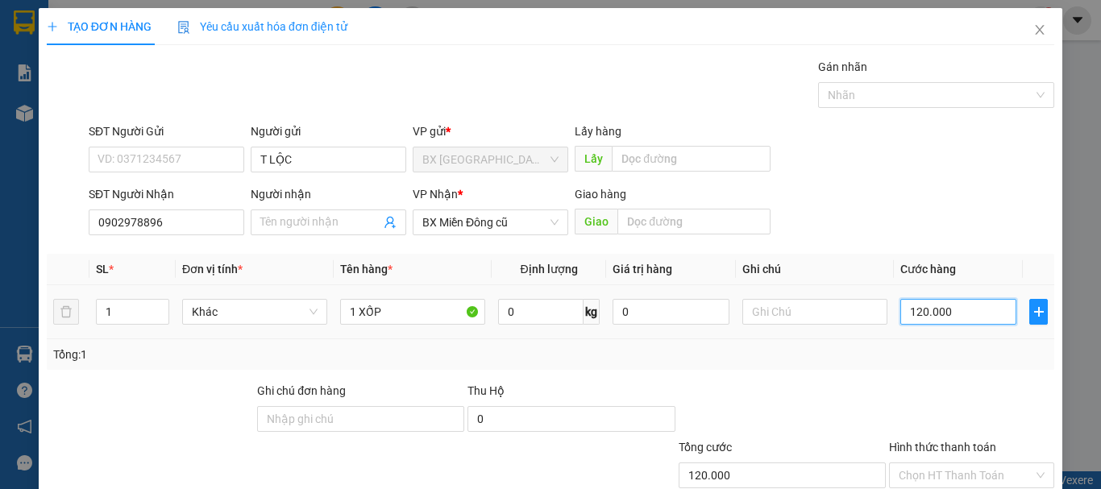
click at [978, 322] on input "120.000" at bounding box center [958, 312] width 116 height 26
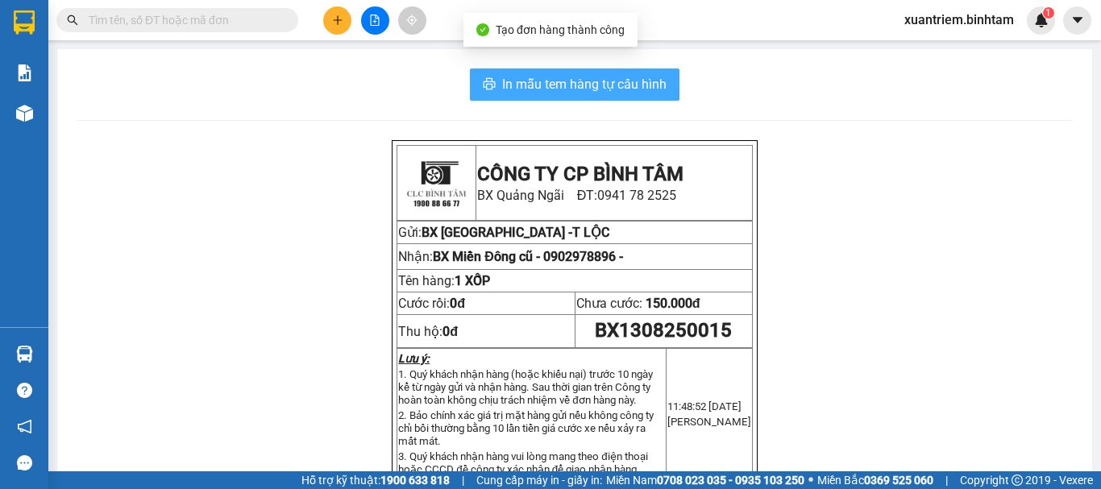
click at [603, 80] on span "In mẫu tem hàng tự cấu hình" at bounding box center [584, 84] width 164 height 20
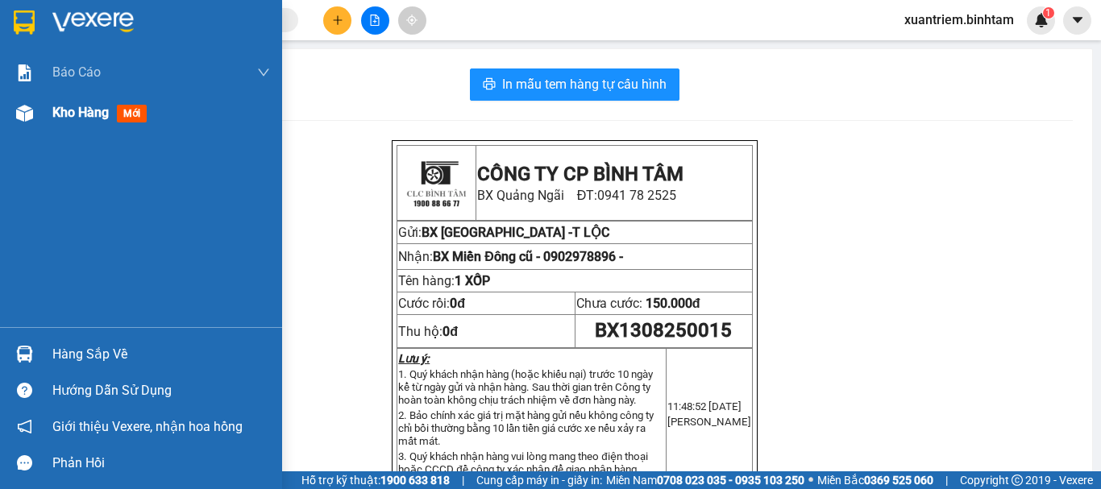
click at [27, 112] on img at bounding box center [24, 113] width 17 height 17
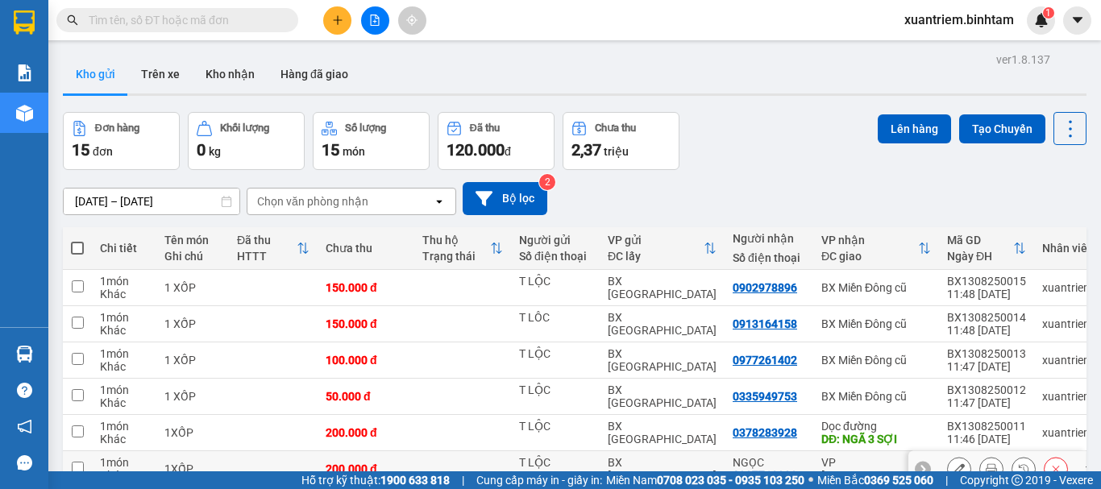
click at [346, 462] on div "200.000 đ" at bounding box center [365, 468] width 81 height 13
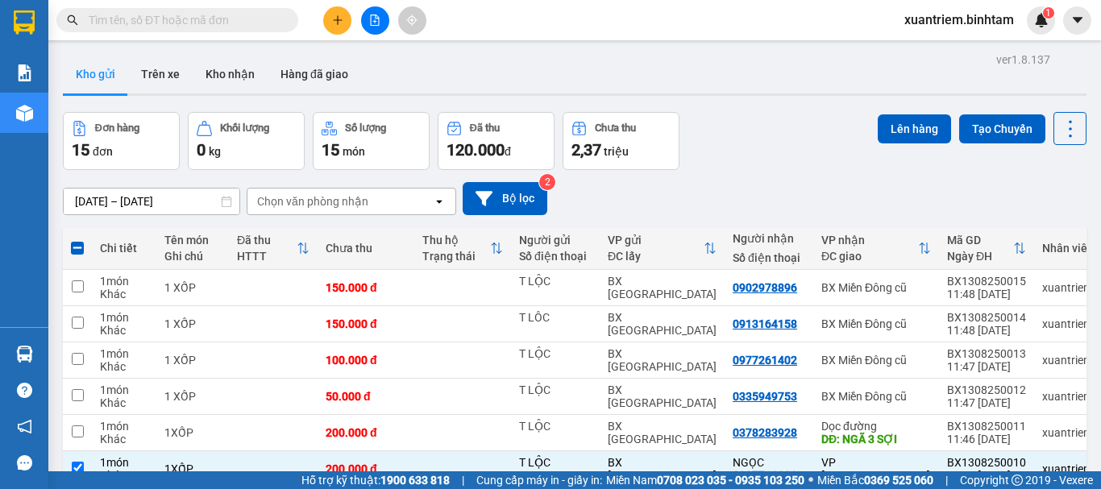
click at [892, 131] on button "Lên hàng" at bounding box center [913, 128] width 73 height 29
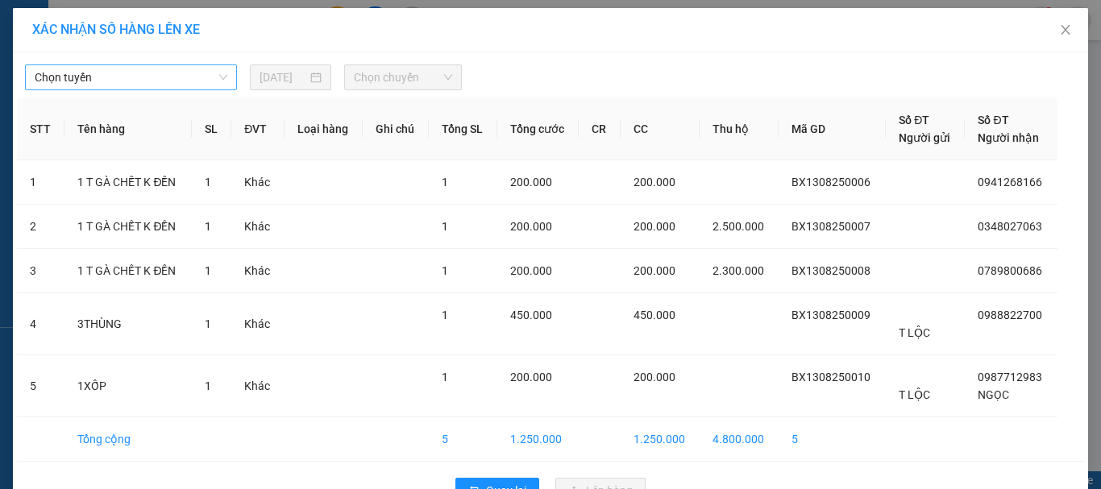
click at [151, 77] on span "Chọn tuyến" at bounding box center [131, 77] width 193 height 24
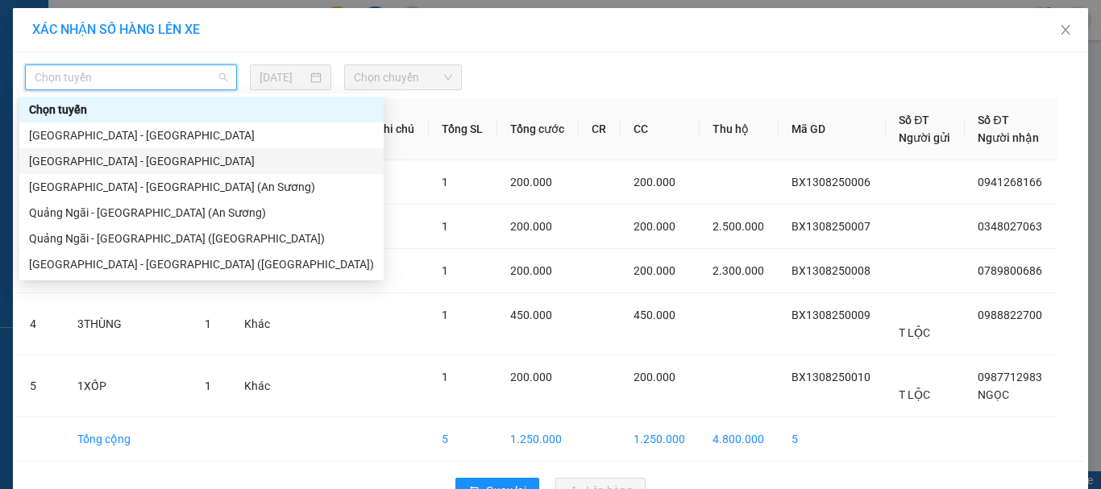
click at [135, 168] on div "[GEOGRAPHIC_DATA] - [GEOGRAPHIC_DATA]" at bounding box center [201, 161] width 345 height 18
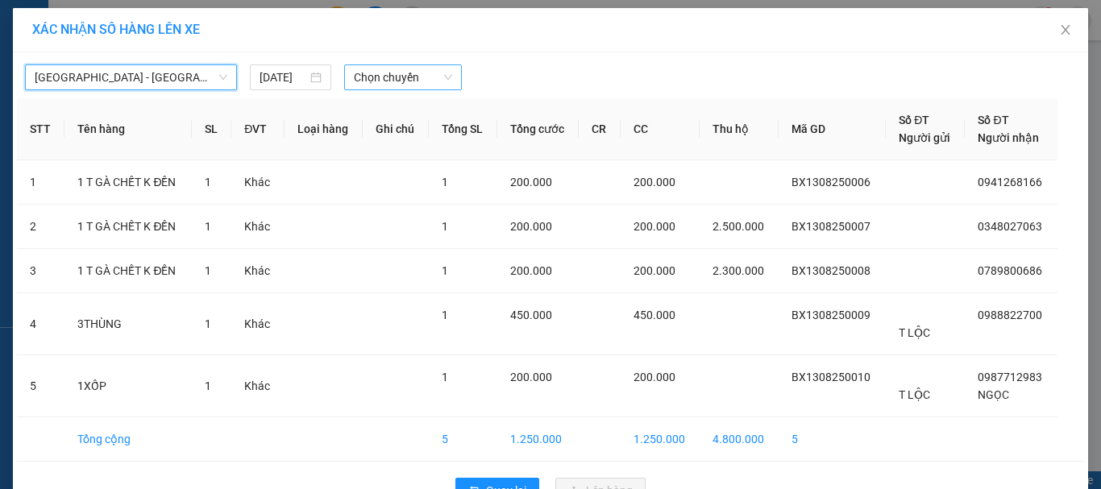
click at [378, 75] on span "Chọn chuyến" at bounding box center [403, 77] width 99 height 24
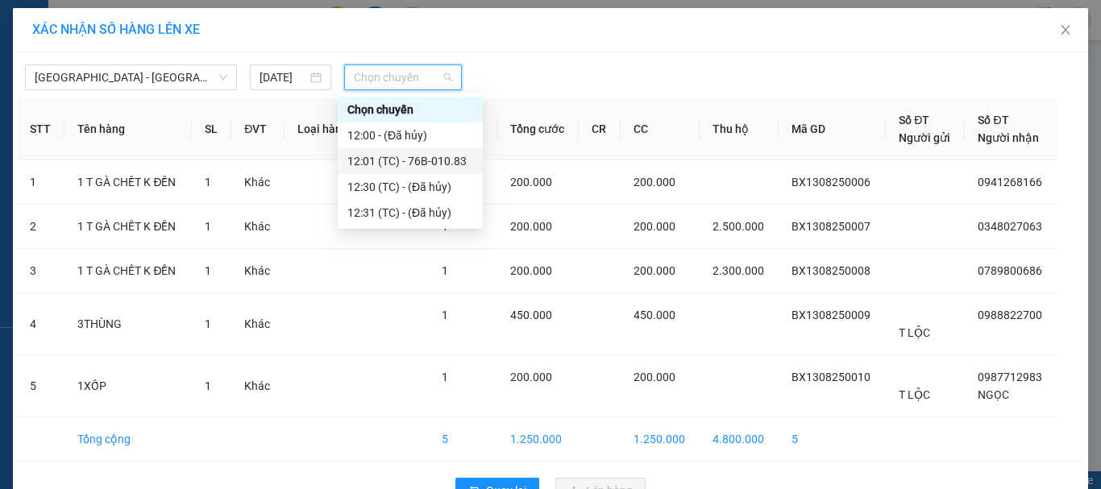
click at [448, 155] on div "12:01 (TC) - 76B-010.83" at bounding box center [410, 161] width 126 height 18
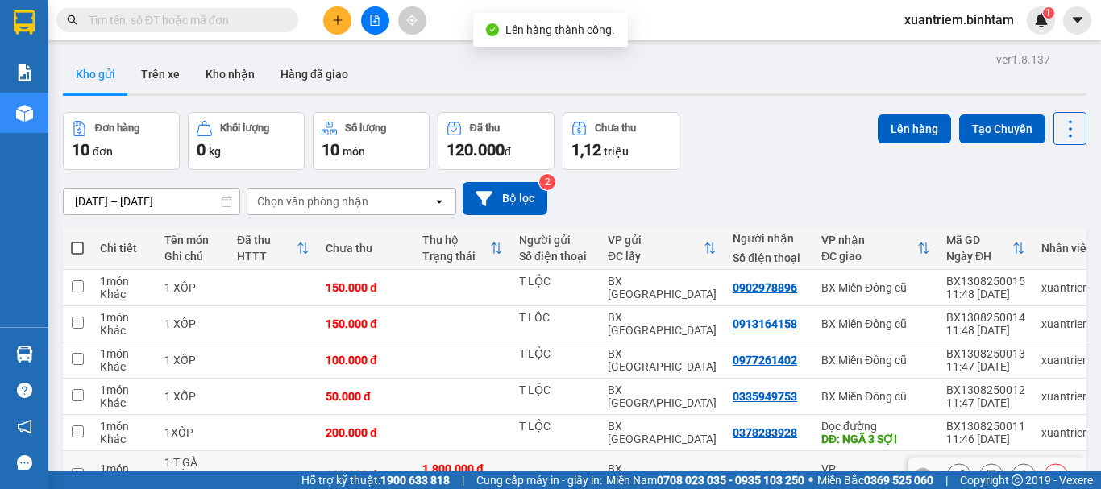
click at [458, 462] on div "1.800.000 đ" at bounding box center [462, 468] width 81 height 13
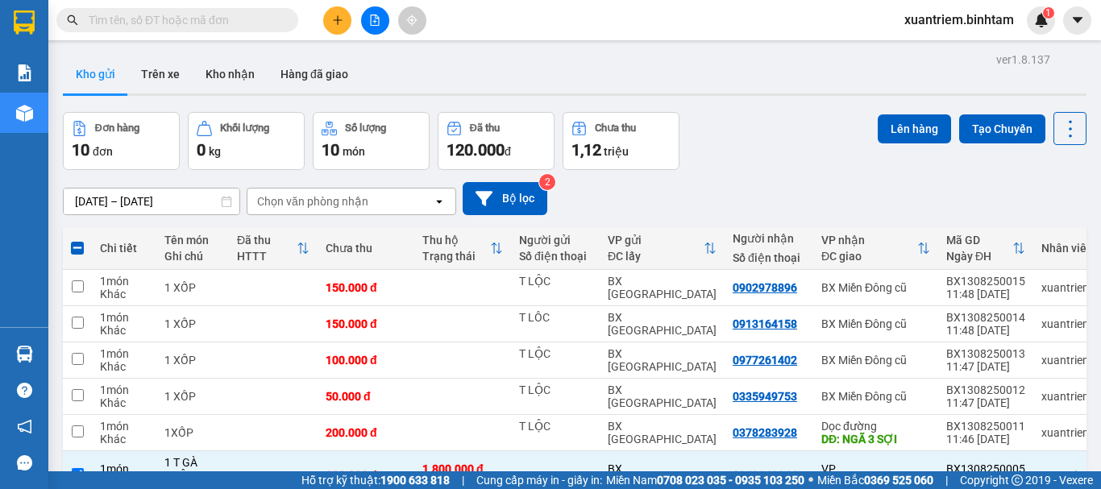
click at [881, 127] on button "Lên hàng" at bounding box center [913, 128] width 73 height 29
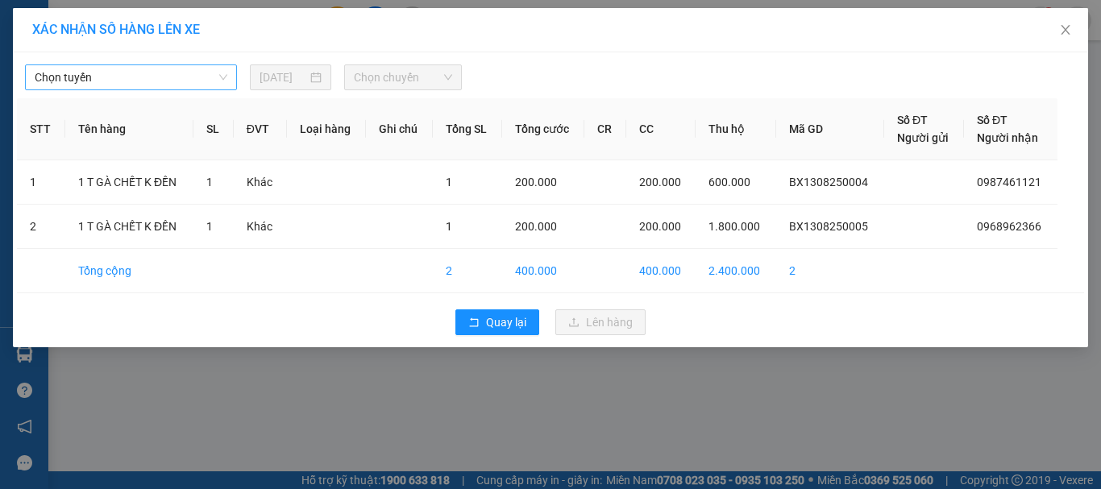
click at [131, 73] on span "Chọn tuyến" at bounding box center [131, 77] width 193 height 24
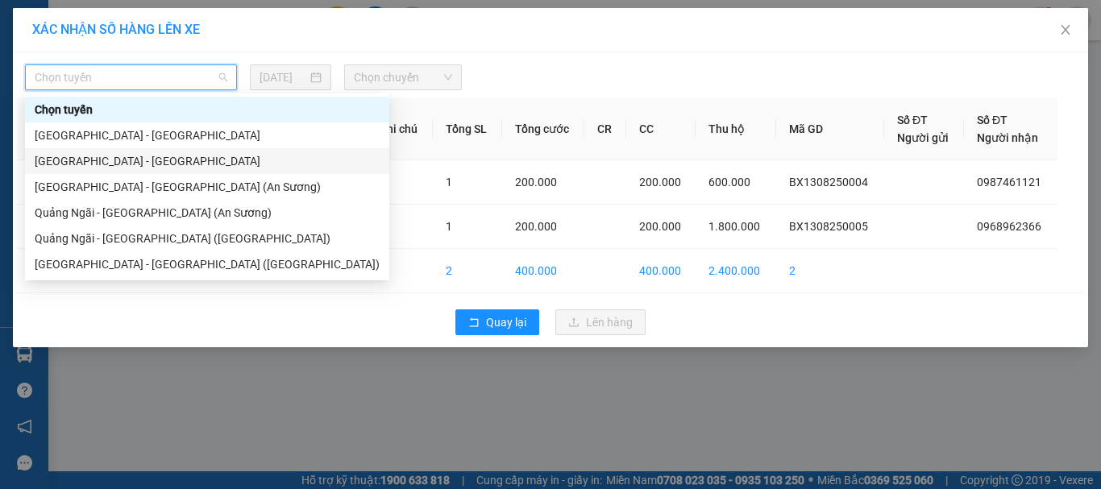
click at [160, 157] on div "[GEOGRAPHIC_DATA] - [GEOGRAPHIC_DATA]" at bounding box center [207, 161] width 345 height 18
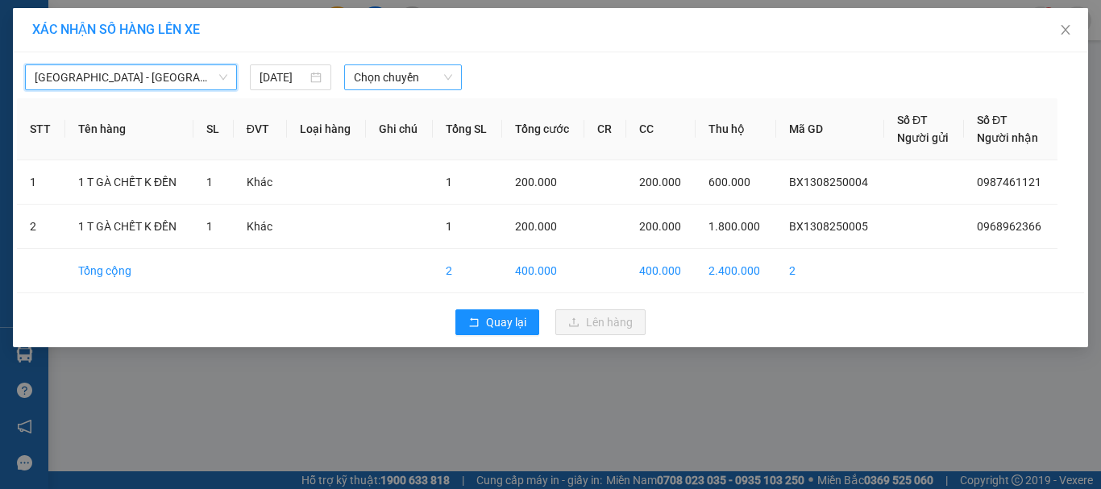
click at [419, 81] on span "Chọn chuyến" at bounding box center [403, 77] width 99 height 24
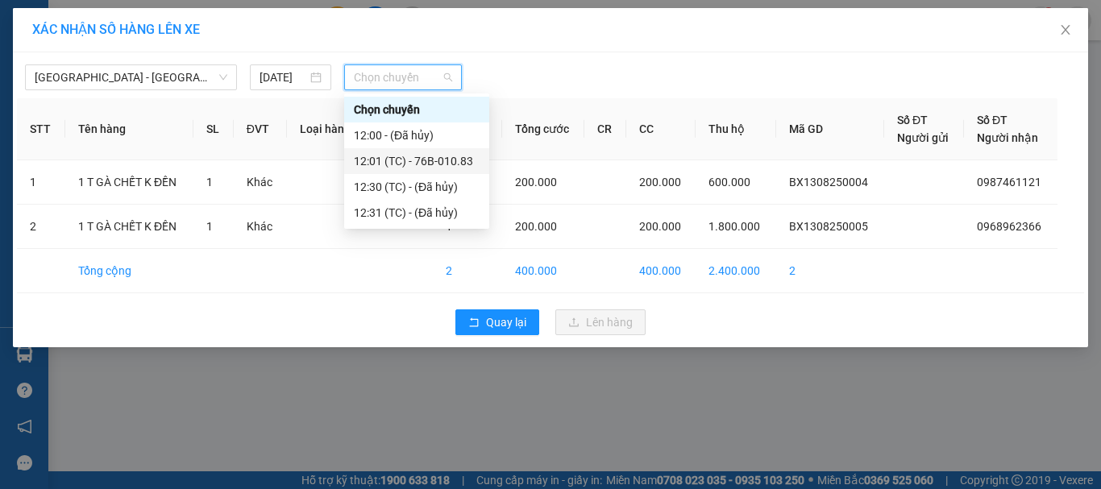
click at [421, 153] on div "12:01 (TC) - 76B-010.83" at bounding box center [417, 161] width 126 height 18
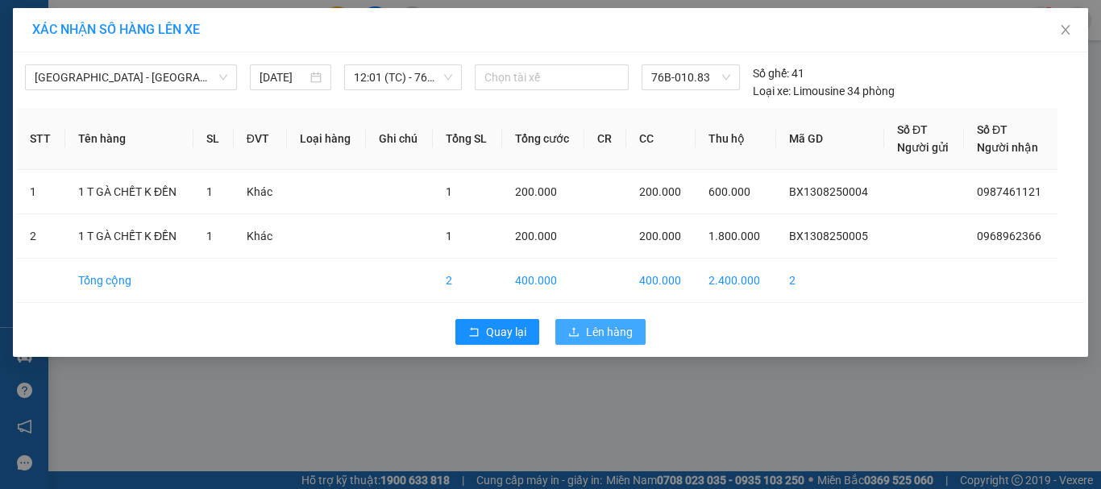
click at [611, 350] on div "Quay lại Lên hàng" at bounding box center [550, 332] width 1067 height 42
click at [621, 326] on span "Lên hàng" at bounding box center [609, 332] width 47 height 18
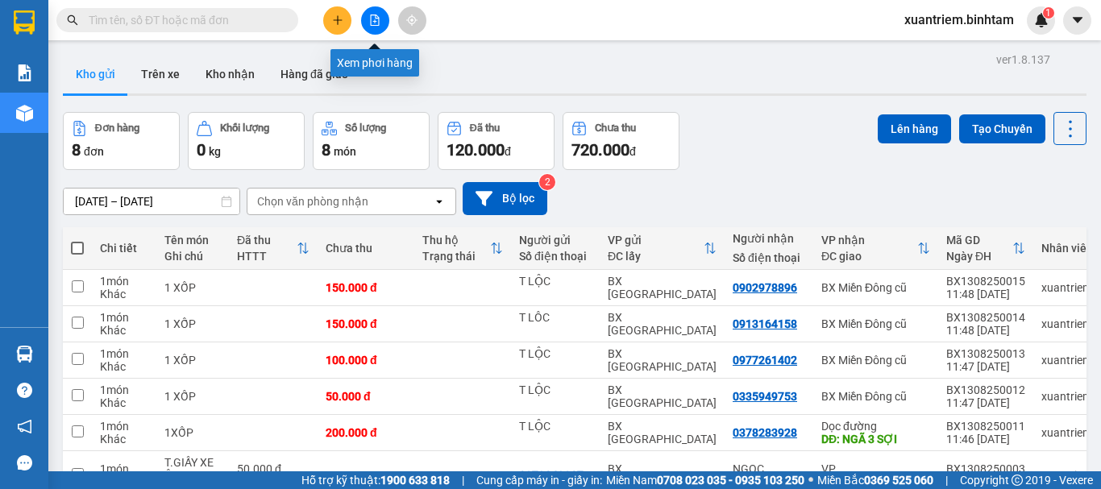
click at [383, 21] on button at bounding box center [375, 20] width 28 height 28
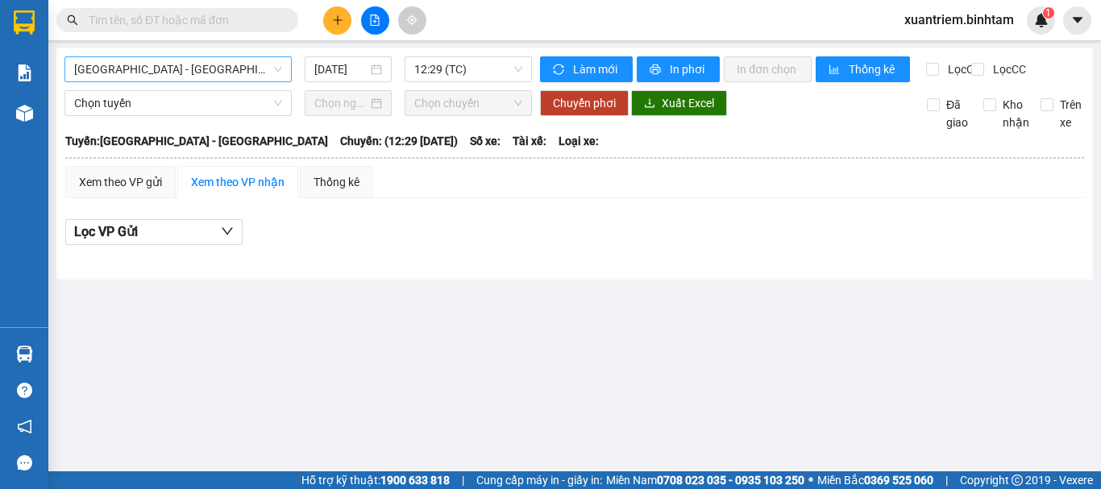
click at [247, 65] on span "[GEOGRAPHIC_DATA] - [GEOGRAPHIC_DATA]" at bounding box center [178, 69] width 208 height 24
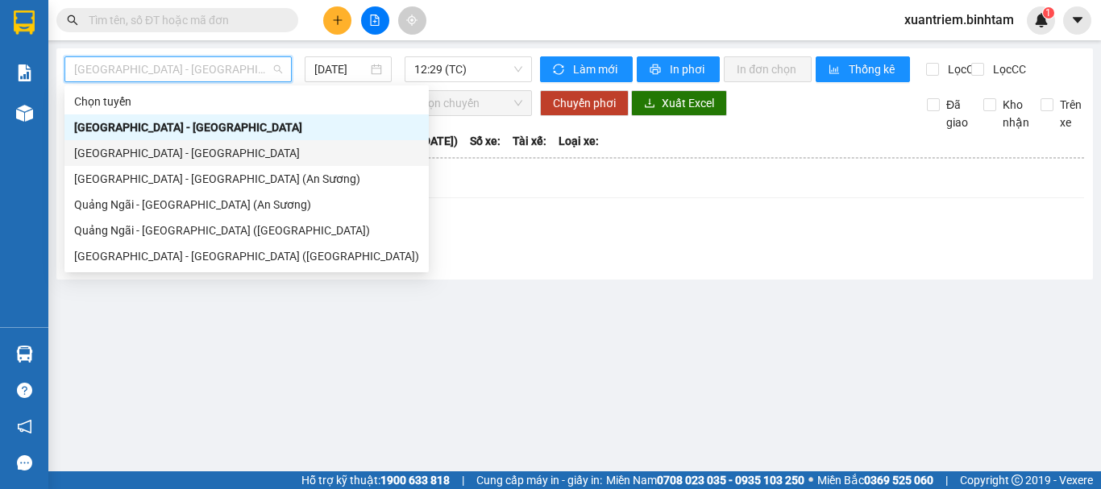
click at [226, 147] on div "[GEOGRAPHIC_DATA] - [GEOGRAPHIC_DATA]" at bounding box center [246, 153] width 345 height 18
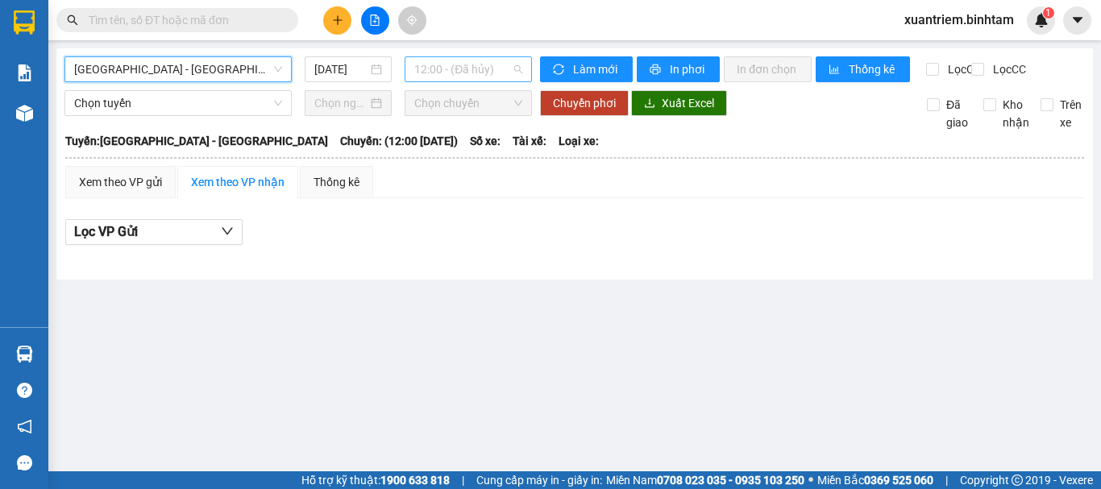
click at [451, 76] on span "12:00 - (Đã hủy)" at bounding box center [468, 69] width 108 height 24
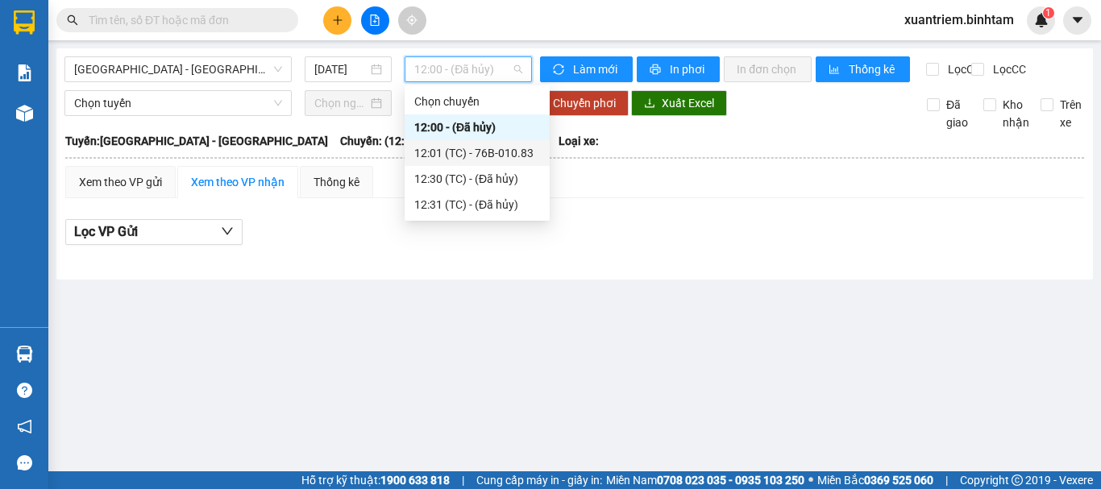
click at [492, 147] on div "12:01 (TC) - 76B-010.83" at bounding box center [477, 153] width 126 height 18
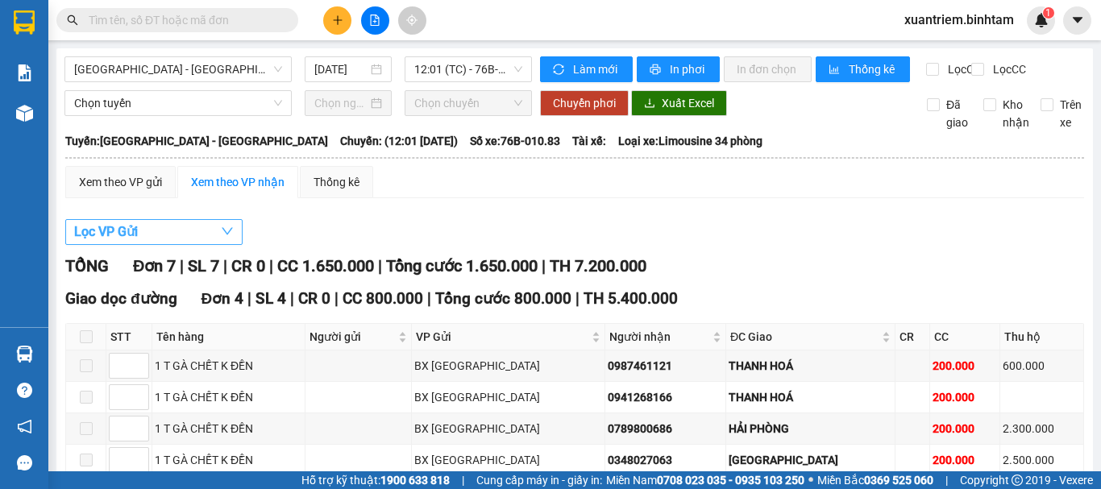
click at [164, 245] on button "Lọc VP Gửi" at bounding box center [153, 232] width 177 height 26
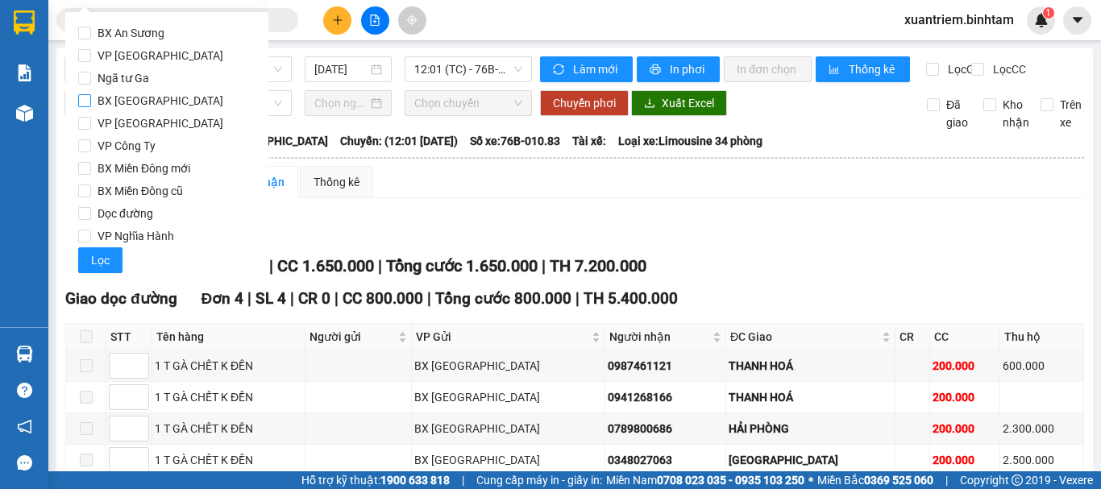
click at [175, 102] on span "BX [GEOGRAPHIC_DATA]" at bounding box center [160, 100] width 139 height 23
click at [91, 102] on input "BX [GEOGRAPHIC_DATA]" at bounding box center [84, 100] width 13 height 13
click at [101, 257] on span "Lọc" at bounding box center [100, 260] width 19 height 18
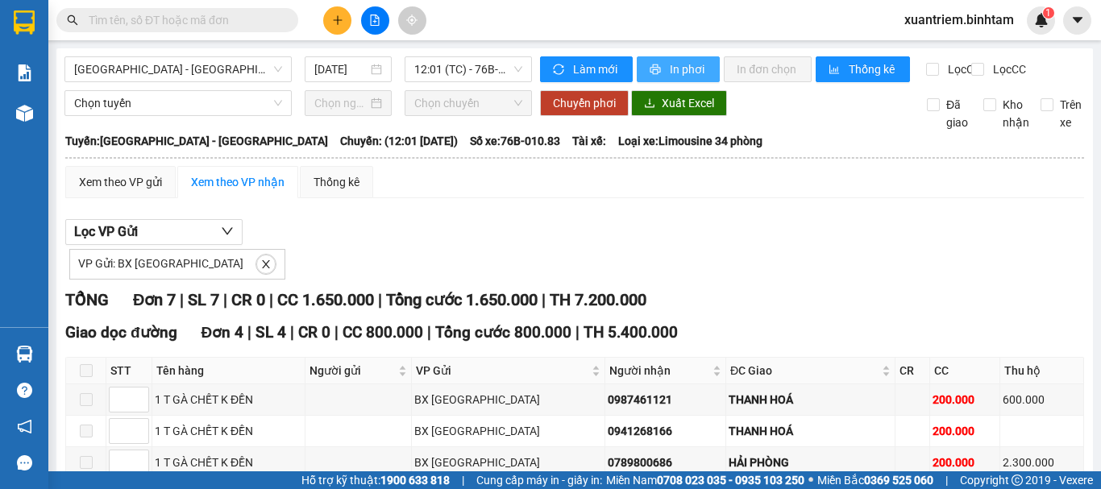
click at [694, 72] on span "In phơi" at bounding box center [687, 69] width 37 height 18
